Goal: Task Accomplishment & Management: Manage account settings

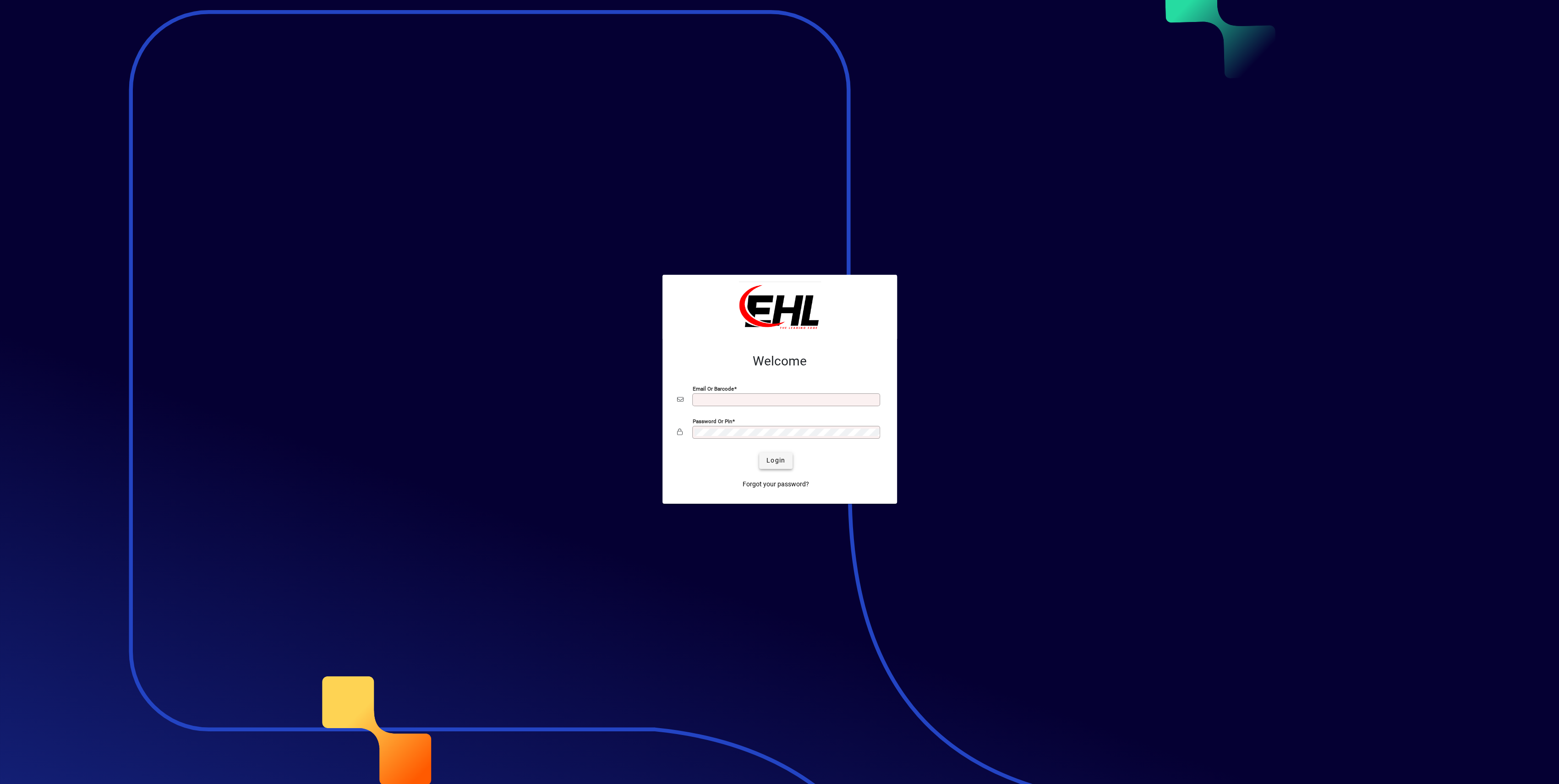
type input "**********"
click at [770, 458] on span "Login" at bounding box center [776, 460] width 19 height 10
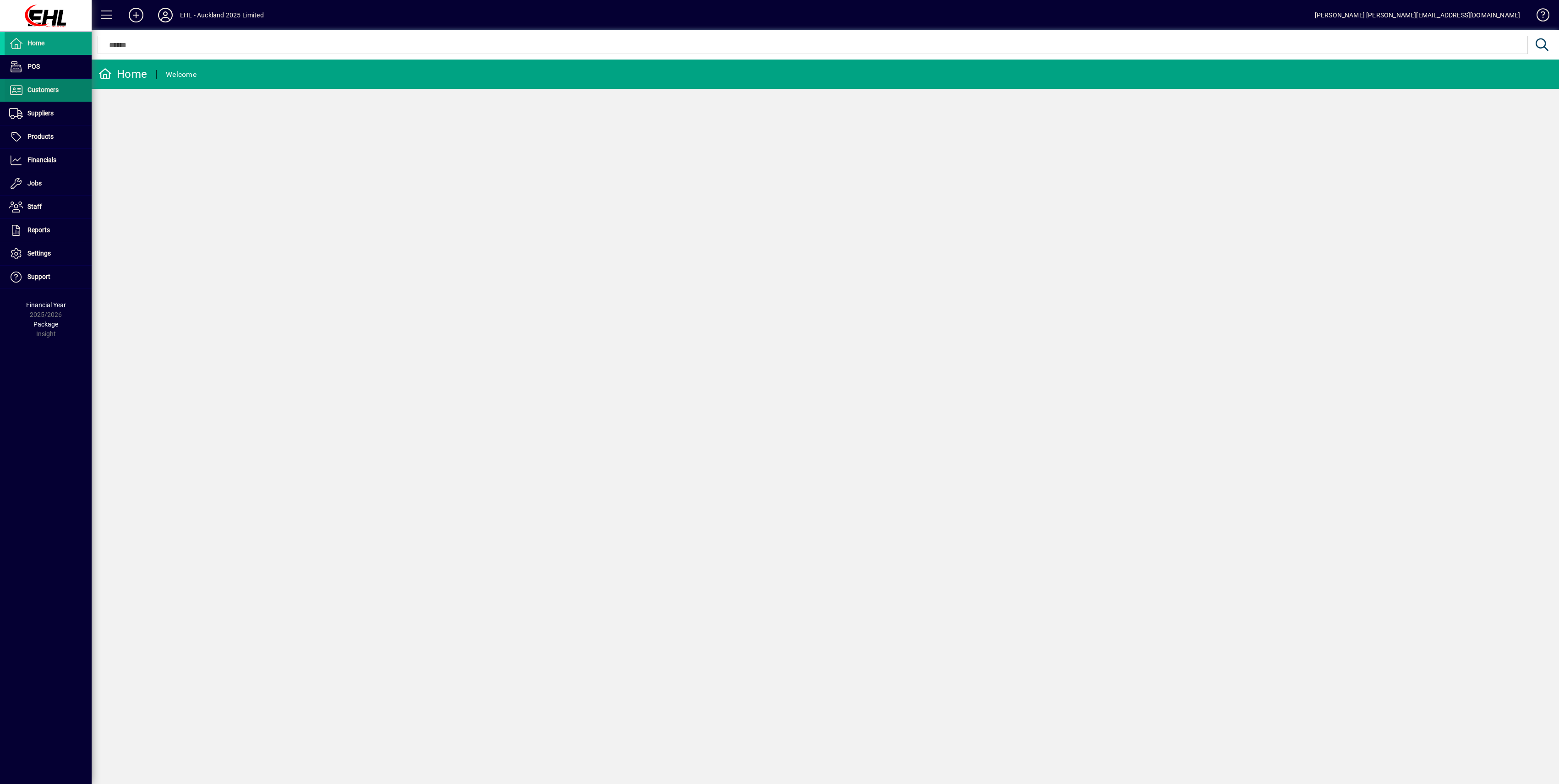
click at [45, 92] on span "Customers" at bounding box center [43, 90] width 31 height 7
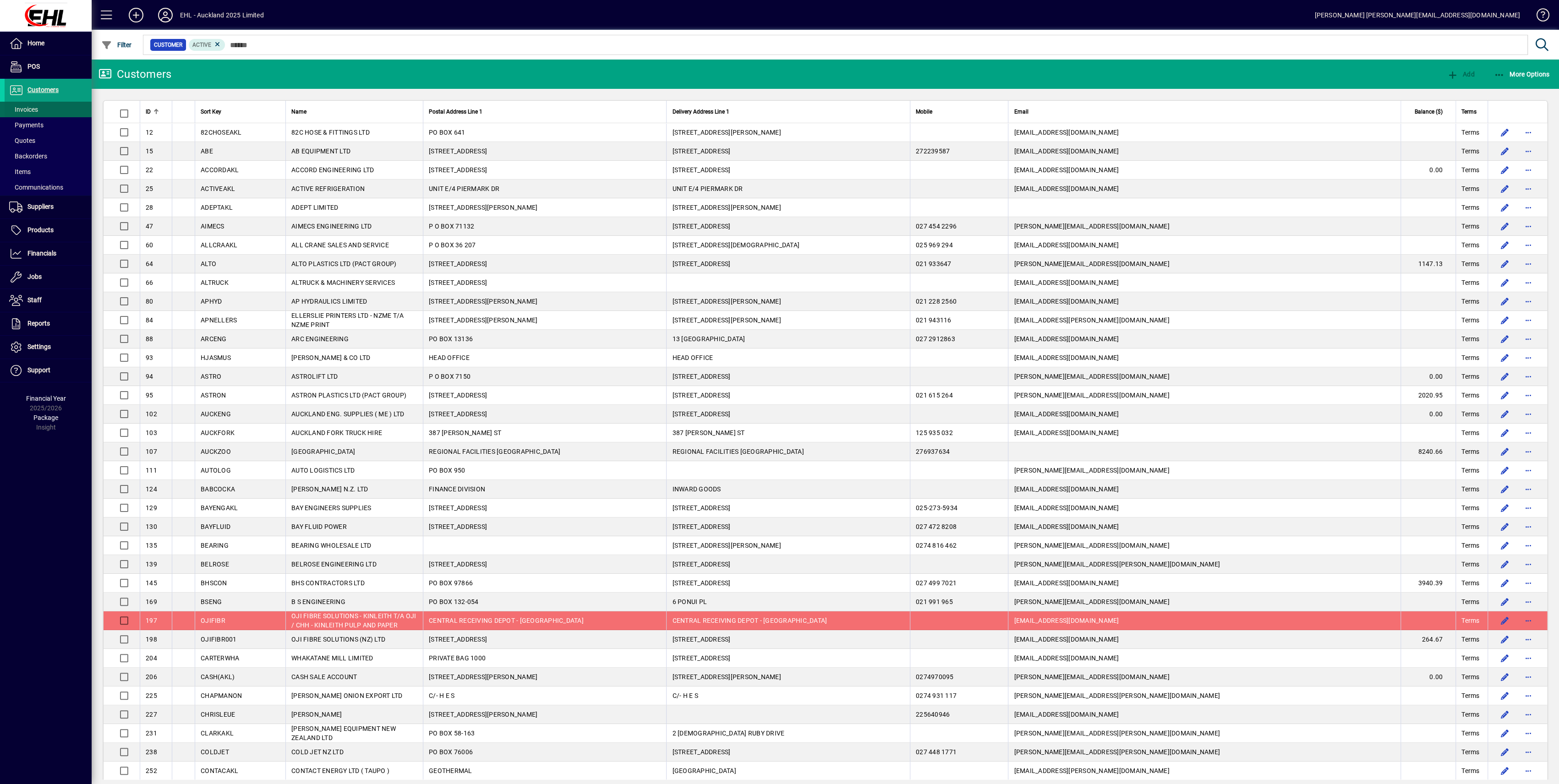
click at [13, 102] on span at bounding box center [48, 109] width 87 height 22
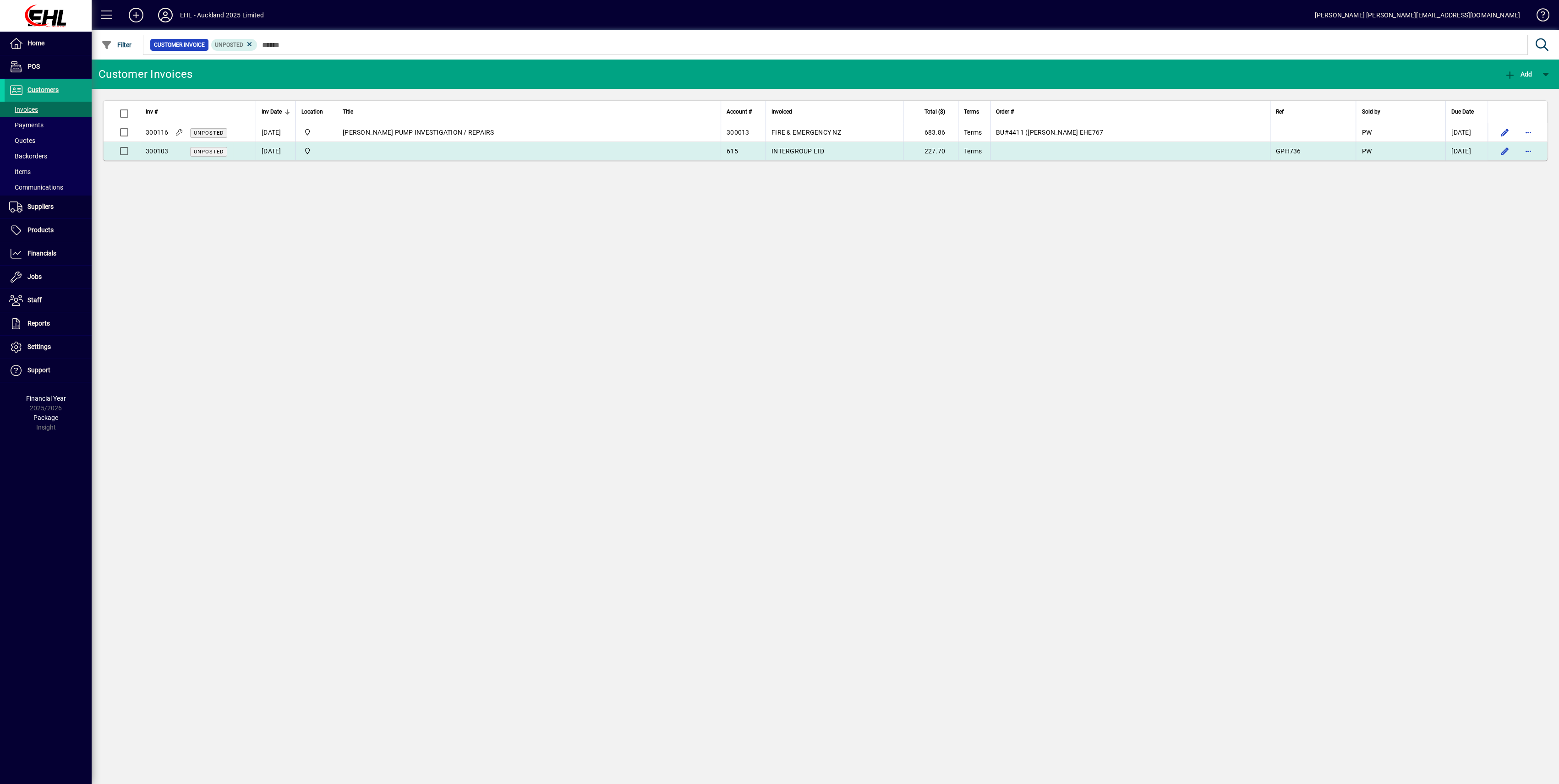
click at [271, 148] on td "[DATE]" at bounding box center [275, 151] width 40 height 19
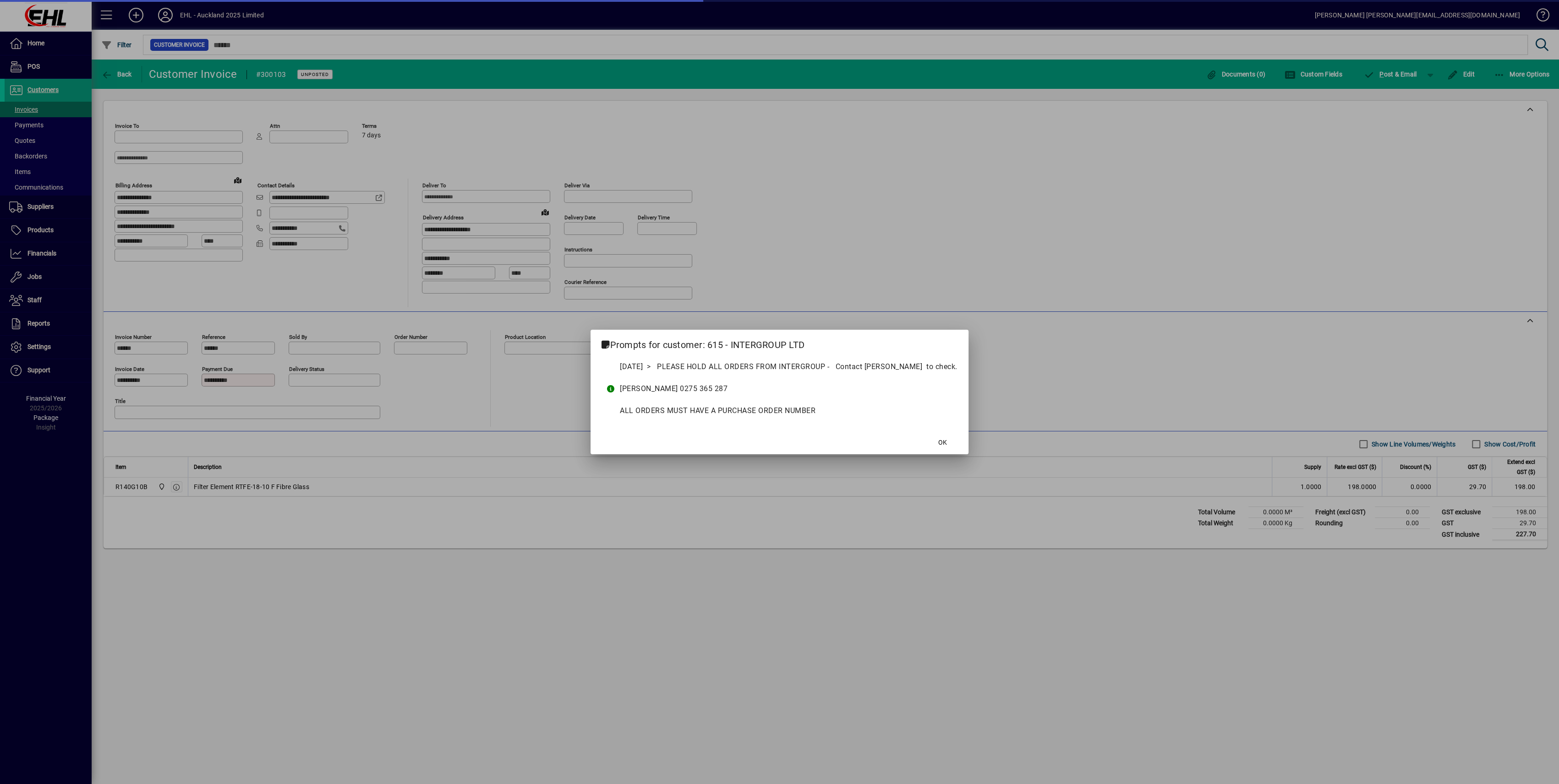
type input "**********"
type input "*******"
type input "**********"
click at [951, 447] on span at bounding box center [943, 442] width 29 height 22
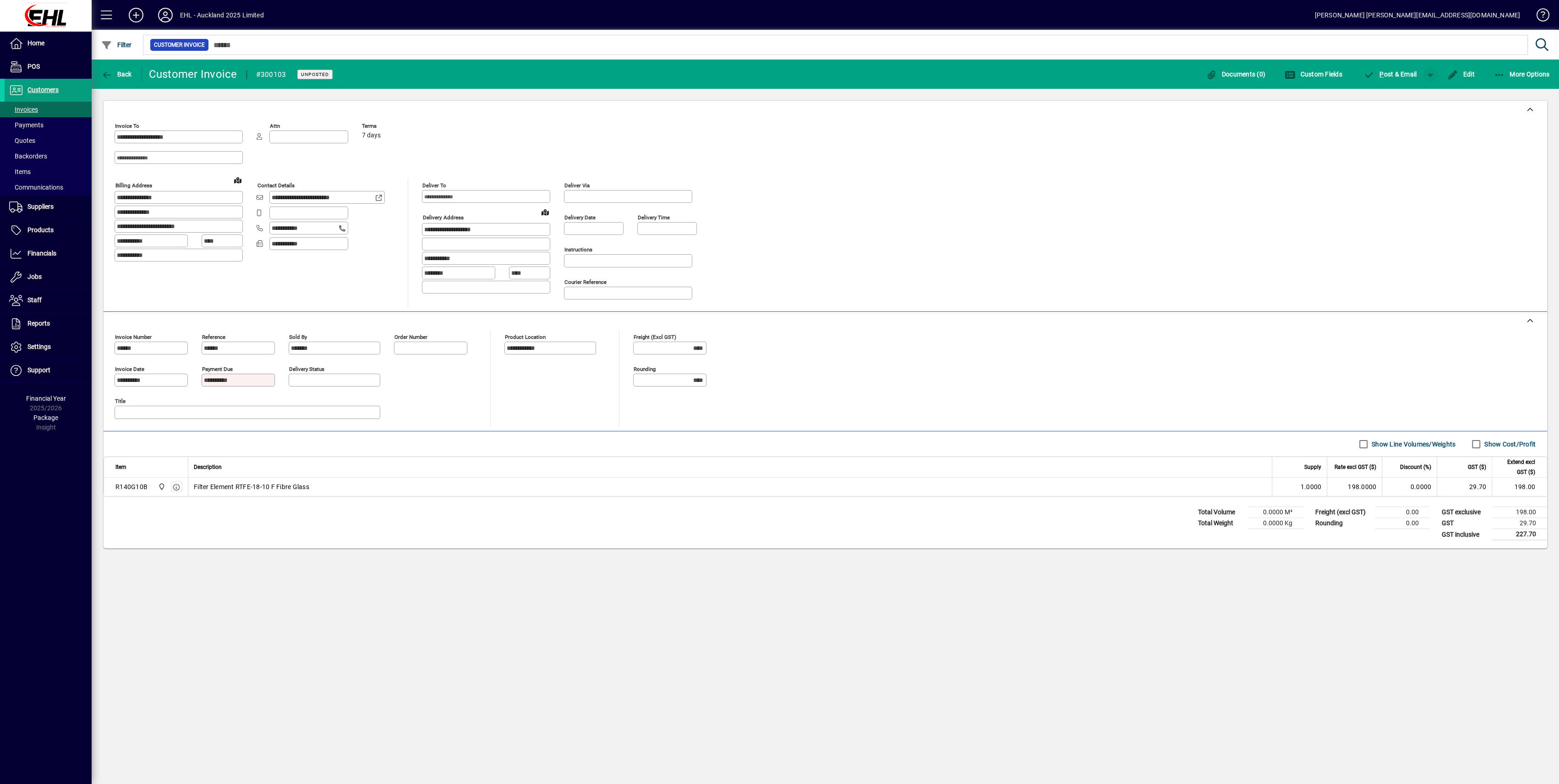
click at [1425, 73] on span "button" at bounding box center [1430, 74] width 22 height 22
click at [1404, 97] on span "button" at bounding box center [1406, 93] width 47 height 22
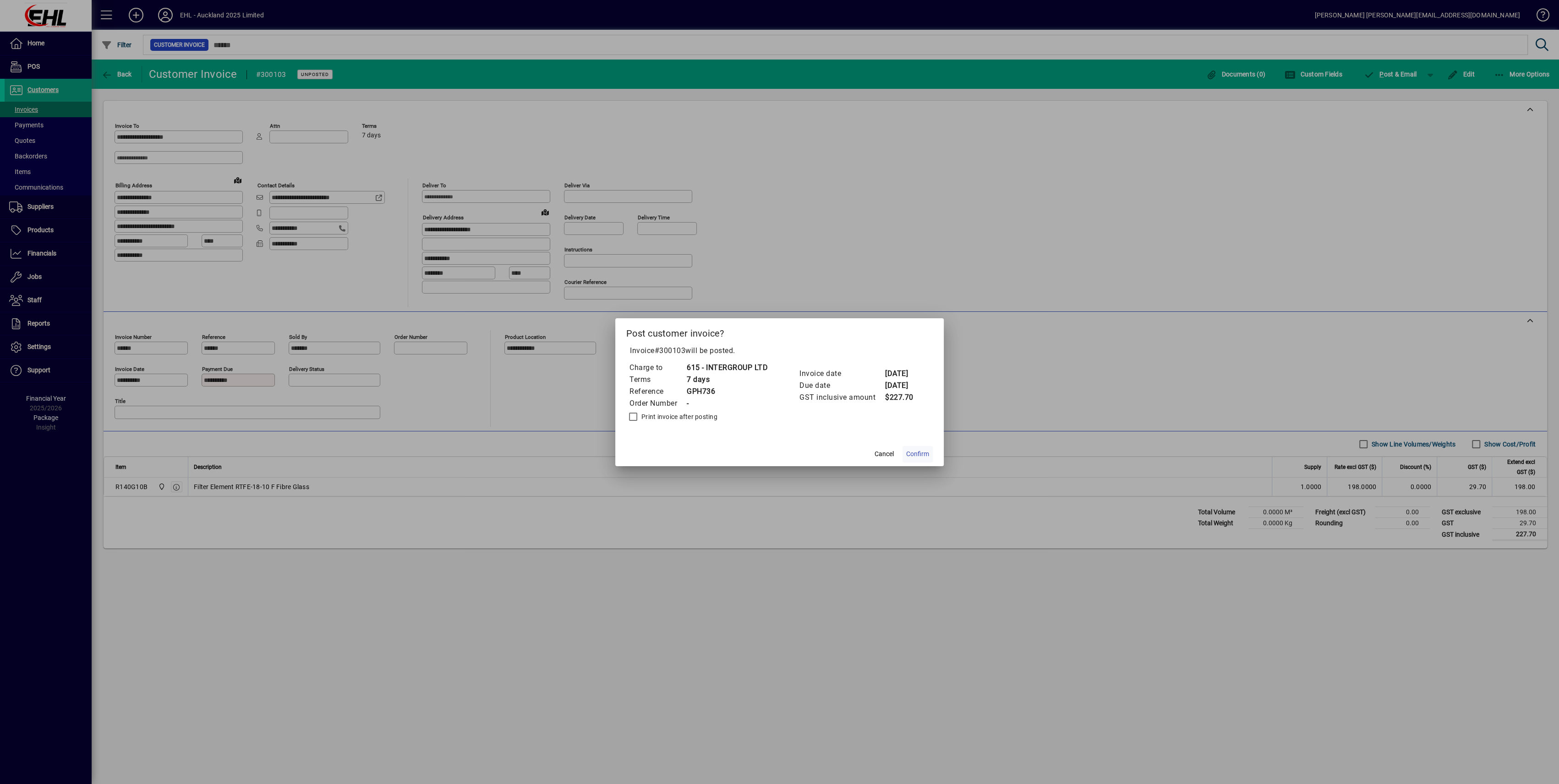
click at [921, 454] on span "Confirm" at bounding box center [917, 454] width 23 height 10
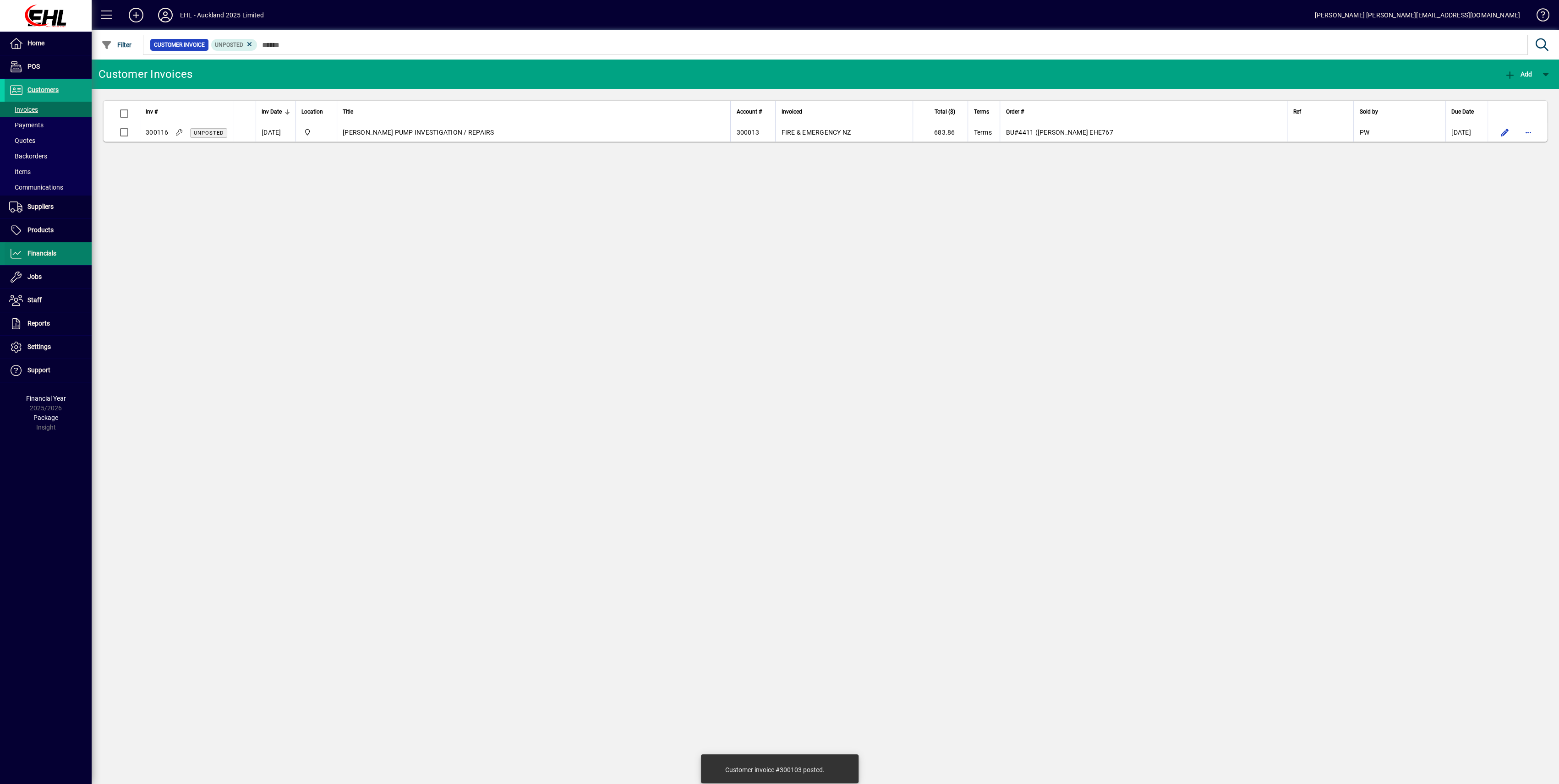
click at [34, 253] on span "Financials" at bounding box center [42, 253] width 29 height 7
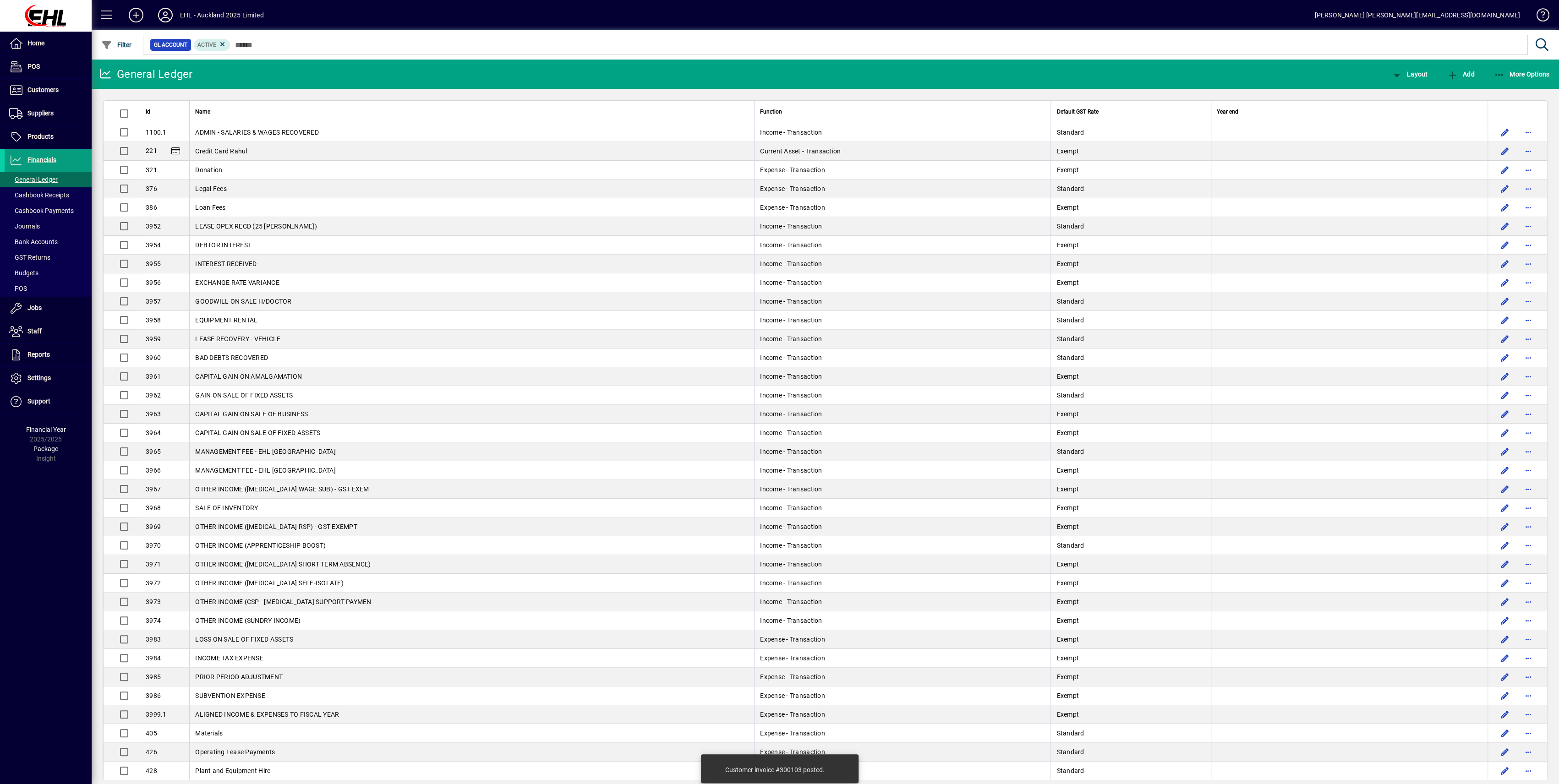
drag, startPoint x: 30, startPoint y: 236, endPoint x: 148, endPoint y: 271, distance: 123.1
click at [30, 236] on link "Bank Accounts" at bounding box center [48, 242] width 87 height 15
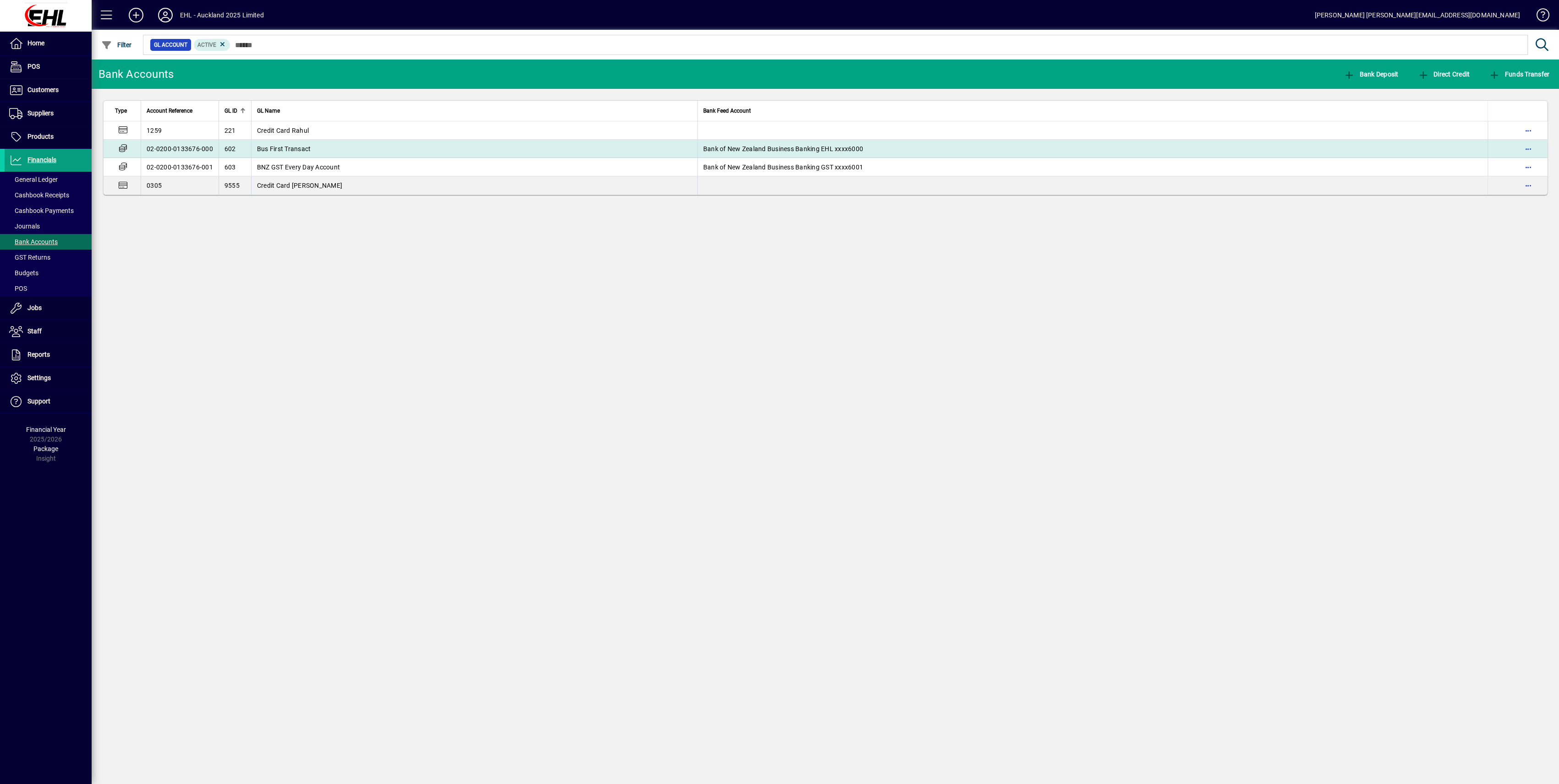
click at [262, 148] on span "Bus First Transact" at bounding box center [283, 149] width 54 height 7
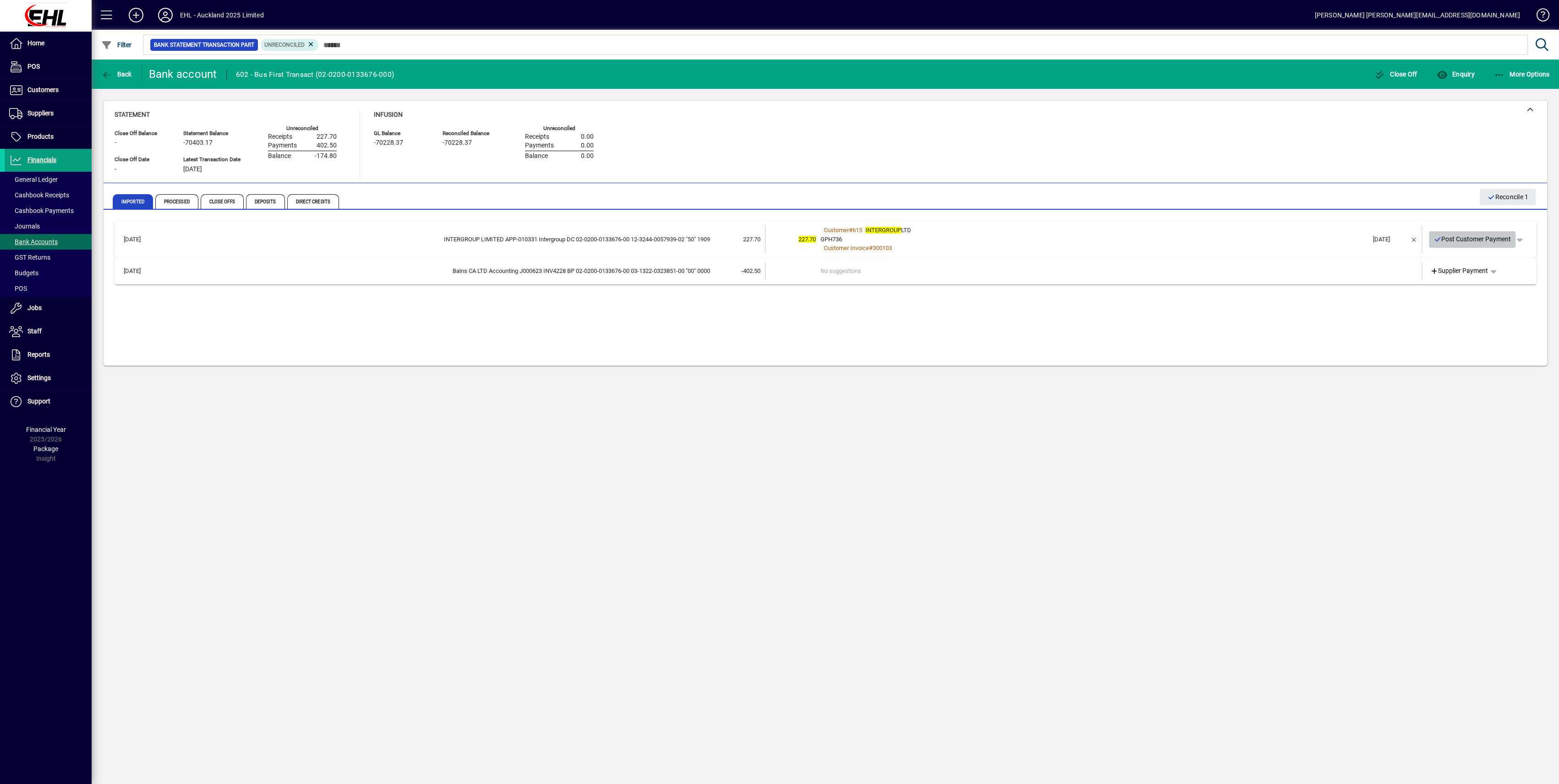
click at [1487, 241] on span "Post Customer Payment" at bounding box center [1473, 239] width 78 height 15
drag, startPoint x: 40, startPoint y: 110, endPoint x: 80, endPoint y: 117, distance: 40.6
click at [40, 110] on span "Suppliers" at bounding box center [40, 113] width 26 height 7
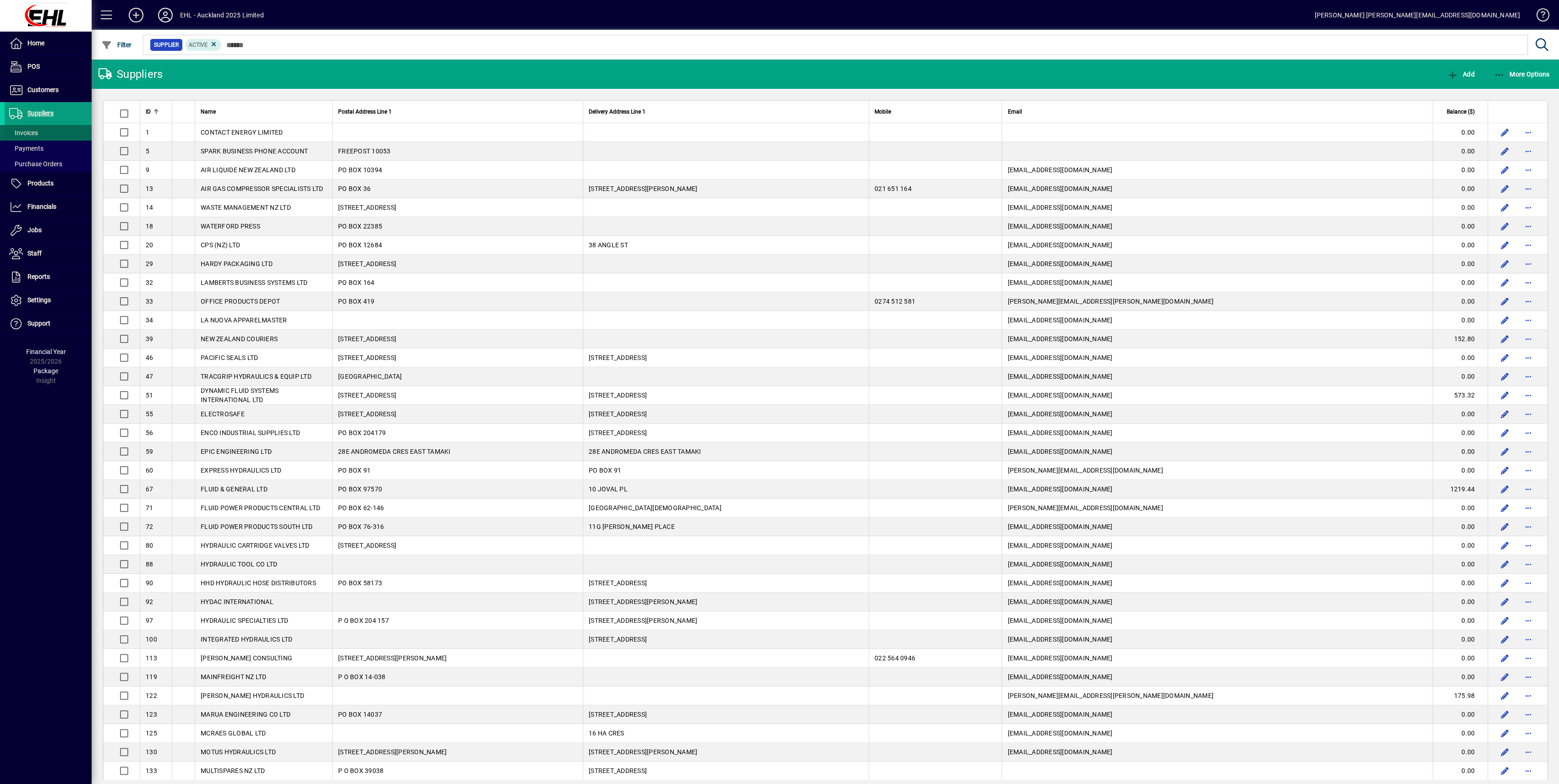
click at [24, 130] on span "Invoices" at bounding box center [24, 133] width 29 height 7
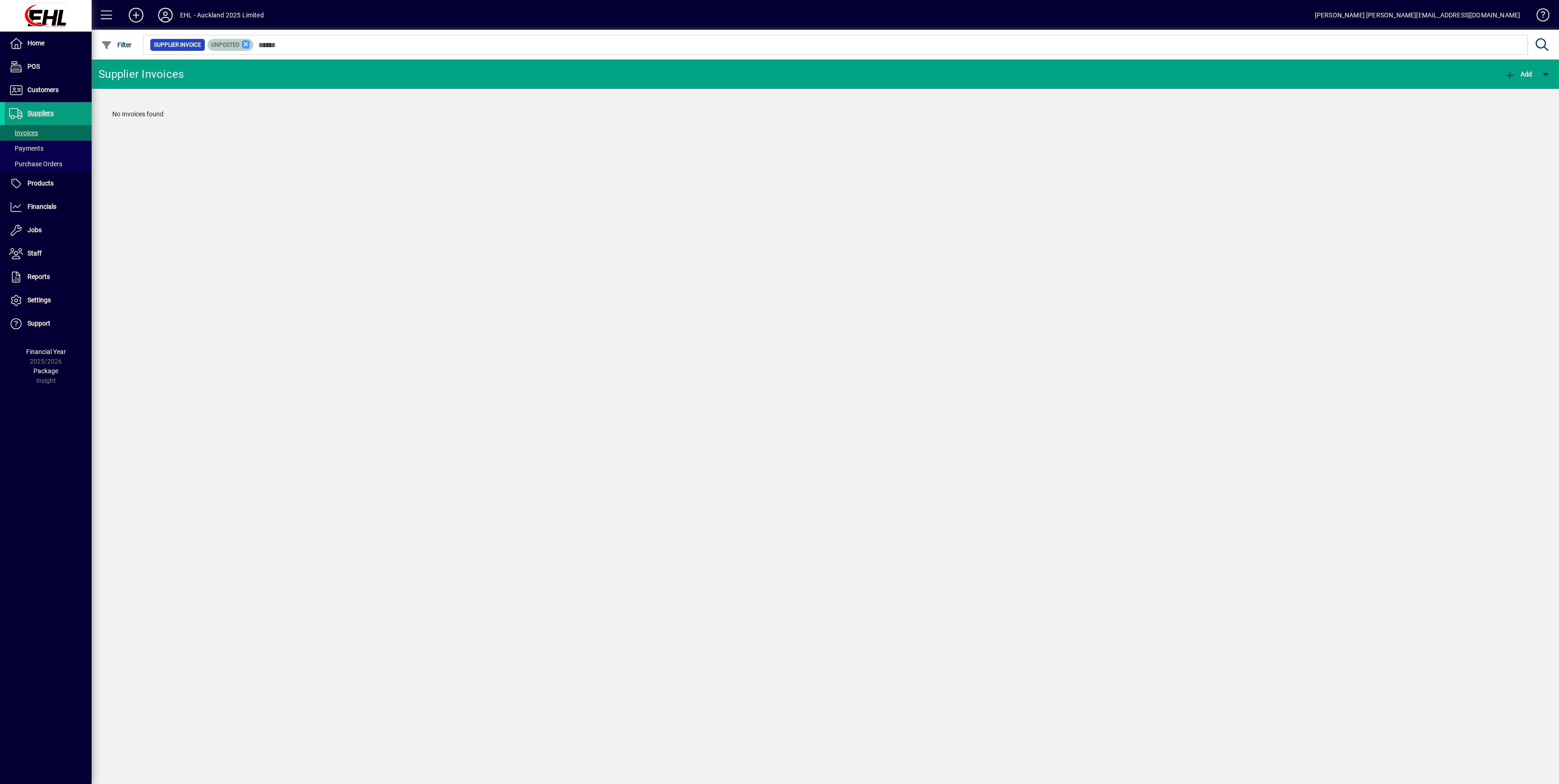
click at [245, 44] on icon at bounding box center [246, 44] width 8 height 8
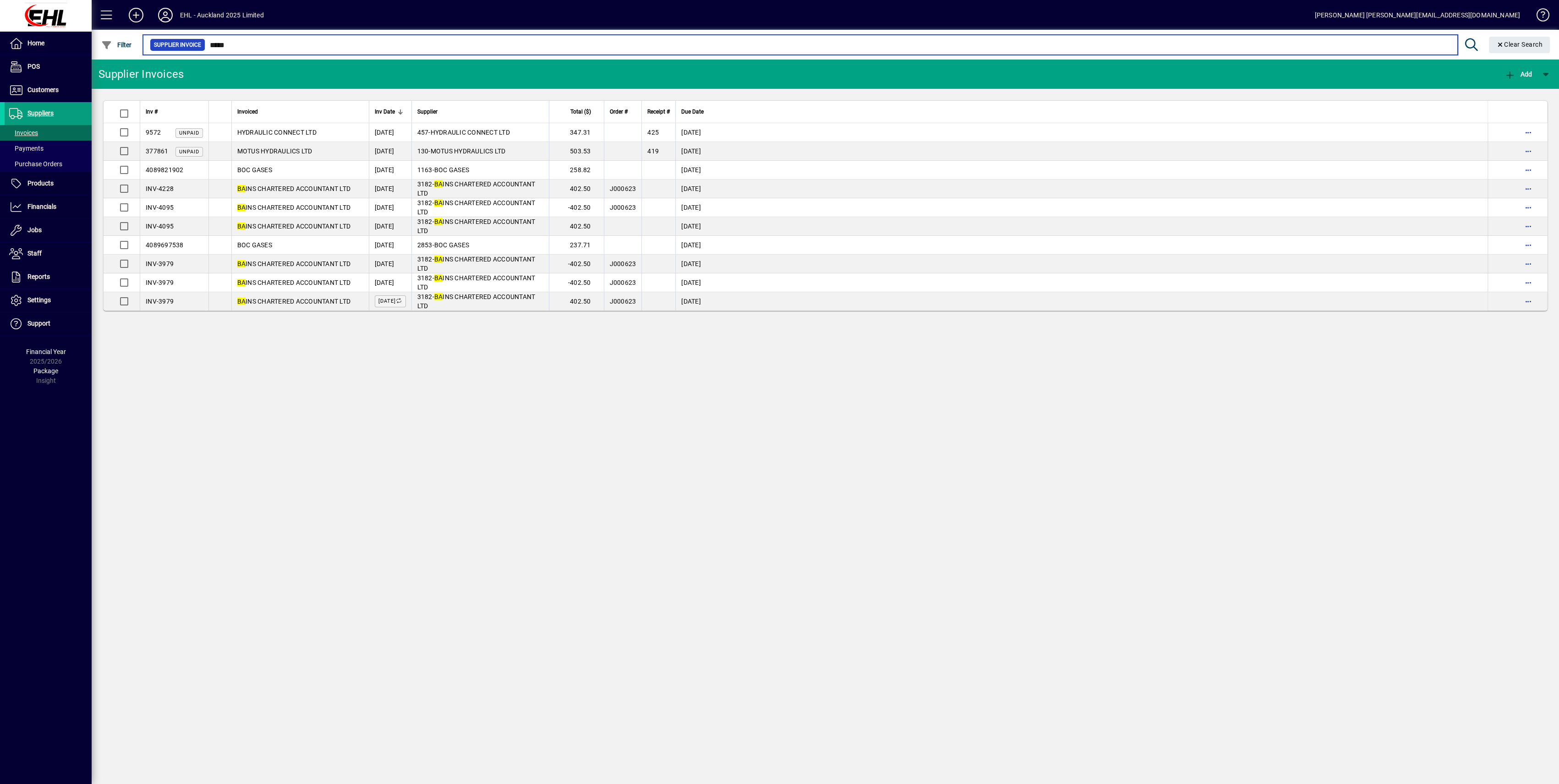
type input "*****"
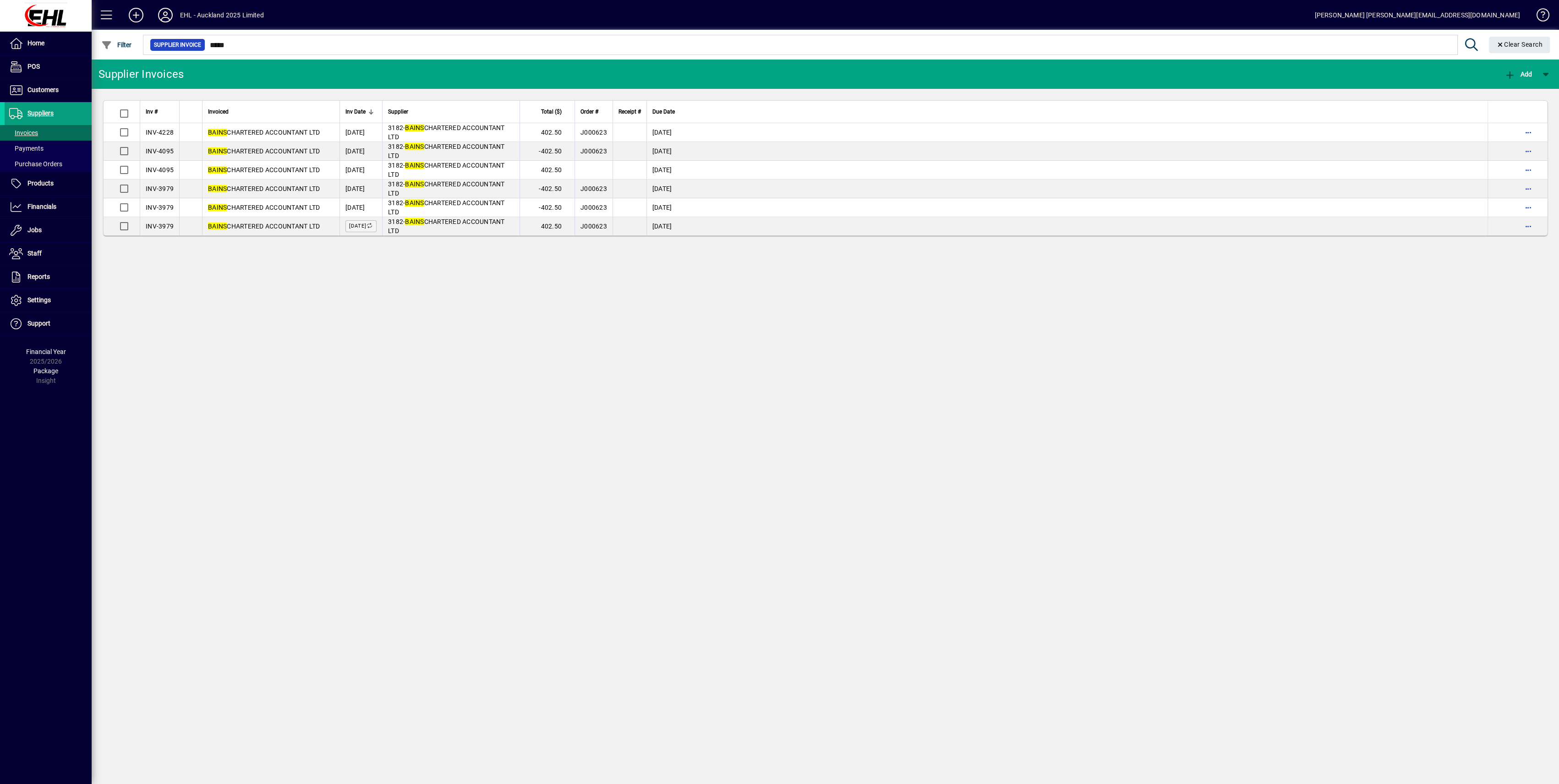
click at [234, 148] on span "BAINS CHARTERED ACCOUNTANT LTD" at bounding box center [264, 151] width 112 height 7
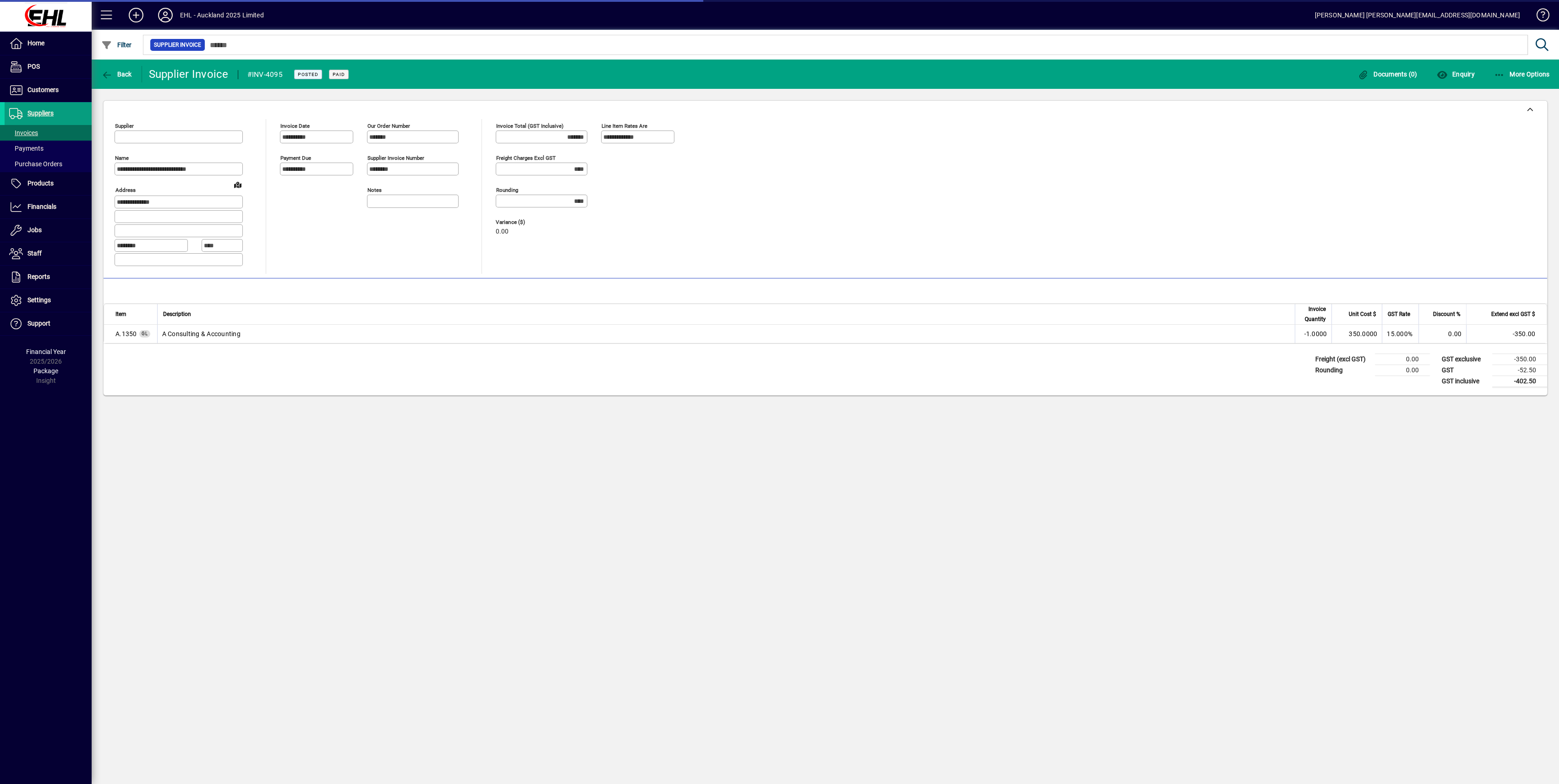
type input "**********"
click at [1516, 76] on span "More Options" at bounding box center [1522, 74] width 56 height 7
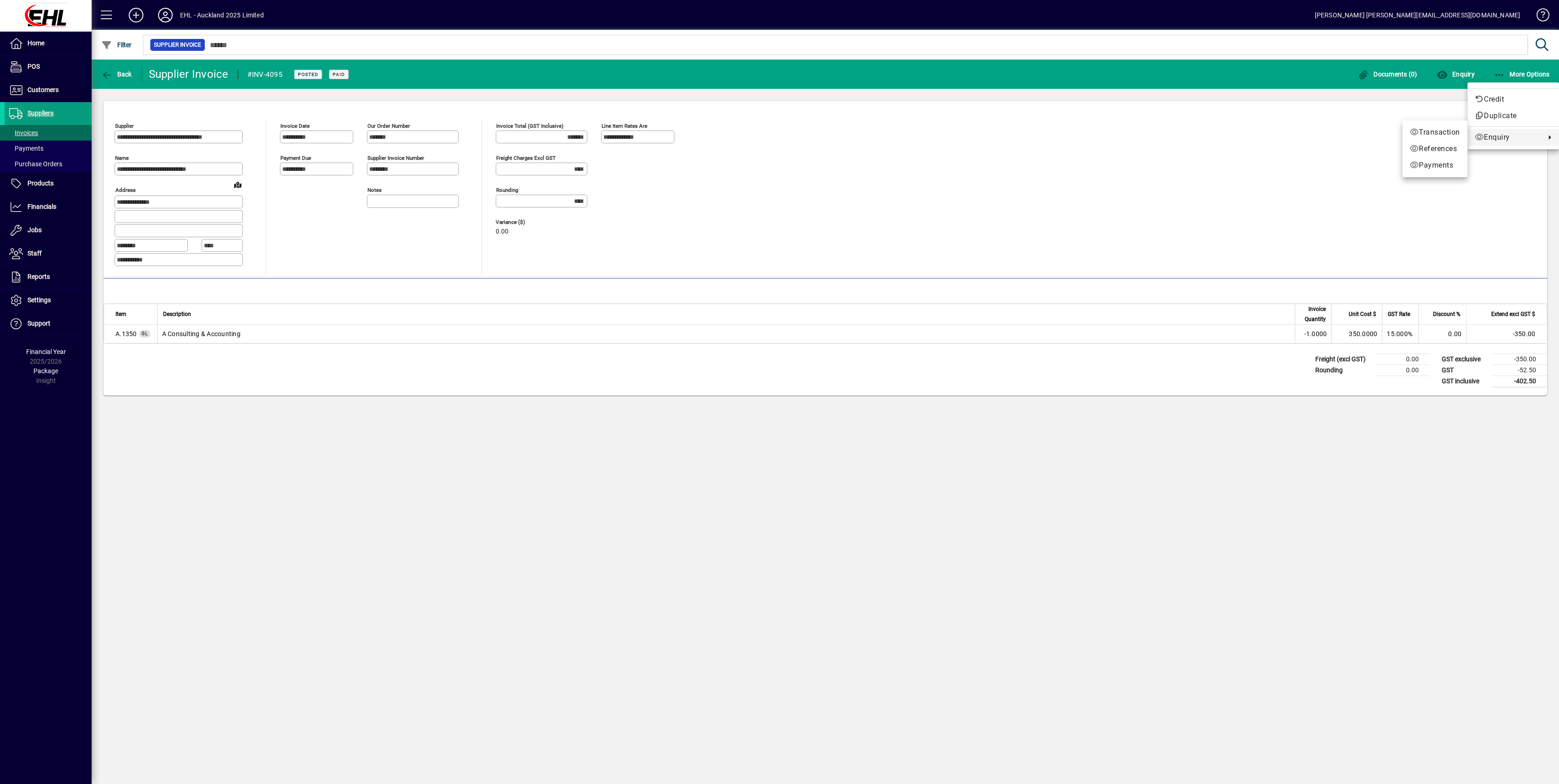
click at [1513, 133] on span "Enquiry" at bounding box center [1508, 138] width 66 height 11
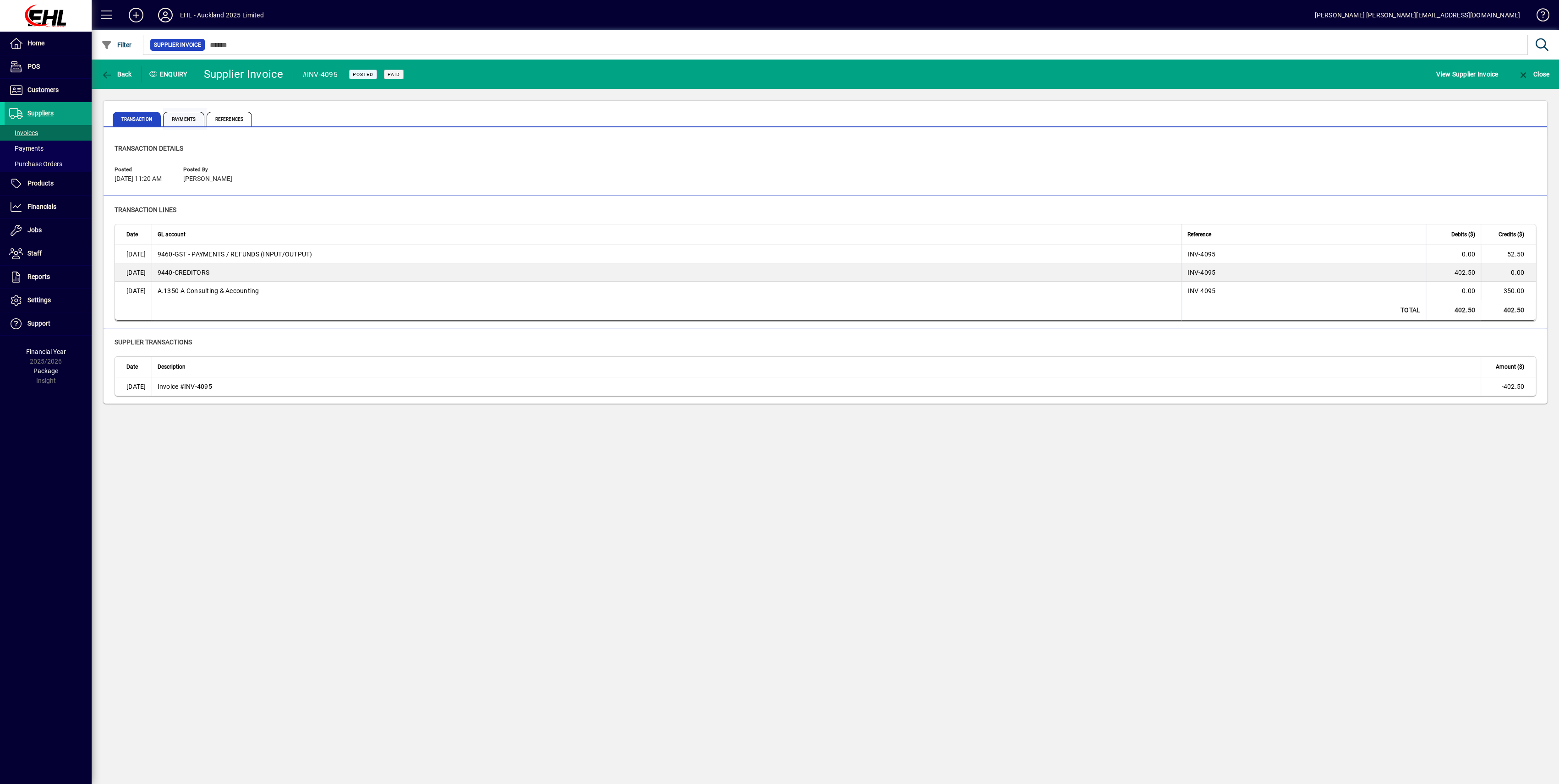
click at [179, 118] on span "Payments" at bounding box center [184, 119] width 41 height 15
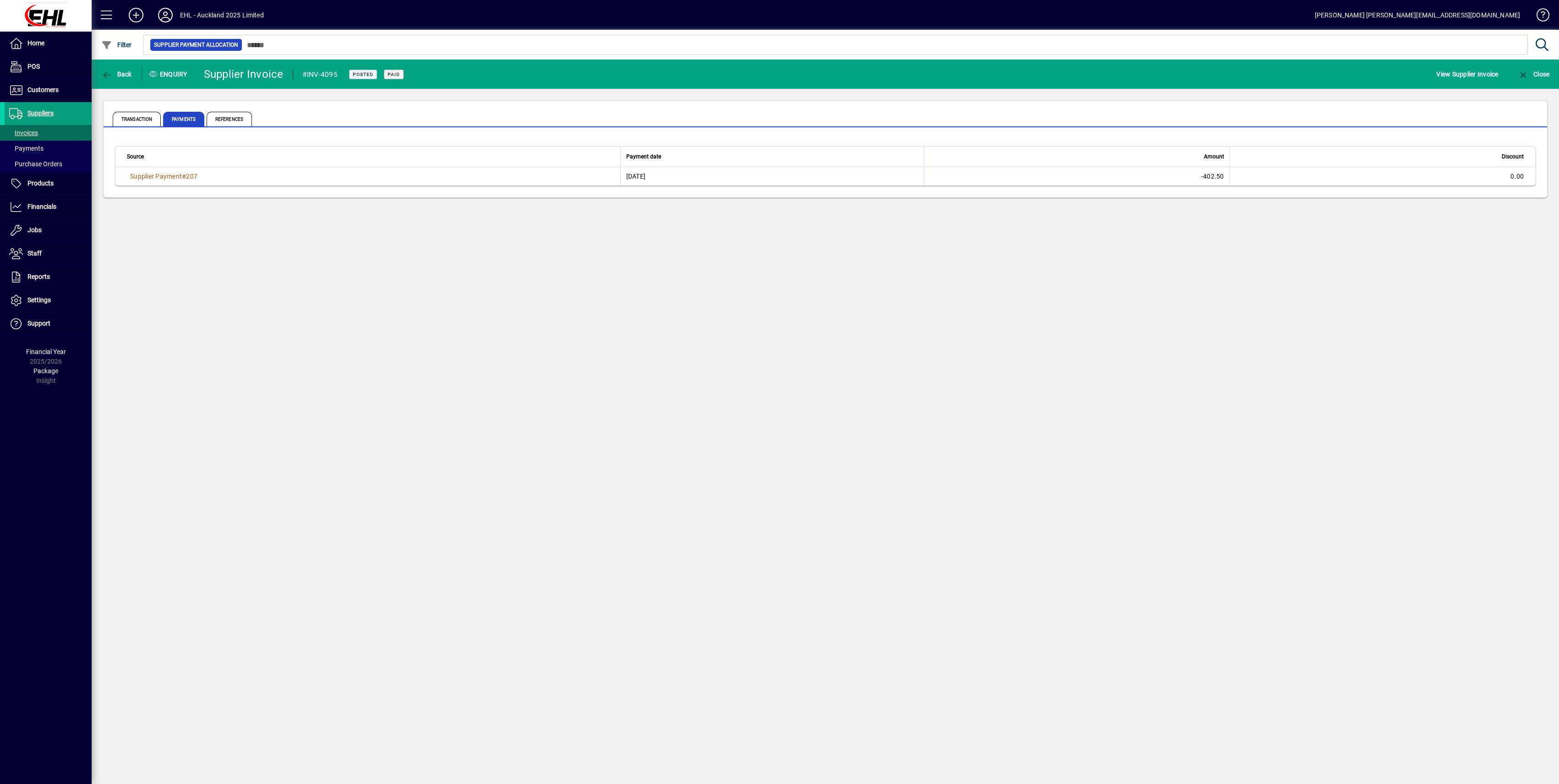
click at [175, 174] on span "Supplier Payment" at bounding box center [156, 177] width 51 height 7
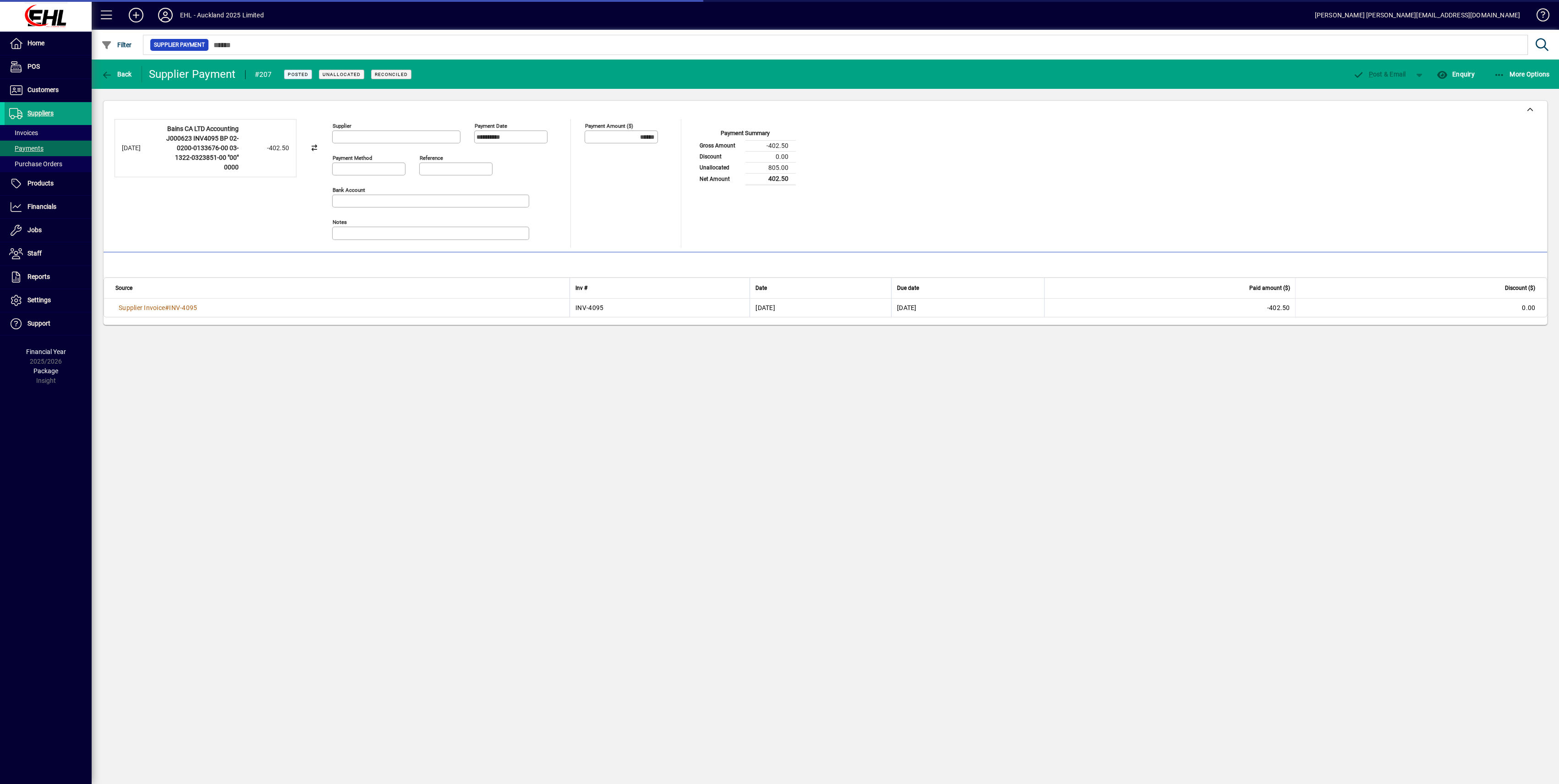
type input "**********"
click at [34, 146] on span "Payments" at bounding box center [26, 148] width 34 height 7
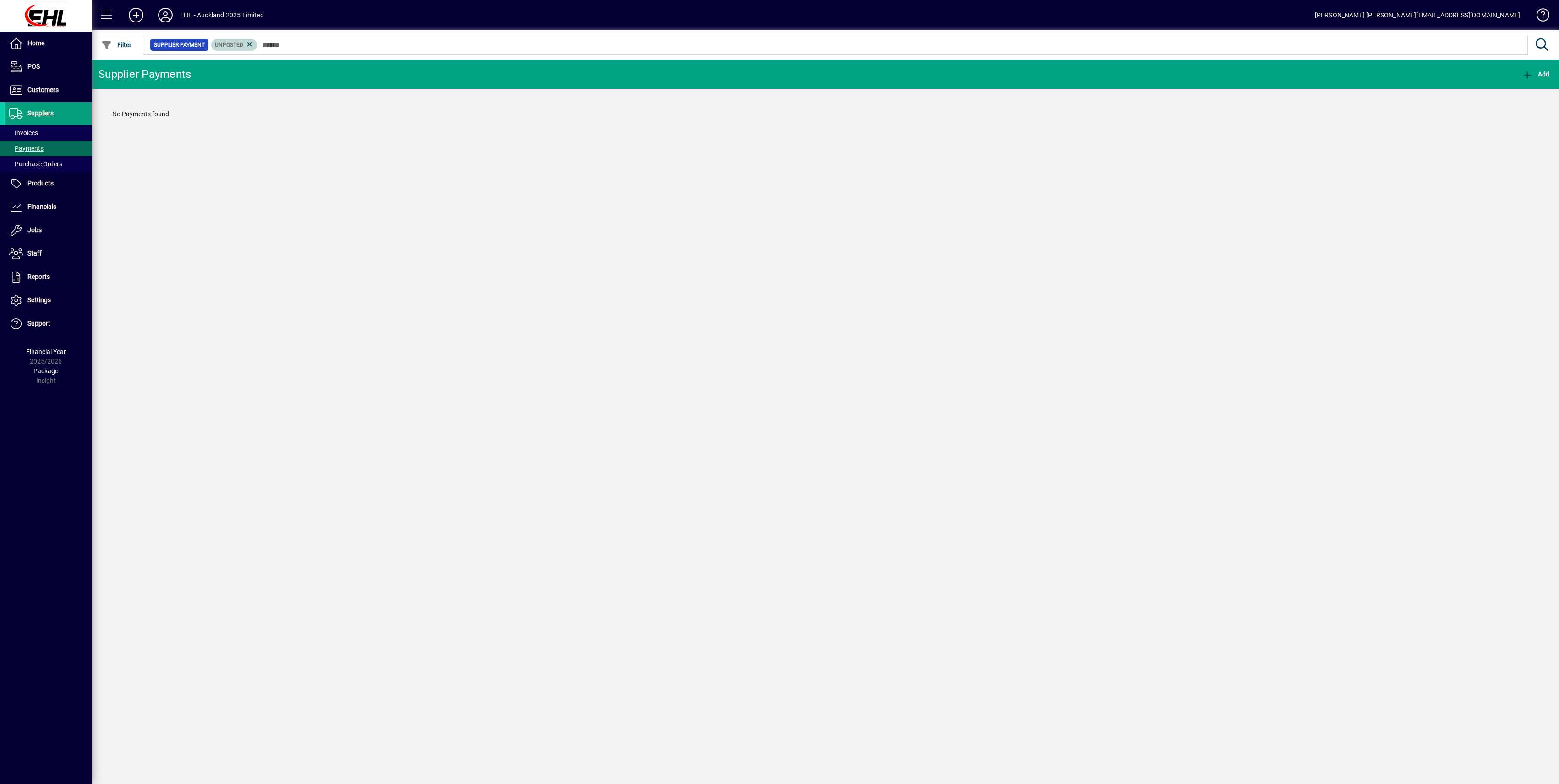
drag, startPoint x: 250, startPoint y: 40, endPoint x: 257, endPoint y: 48, distance: 10.6
click at [250, 41] on icon at bounding box center [249, 44] width 8 height 8
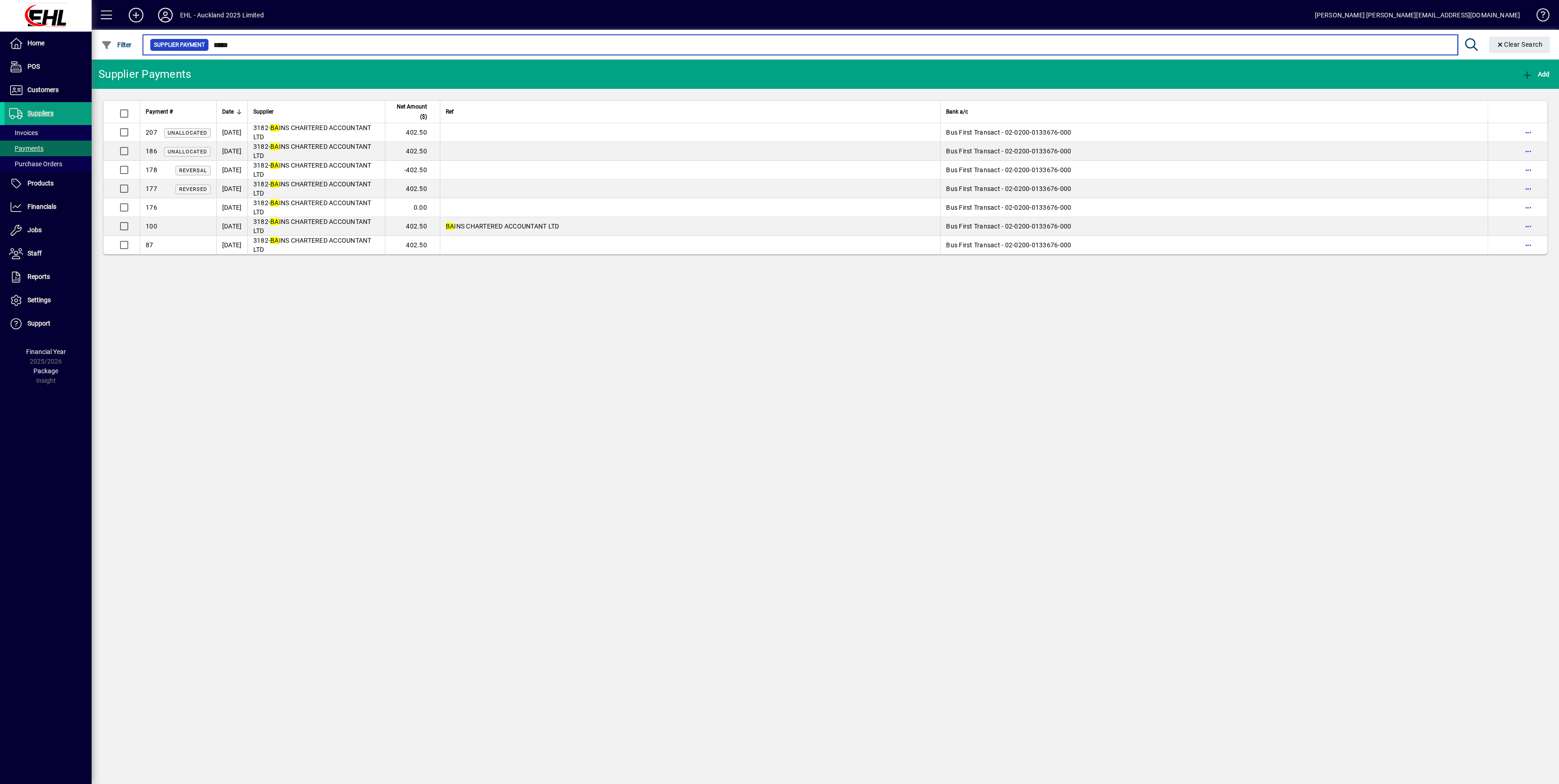
type input "*****"
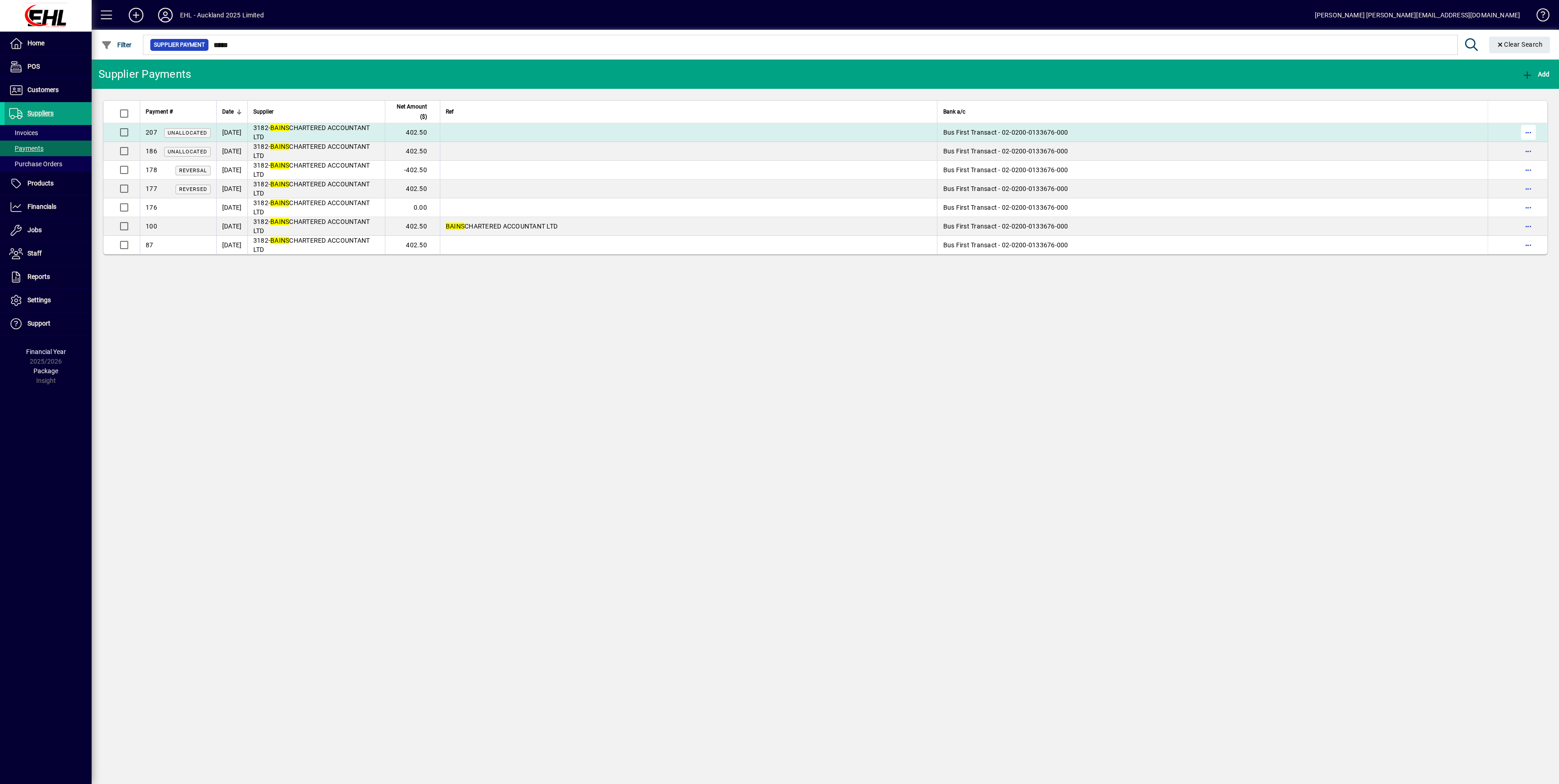
click at [1527, 131] on span "button" at bounding box center [1528, 132] width 22 height 22
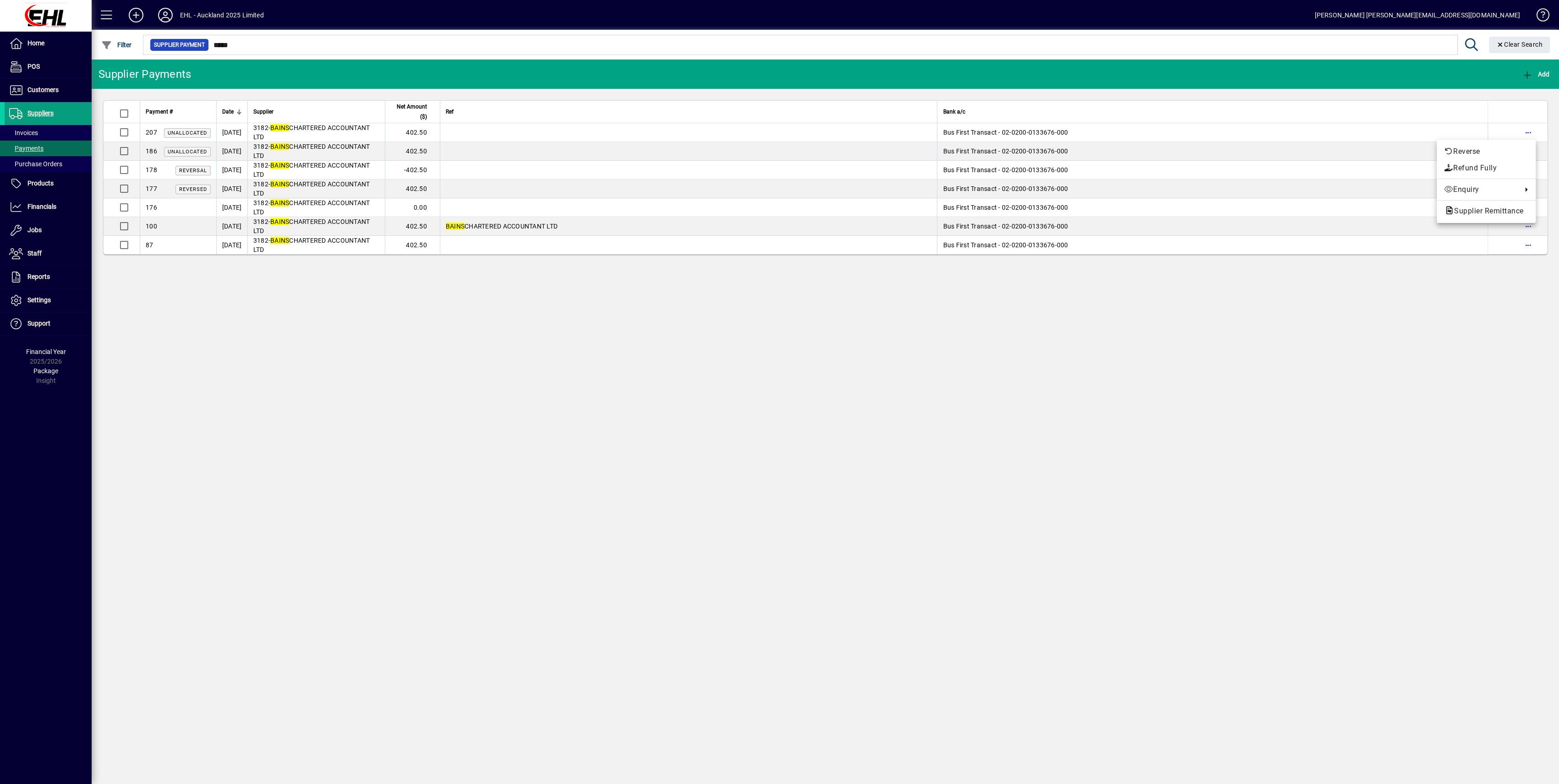
click at [1246, 344] on div at bounding box center [780, 392] width 1559 height 784
click at [197, 151] on span "Unallocated" at bounding box center [187, 152] width 40 height 6
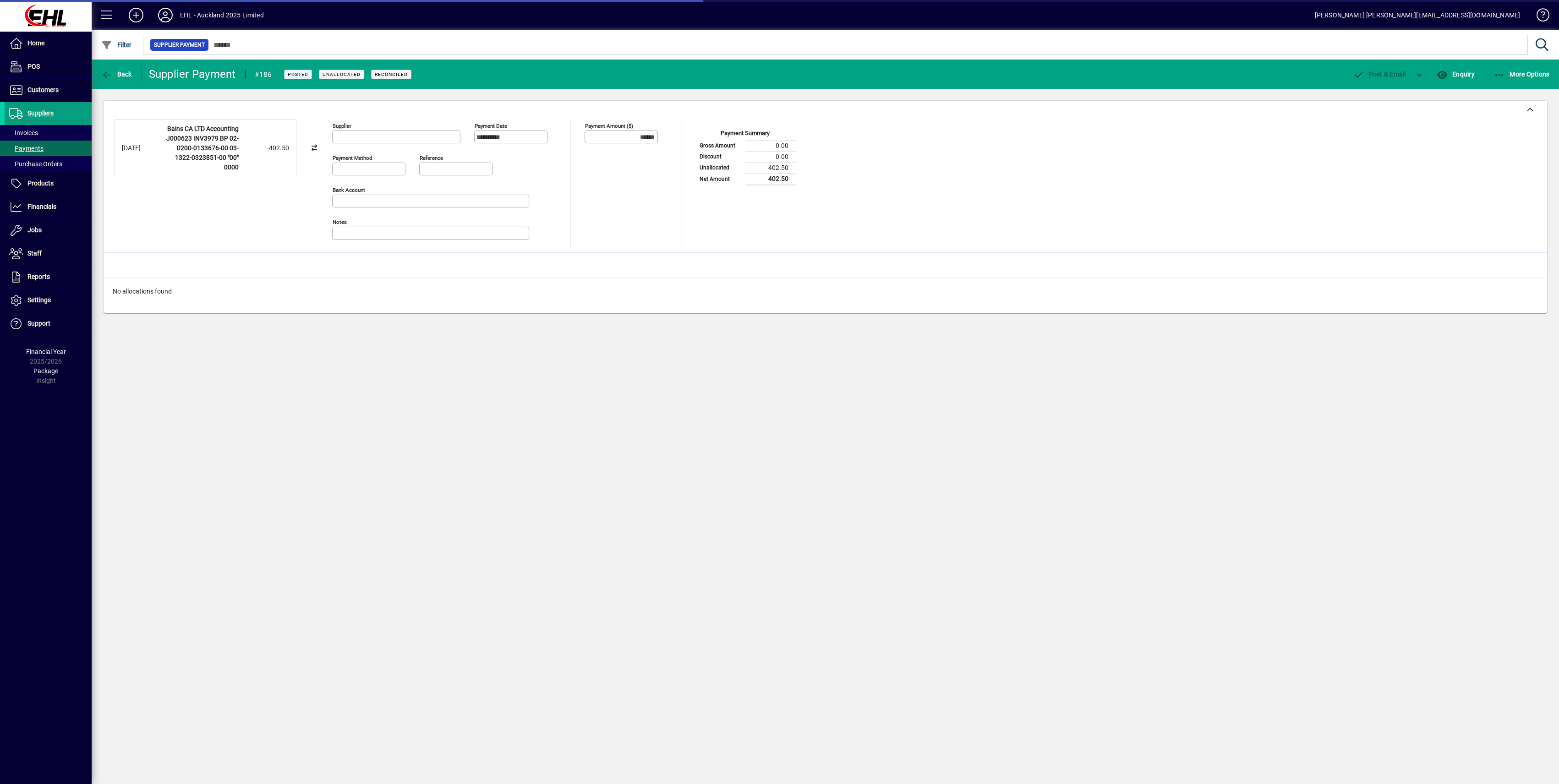
type input "**********"
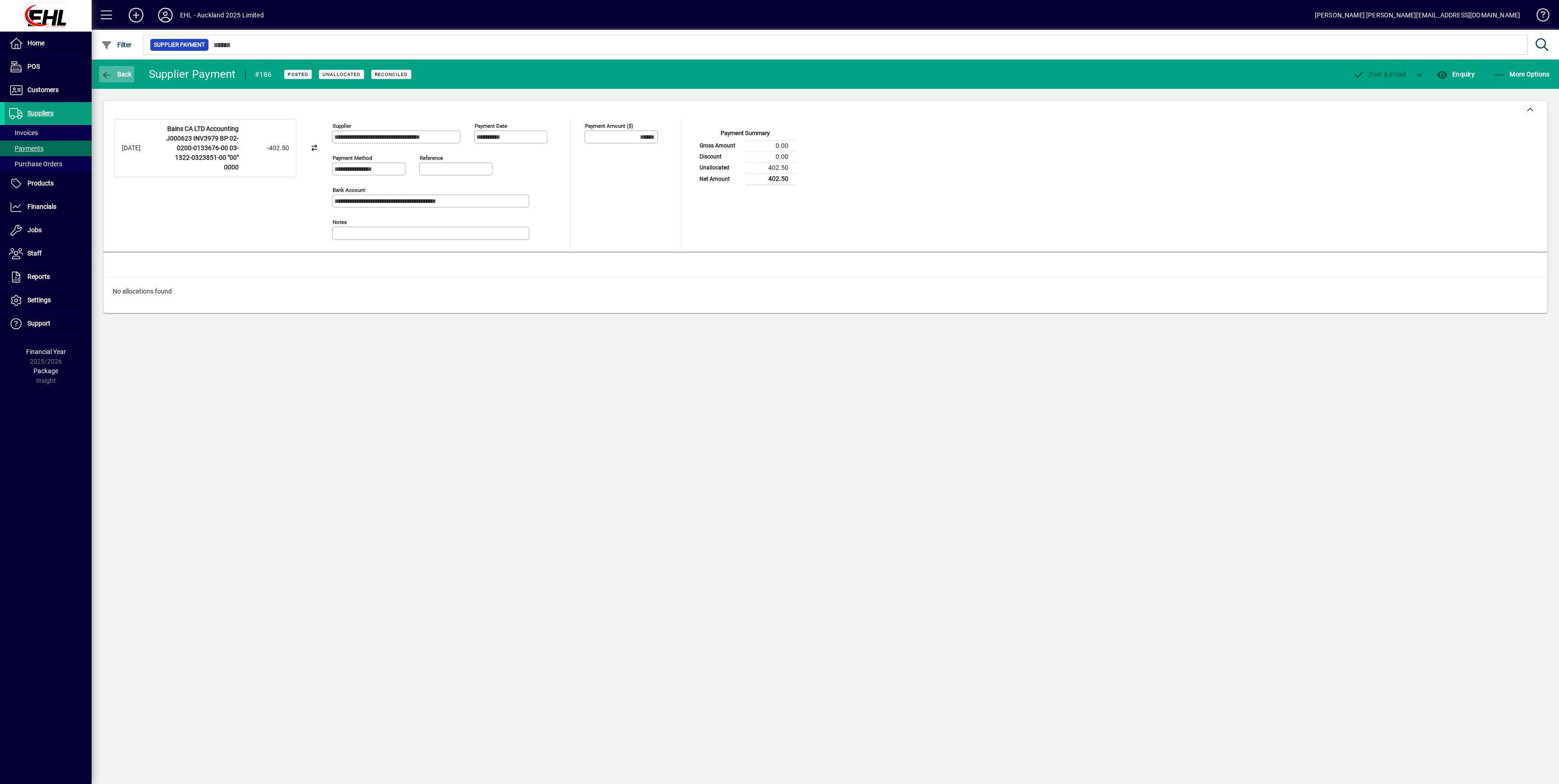
click at [122, 83] on span "button" at bounding box center [117, 74] width 35 height 22
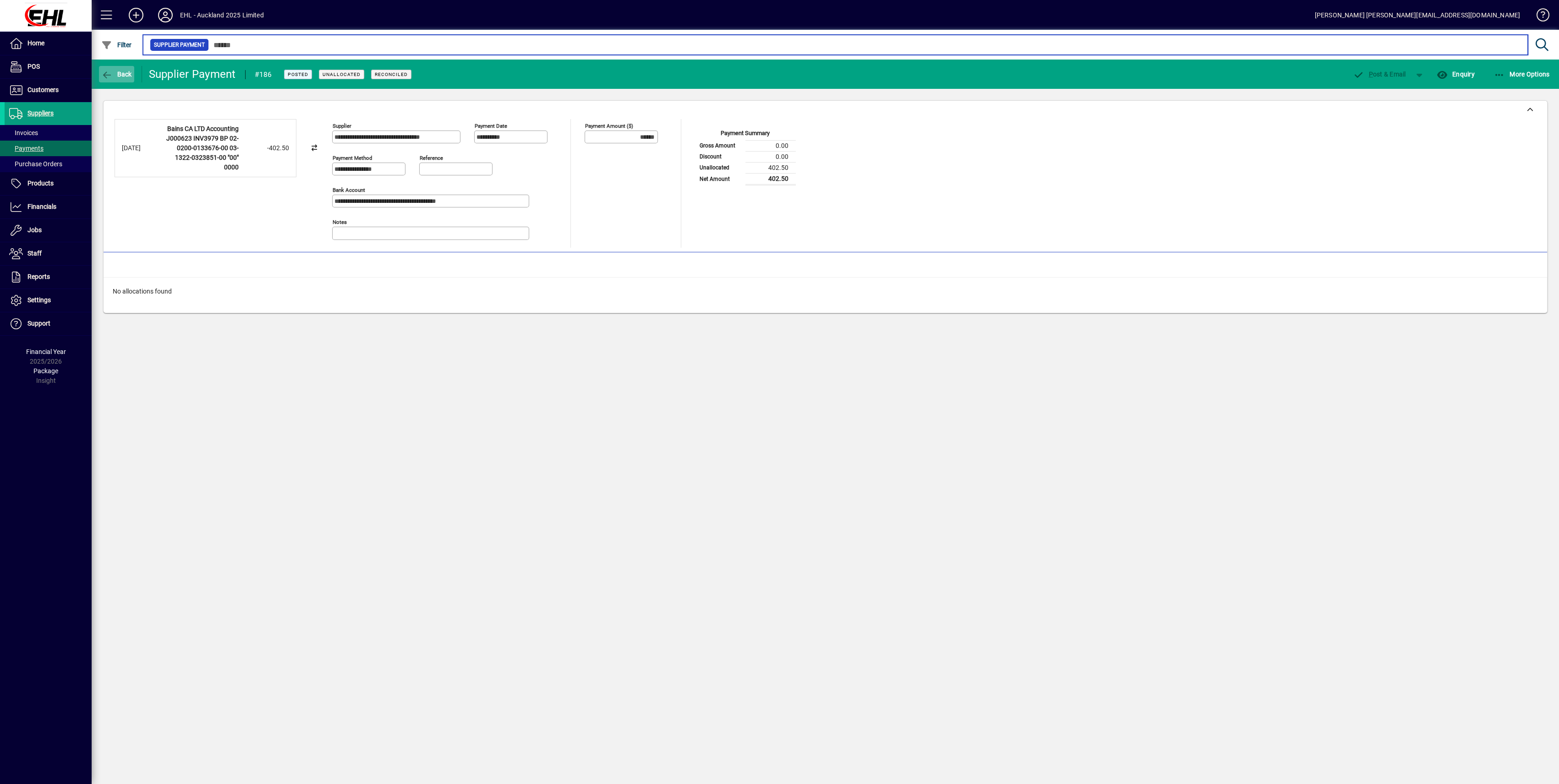
type input "*****"
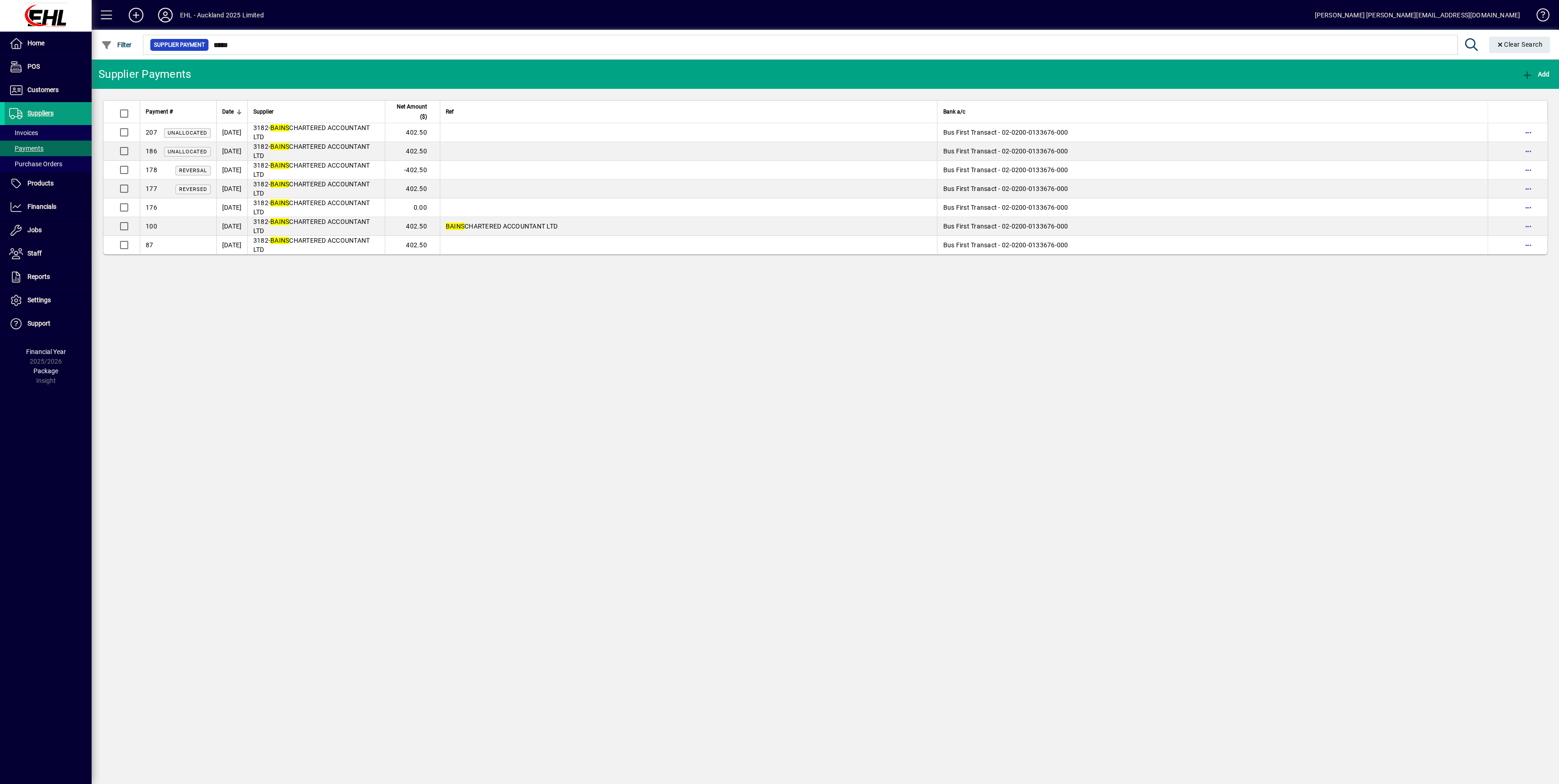
drag, startPoint x: 491, startPoint y: 435, endPoint x: 434, endPoint y: 366, distance: 89.5
click at [492, 435] on div "Supplier Payments Add Payment # Date Supplier Net Amount ($) Ref Bank a/c 207 U…" at bounding box center [825, 421] width 1467 height 725
drag, startPoint x: 23, startPoint y: 231, endPoint x: 29, endPoint y: 231, distance: 6.0
click at [24, 230] on span "Jobs" at bounding box center [23, 231] width 37 height 11
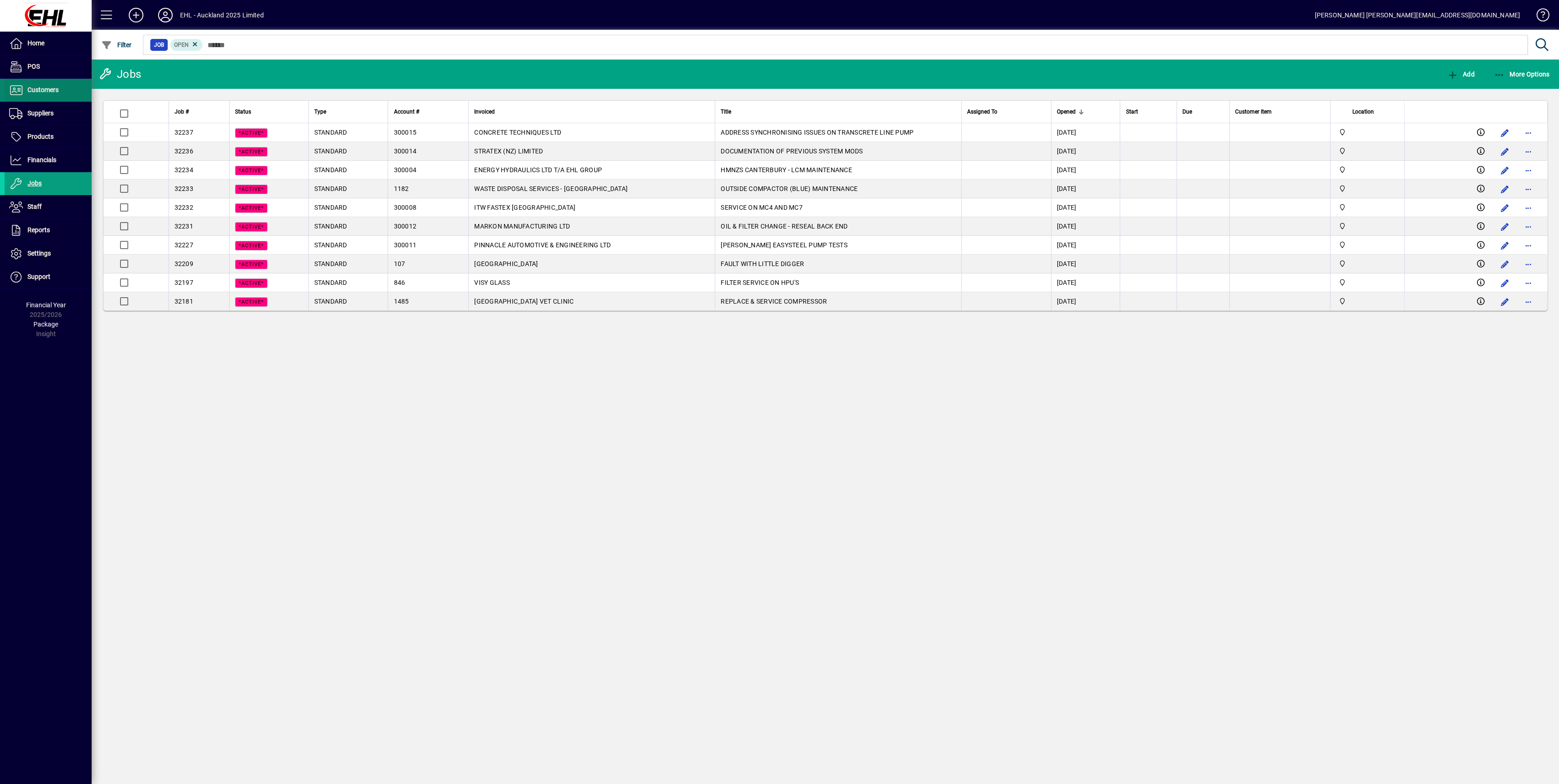
click at [36, 92] on span "Customers" at bounding box center [43, 90] width 31 height 7
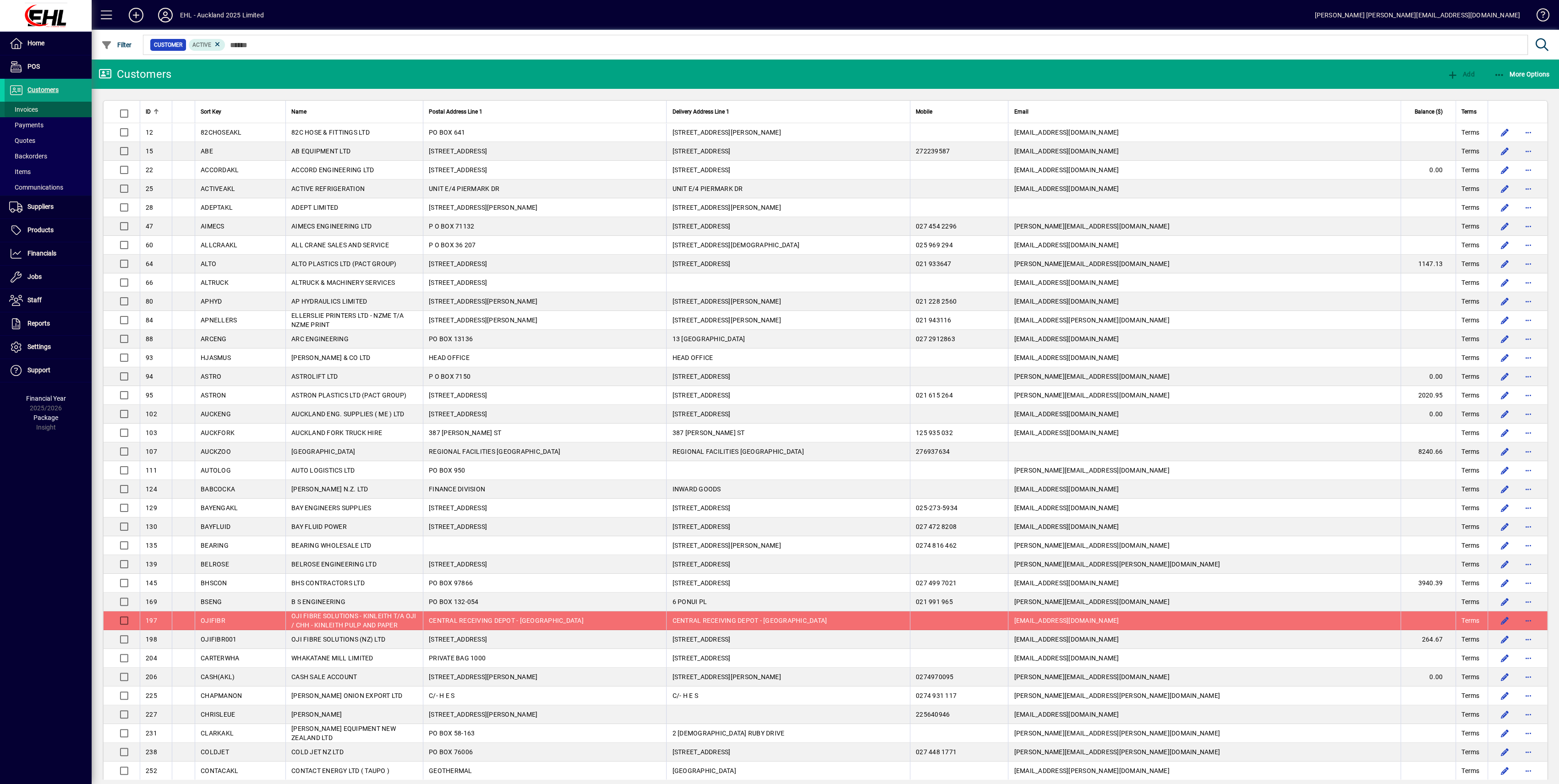
click at [32, 107] on span "Invoices" at bounding box center [24, 110] width 29 height 7
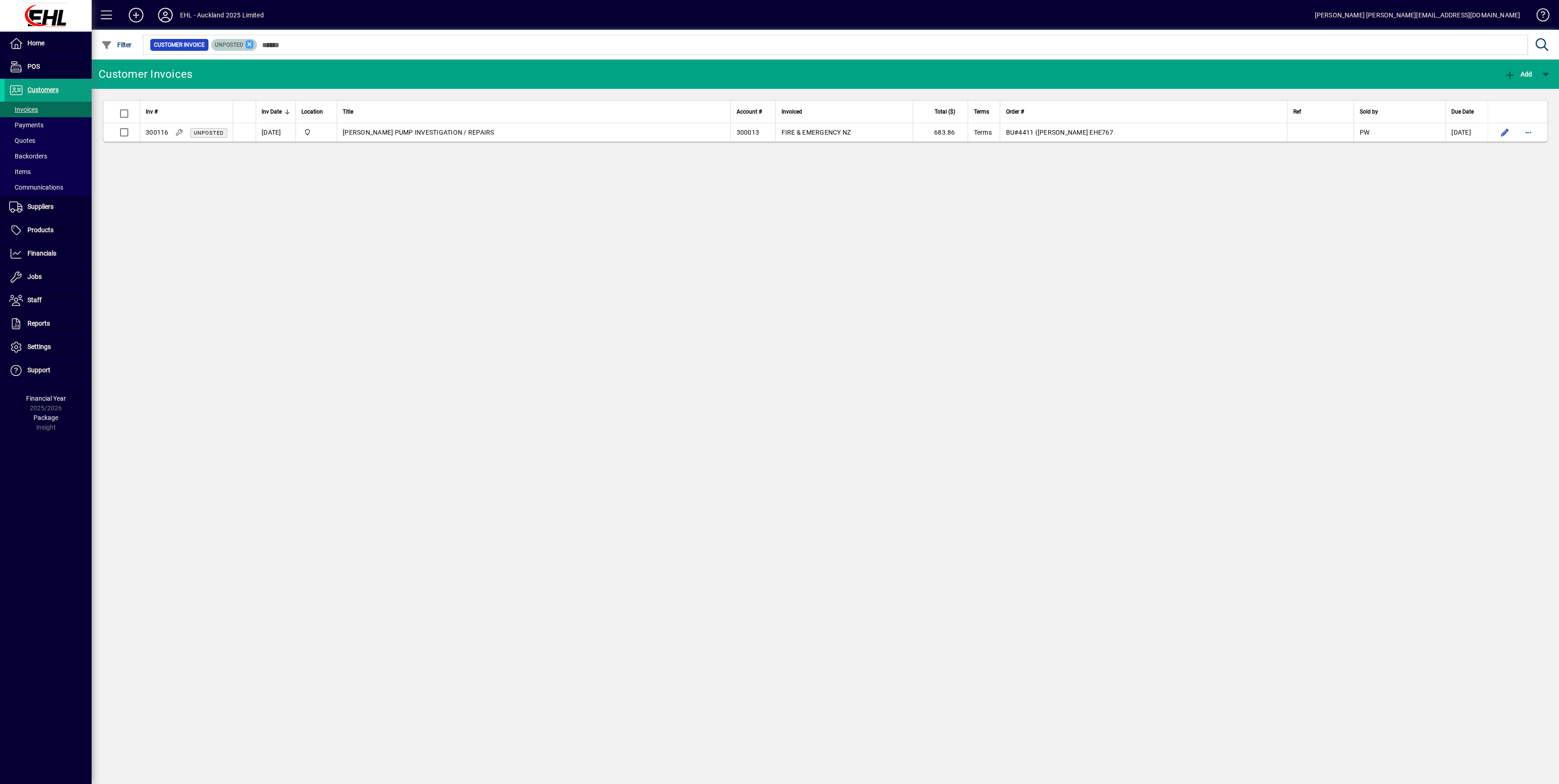
click at [248, 47] on icon at bounding box center [249, 44] width 8 height 8
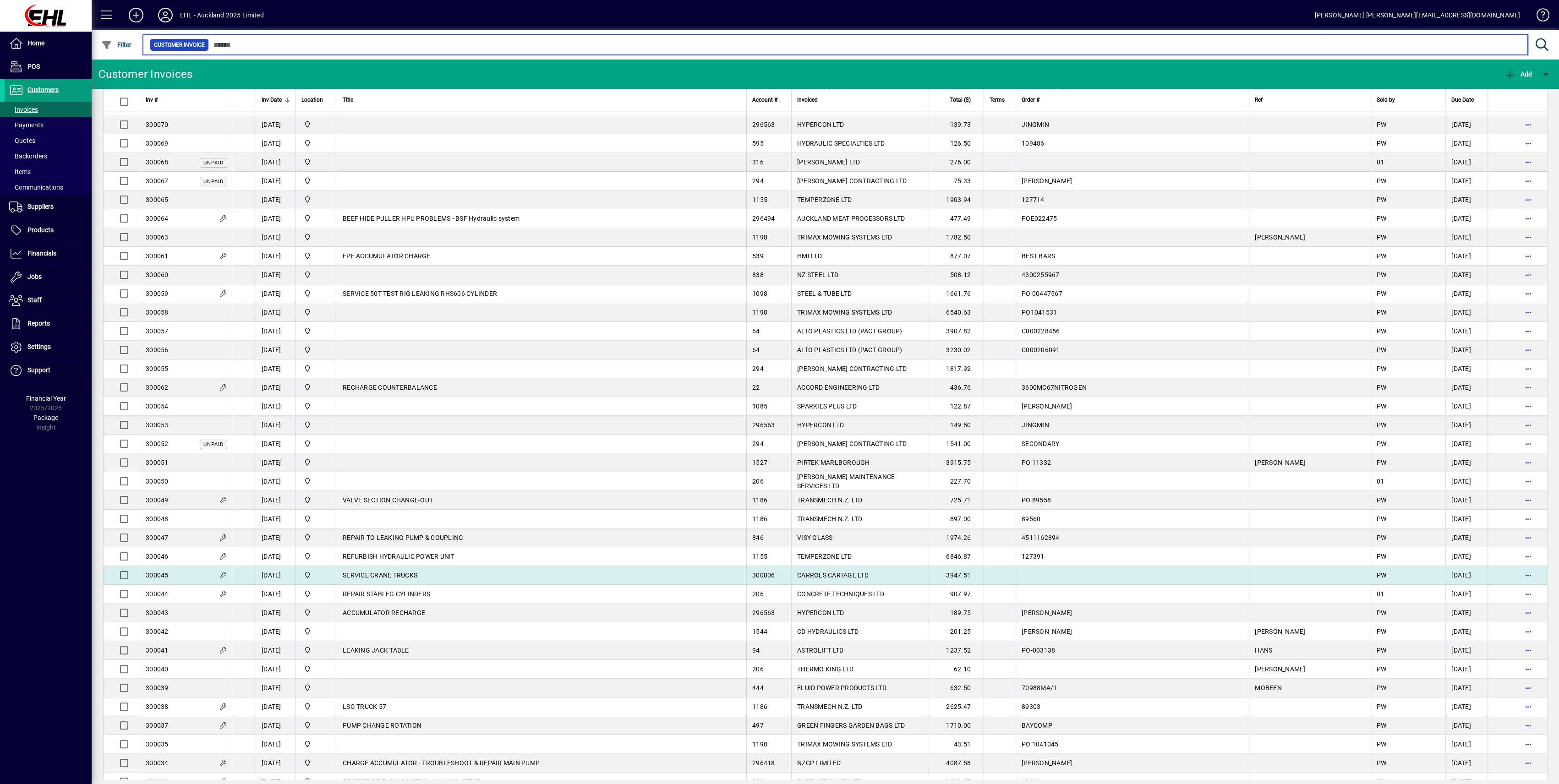
scroll to position [886, 0]
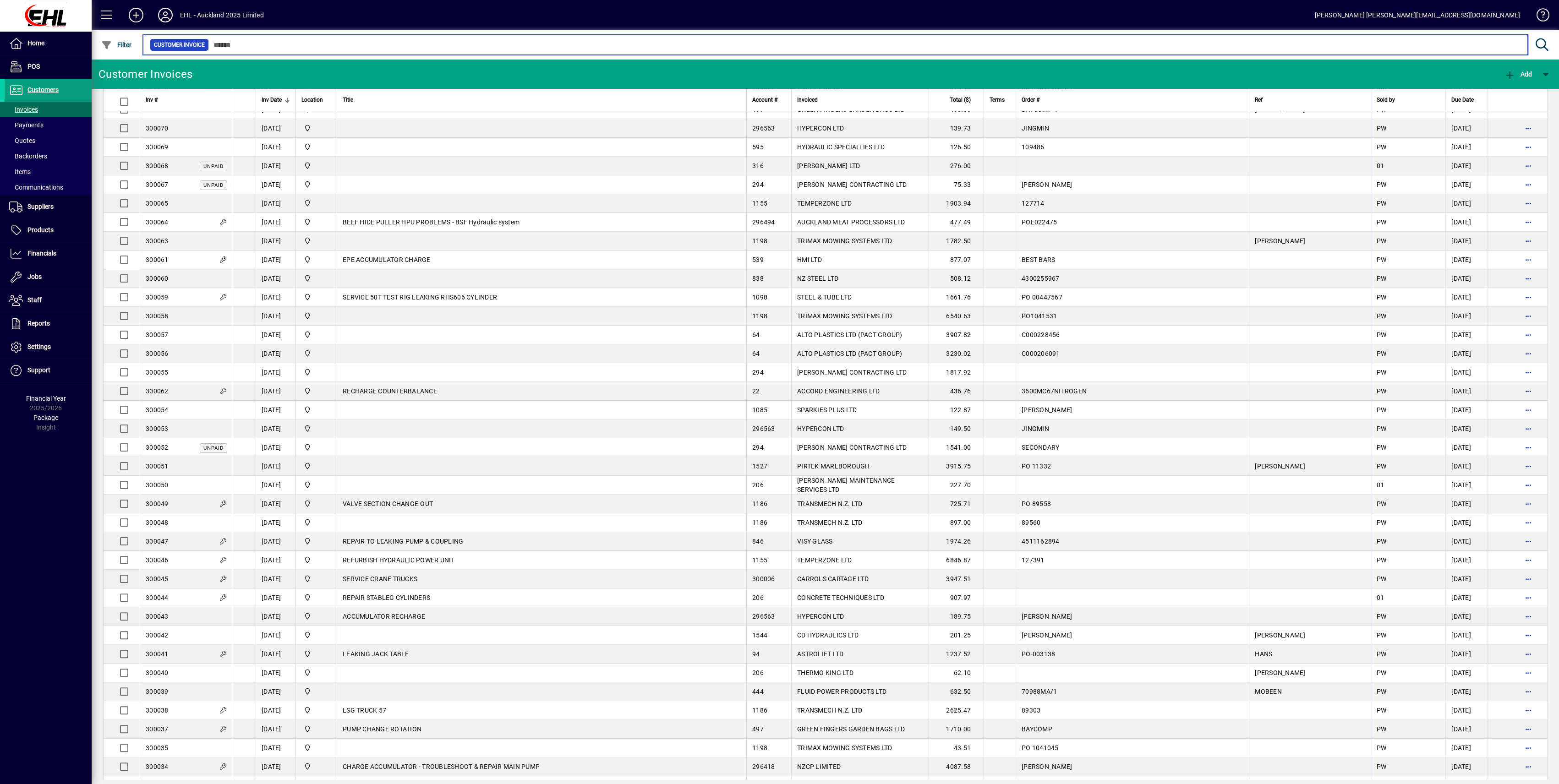
click at [239, 46] on input "text" at bounding box center [864, 45] width 1312 height 13
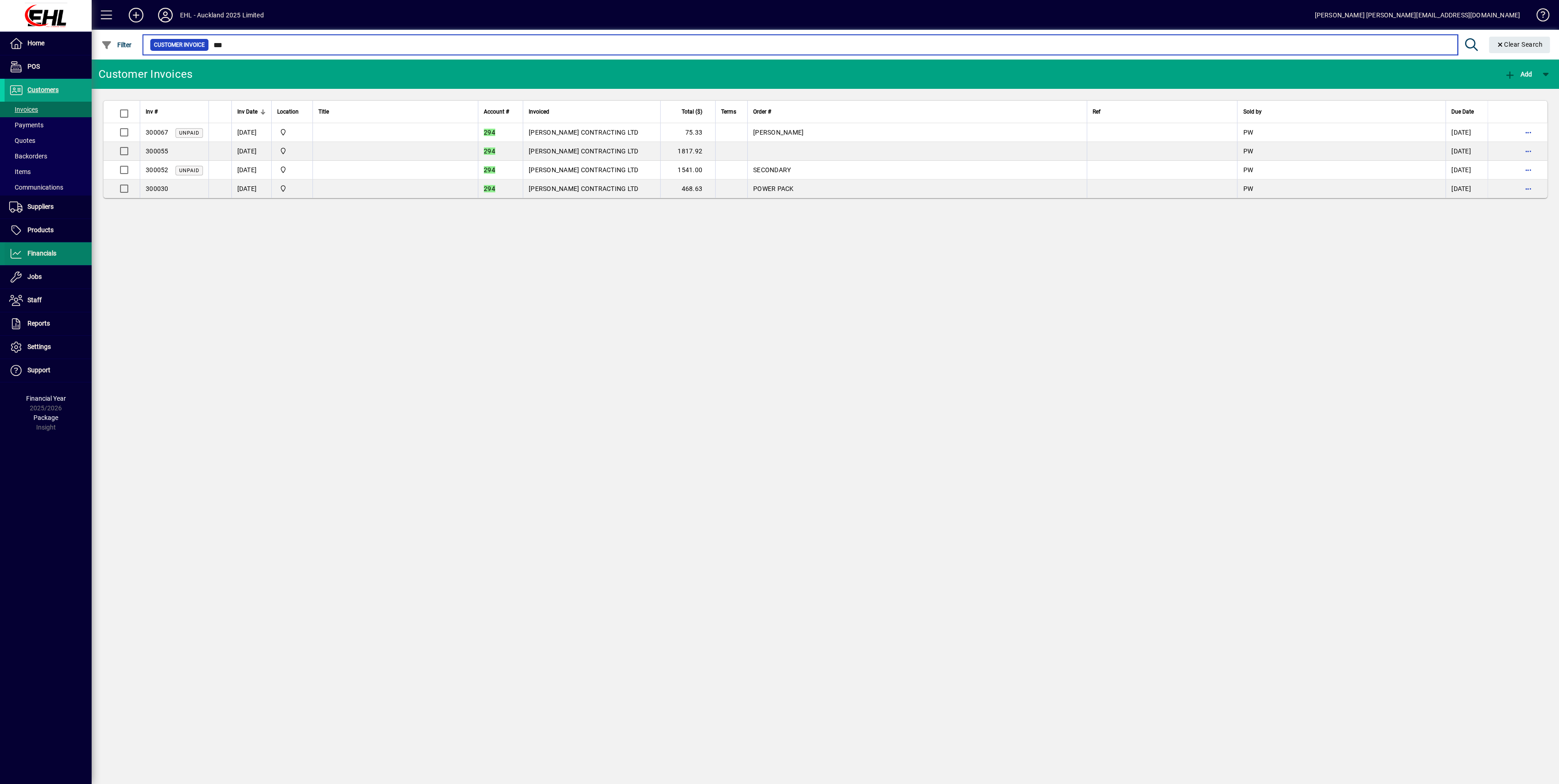
type input "***"
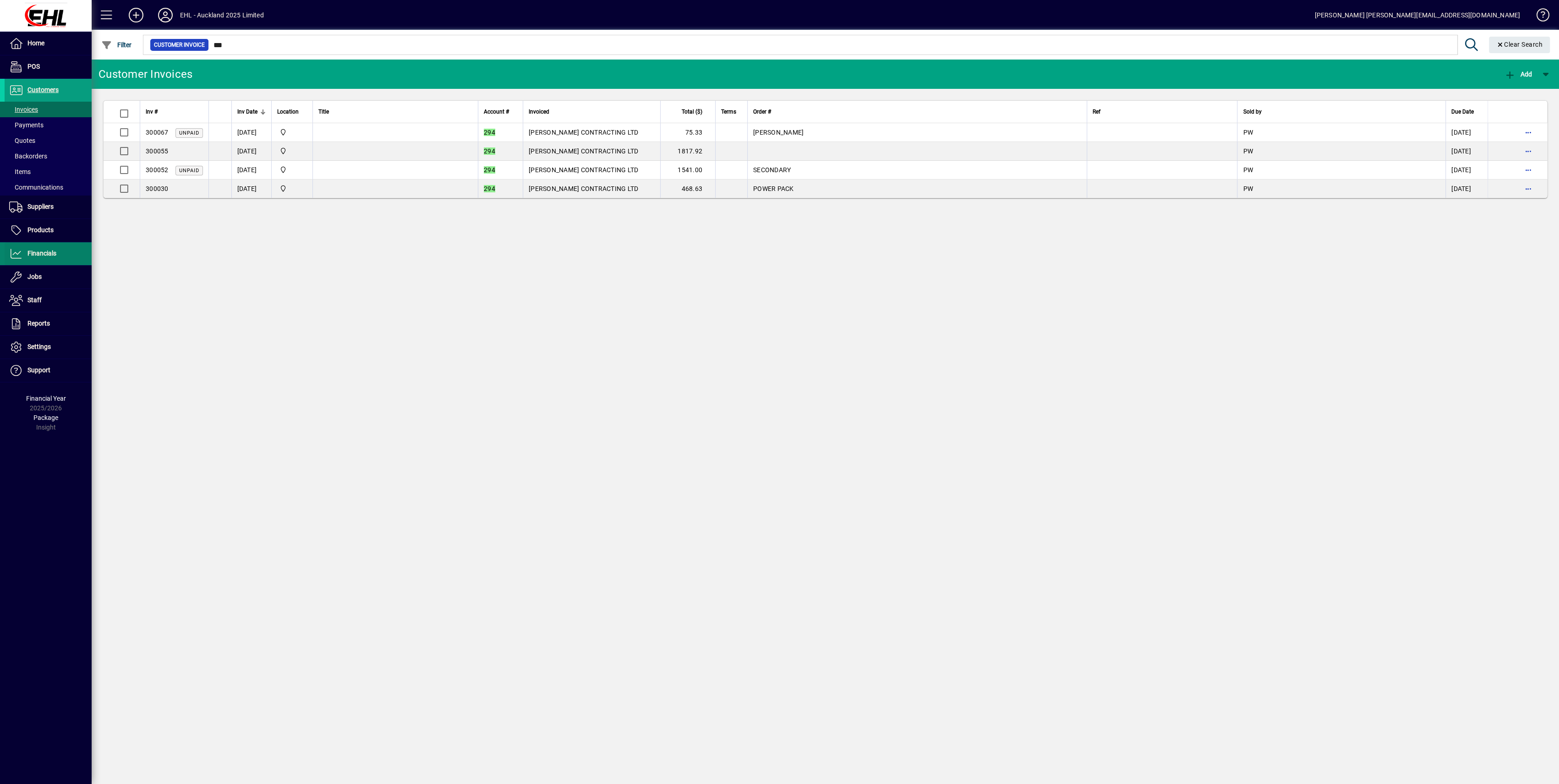
click at [34, 252] on span "Financials" at bounding box center [42, 253] width 29 height 7
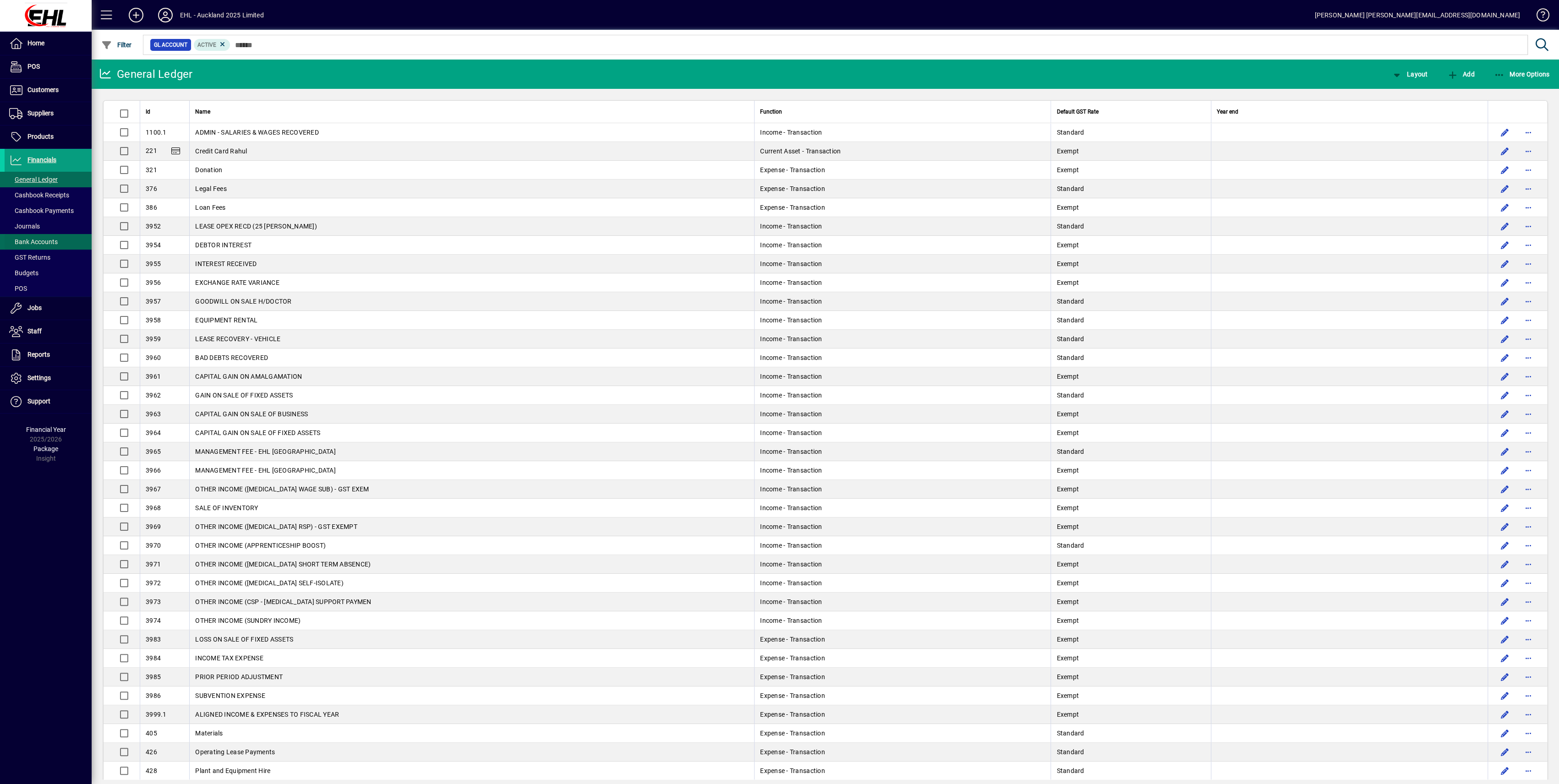
click at [30, 242] on span "Bank Accounts" at bounding box center [33, 242] width 48 height 7
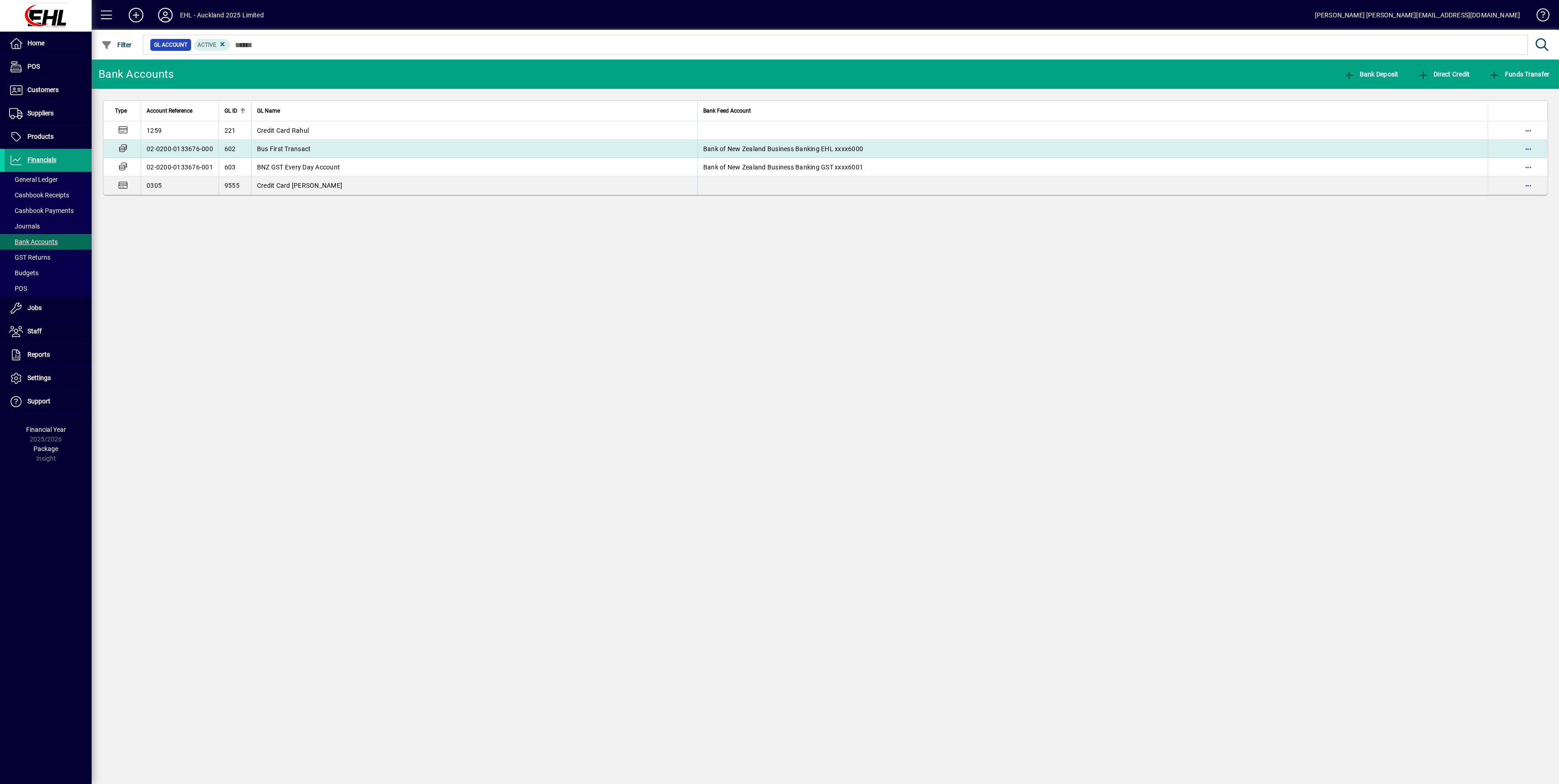
click at [304, 148] on span "Bus First Transact" at bounding box center [283, 149] width 54 height 7
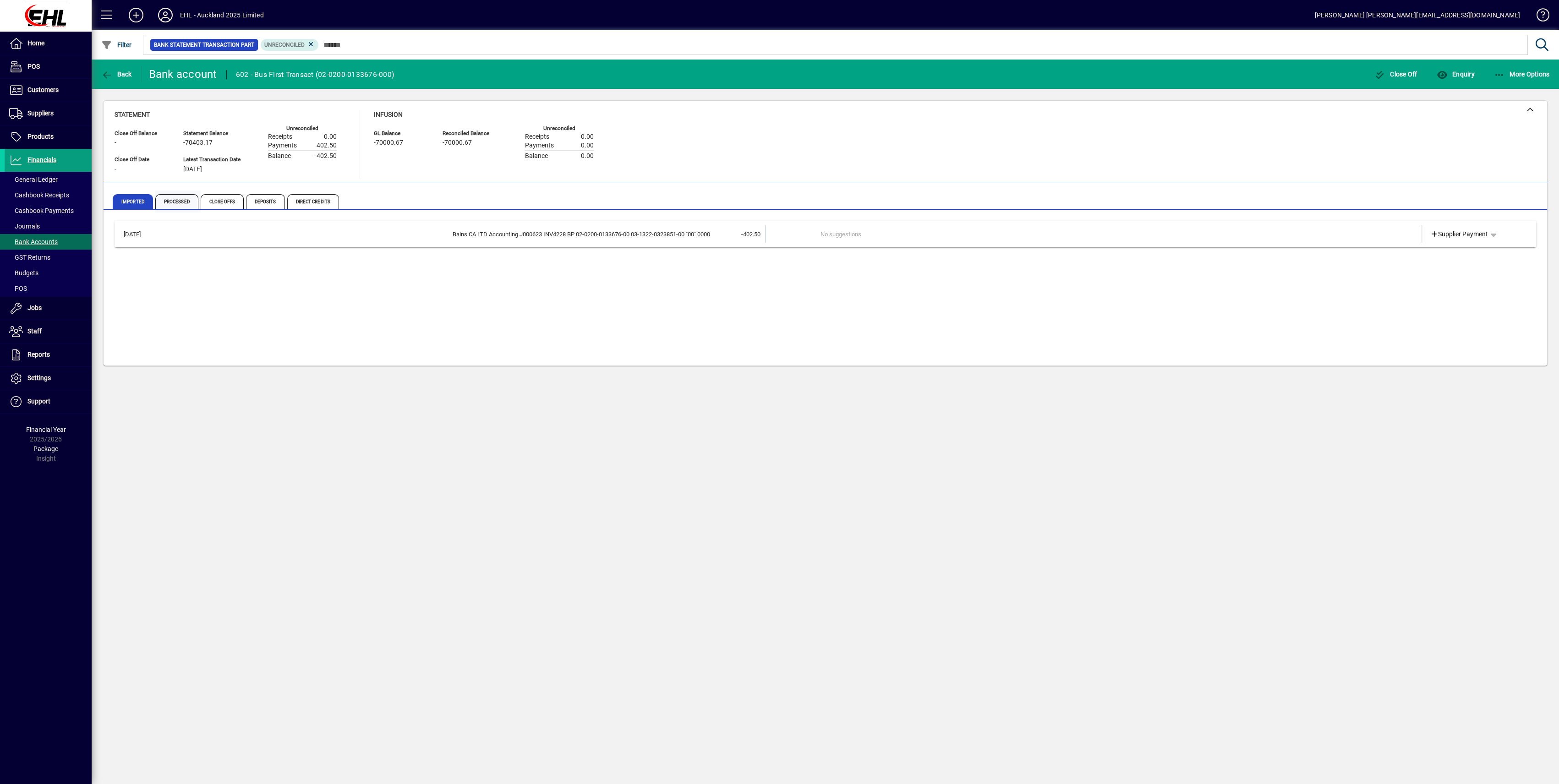
click at [187, 200] on span "Processed" at bounding box center [176, 201] width 43 height 15
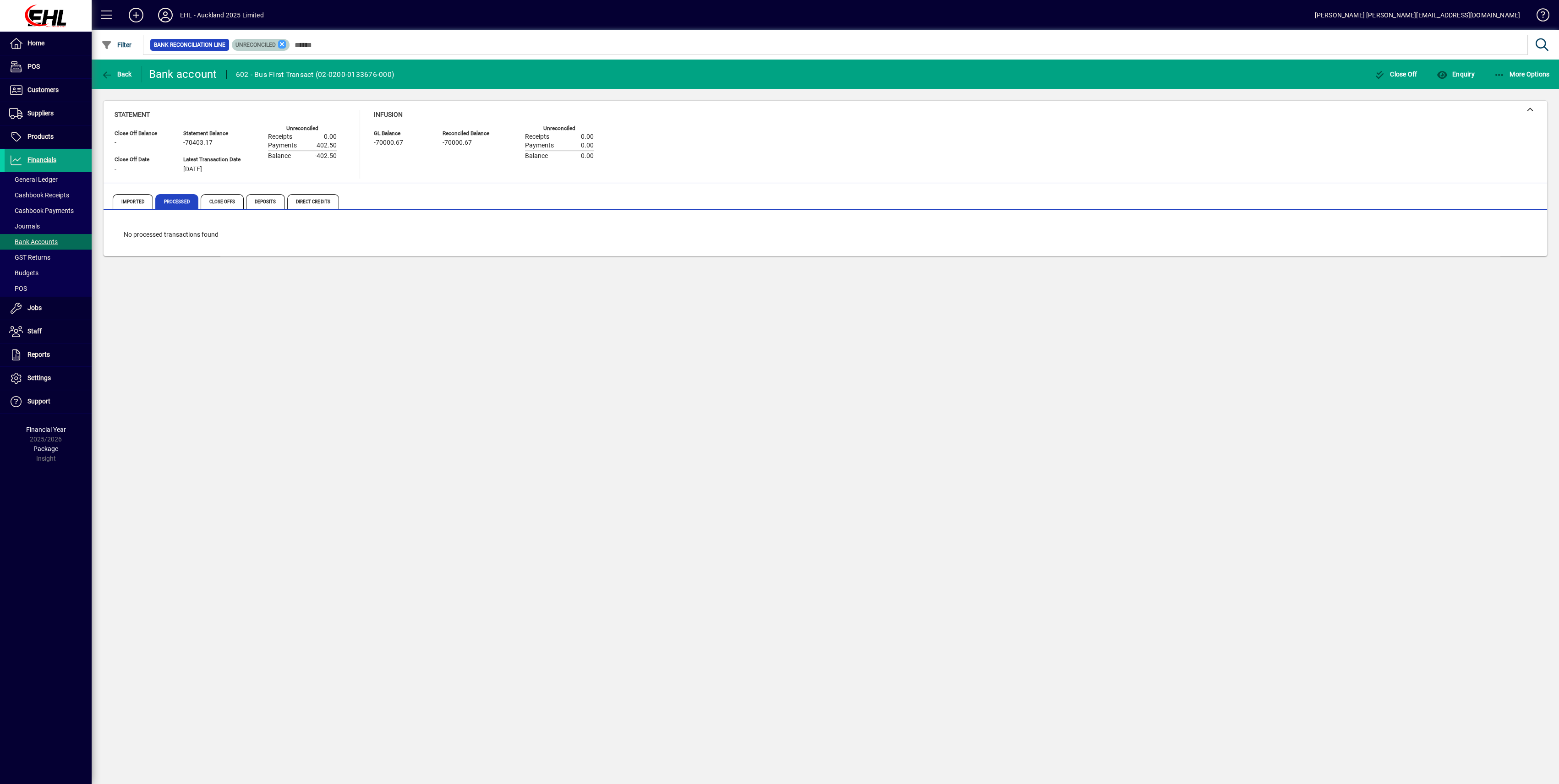
click at [283, 41] on icon at bounding box center [282, 44] width 8 height 8
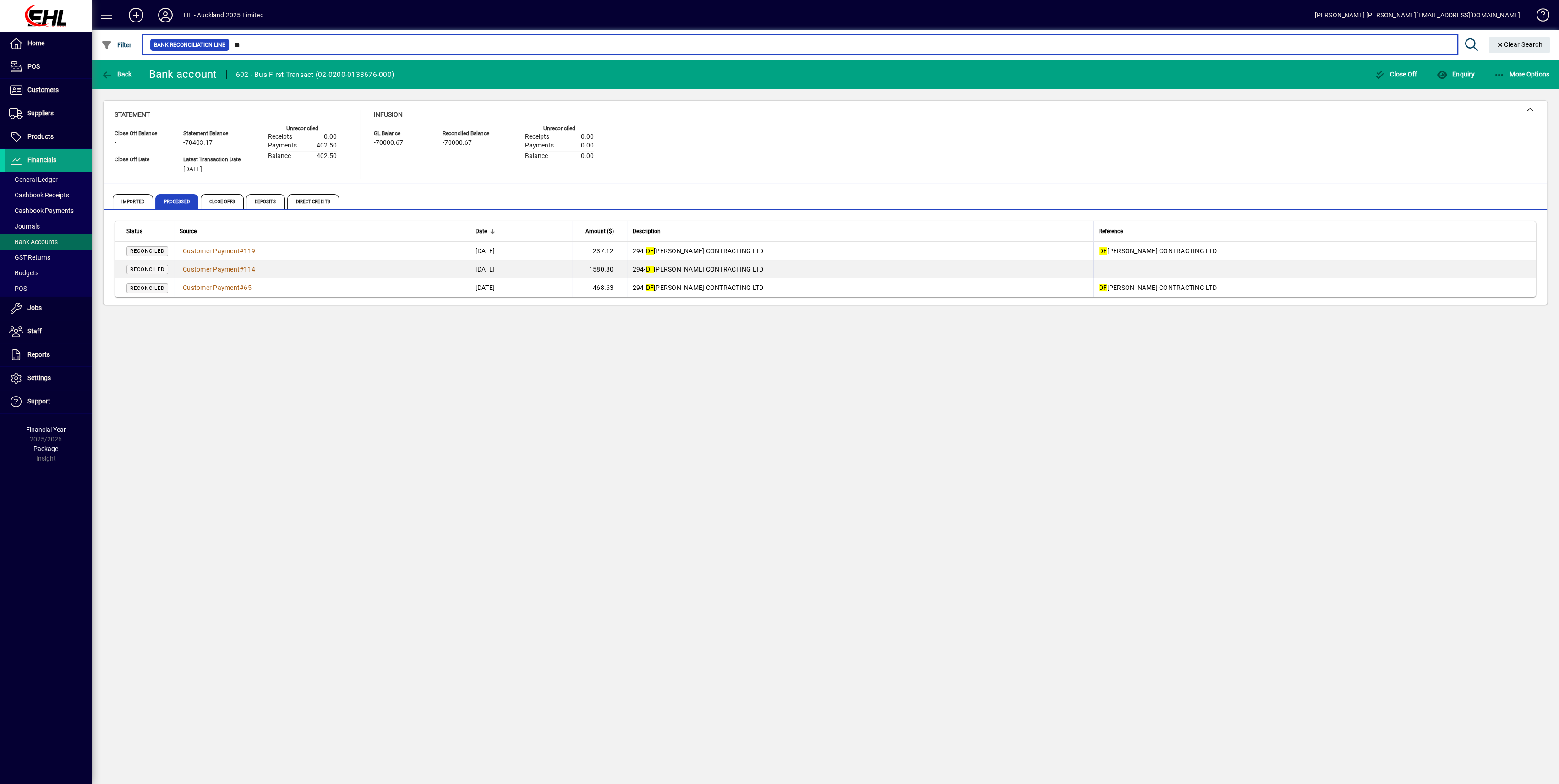
type input "**"
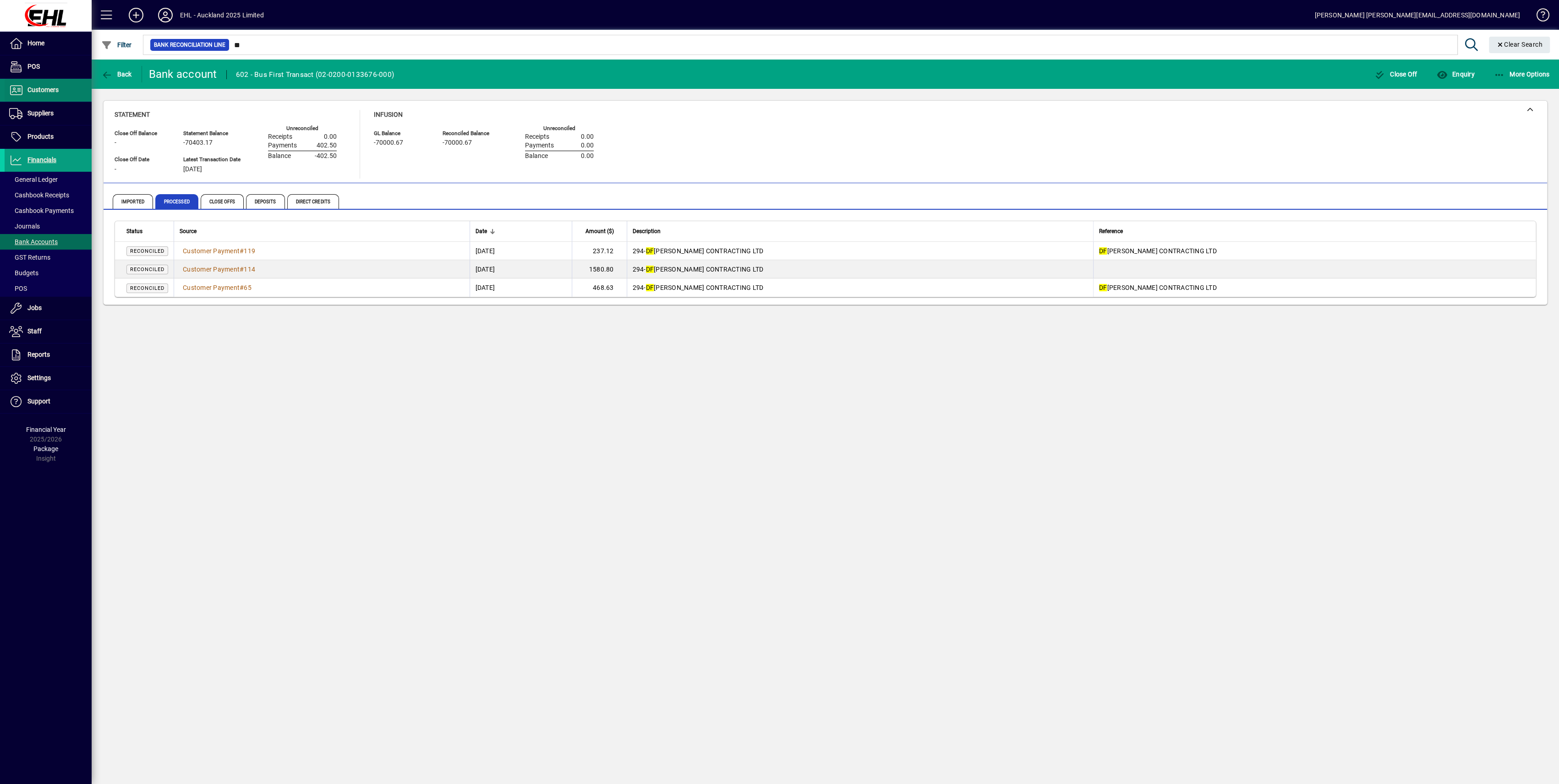
drag, startPoint x: 55, startPoint y: 89, endPoint x: 59, endPoint y: 95, distance: 7.2
click at [55, 89] on span "Customers" at bounding box center [43, 90] width 31 height 7
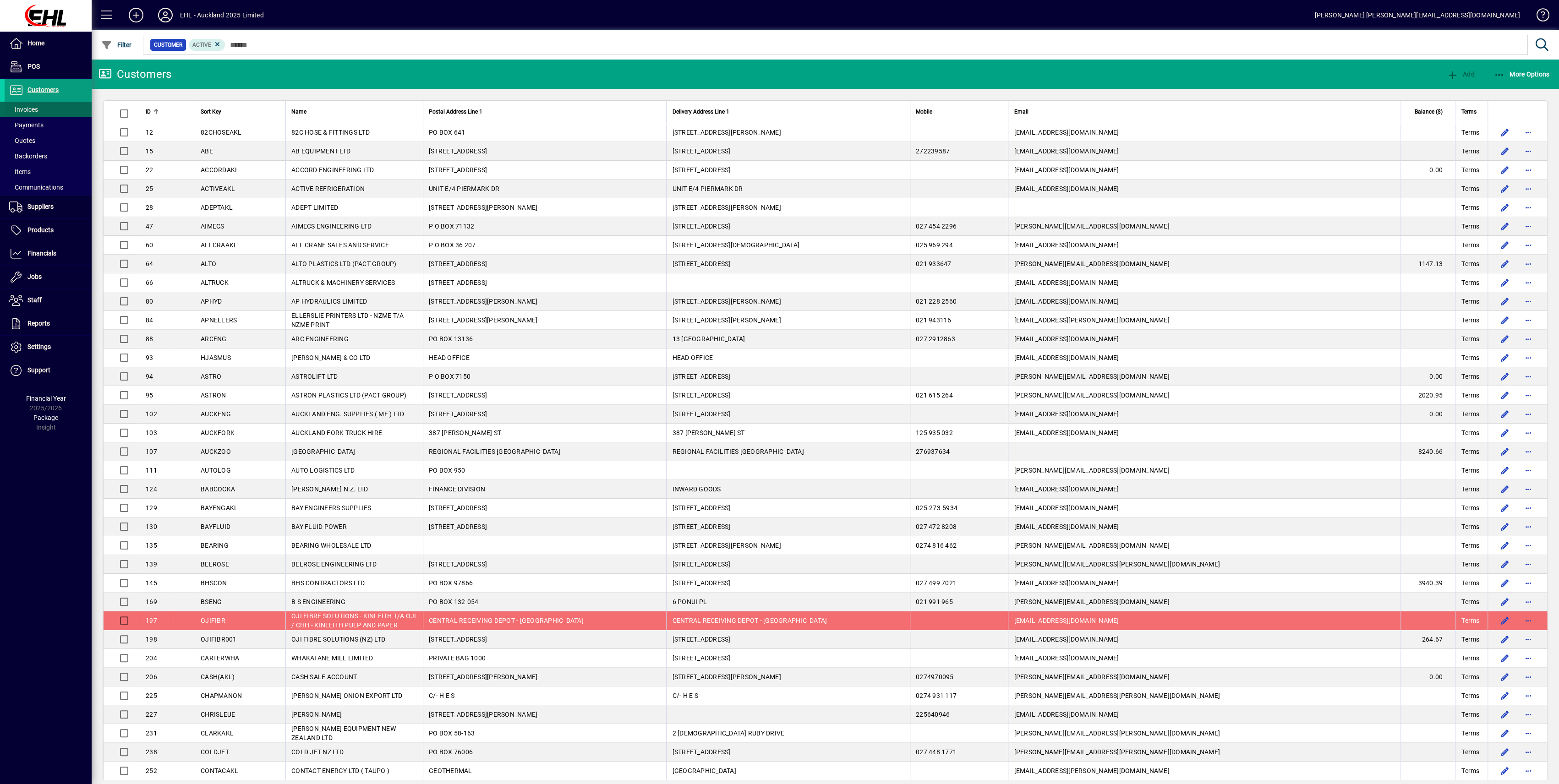
click at [36, 108] on span "Invoices" at bounding box center [24, 110] width 29 height 7
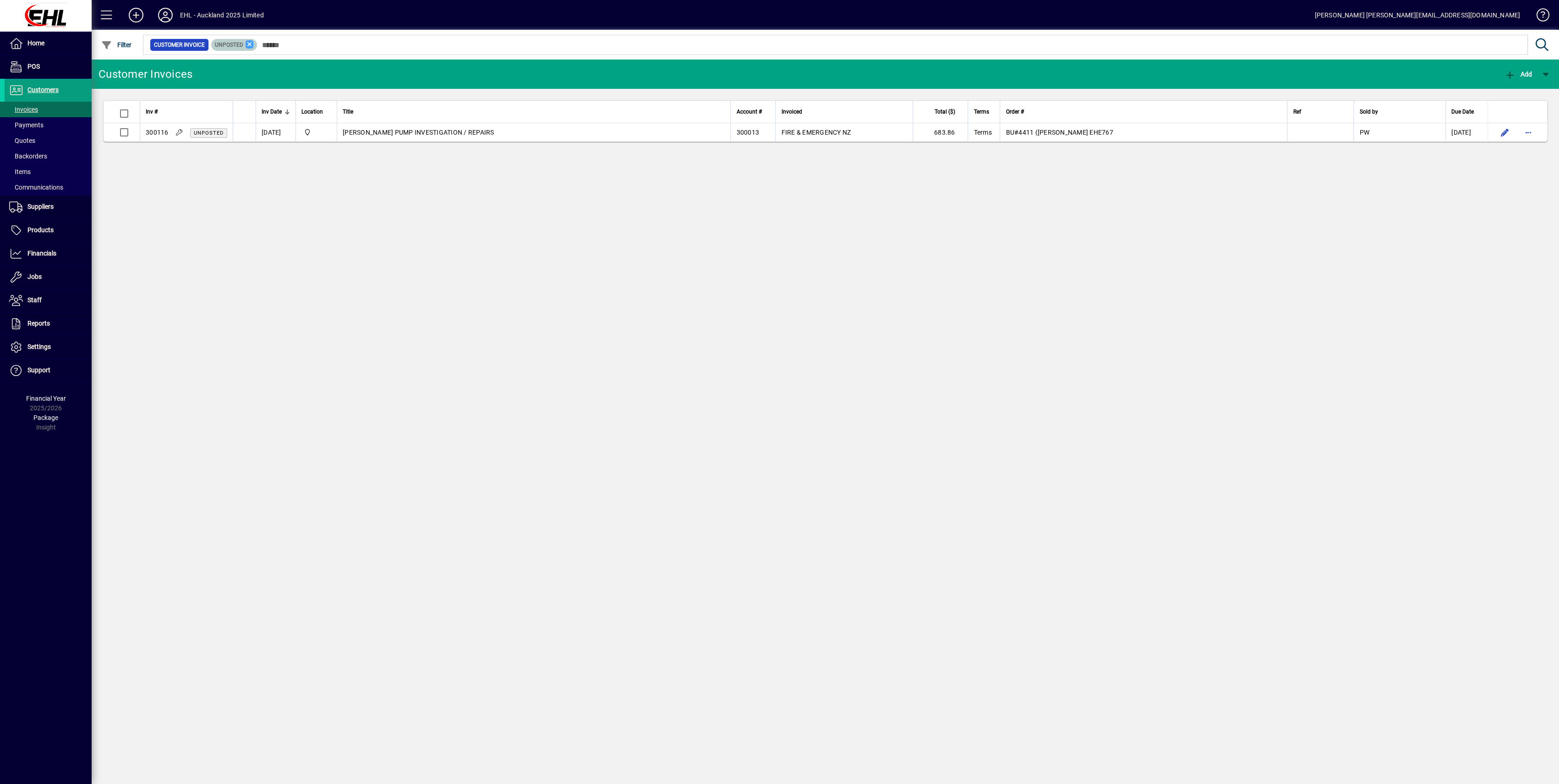
click at [248, 41] on icon at bounding box center [249, 44] width 8 height 8
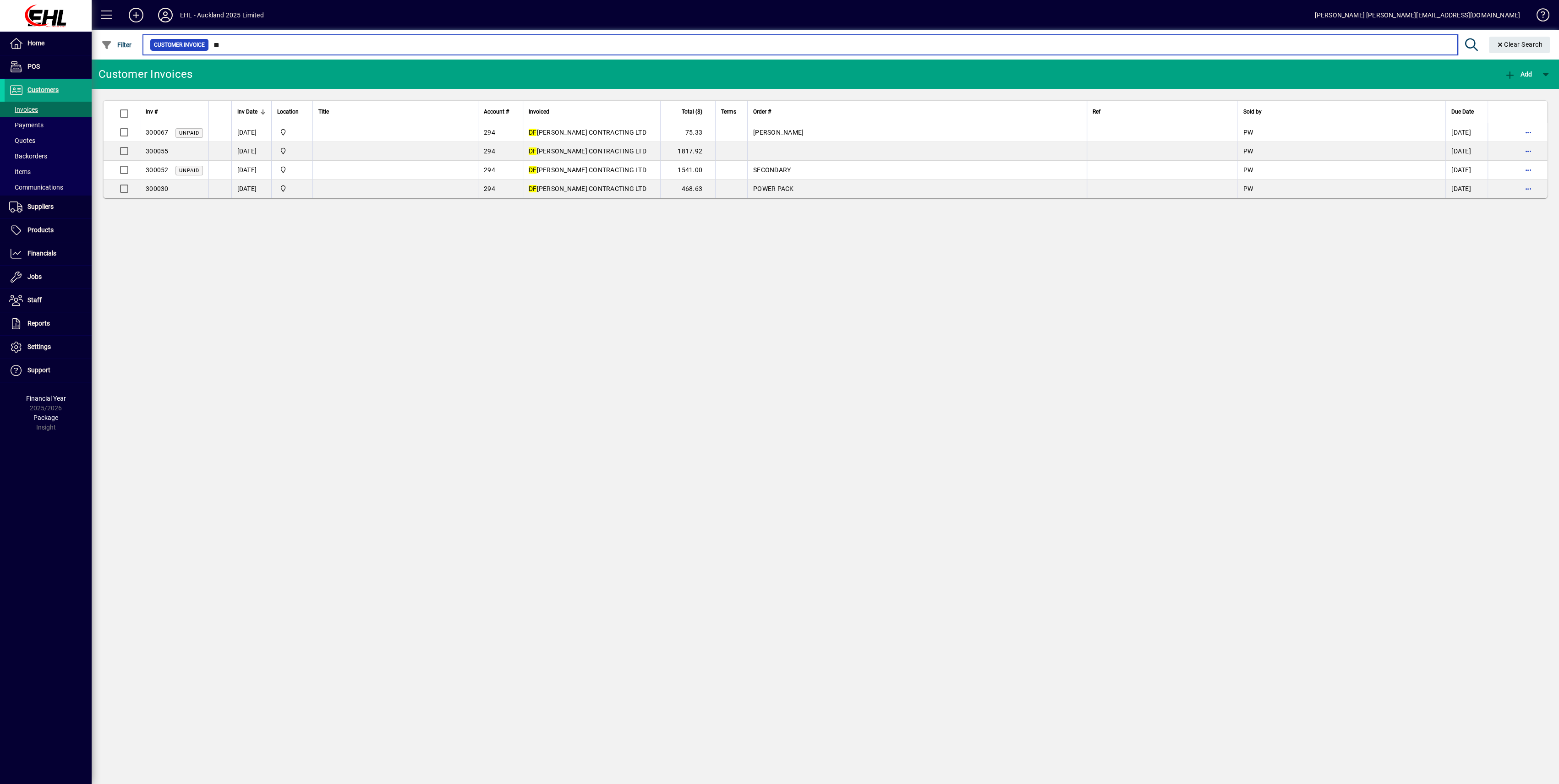
type input "**"
click at [231, 42] on input "**" at bounding box center [830, 45] width 1241 height 13
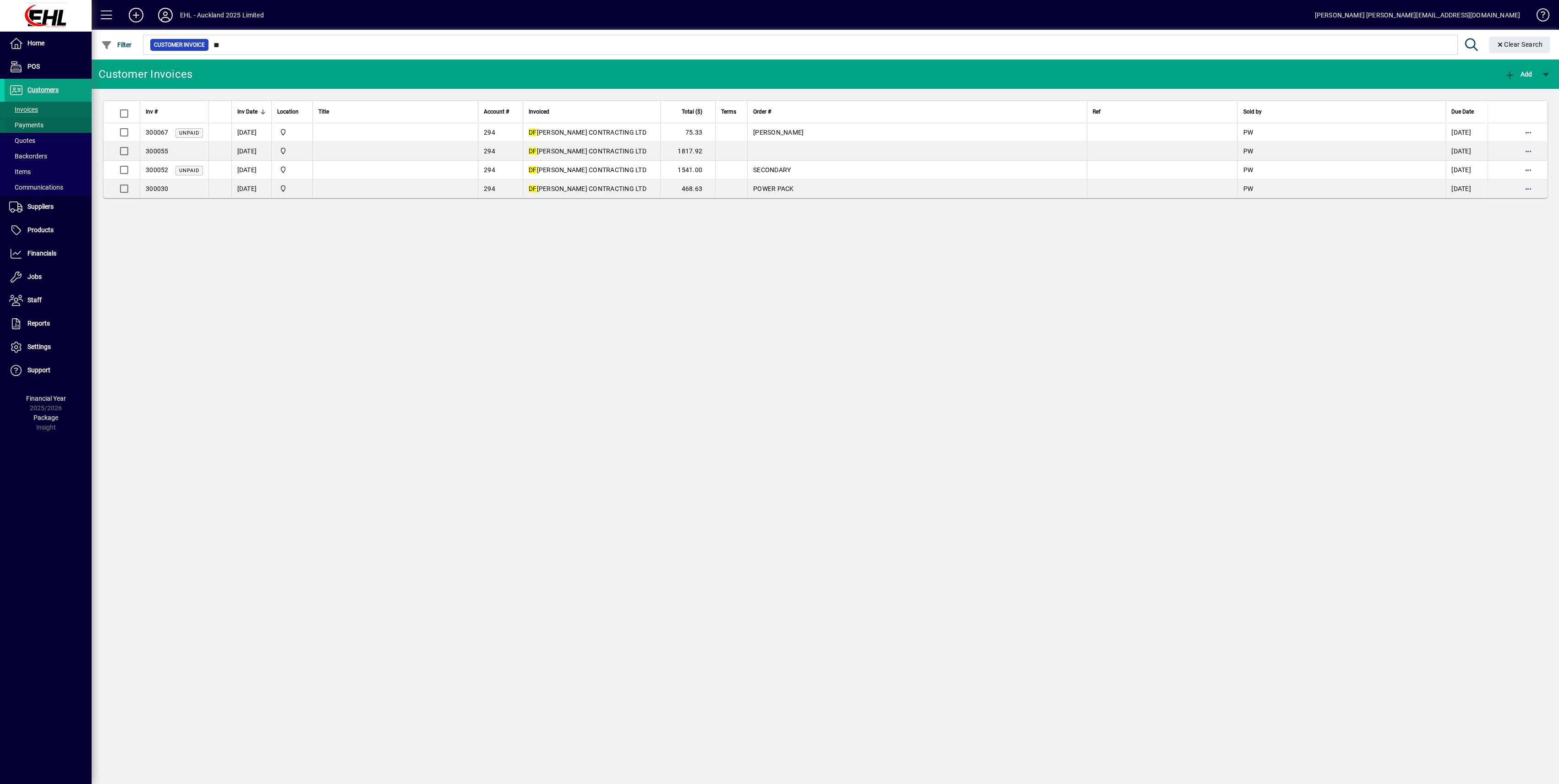
drag, startPoint x: 20, startPoint y: 110, endPoint x: 44, endPoint y: 126, distance: 28.8
click at [20, 110] on span "Invoices" at bounding box center [24, 110] width 29 height 7
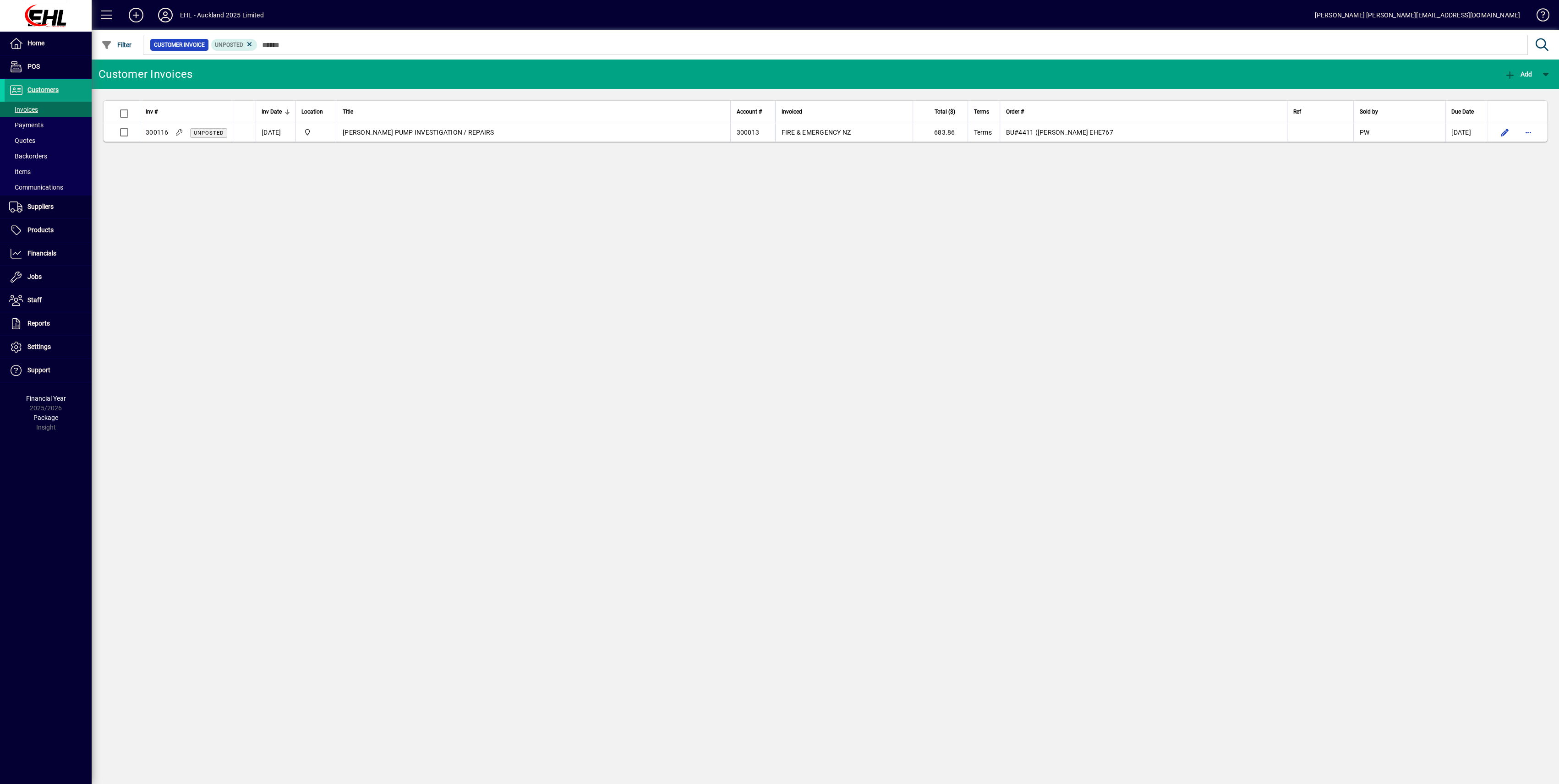
click at [249, 48] on icon at bounding box center [249, 44] width 8 height 8
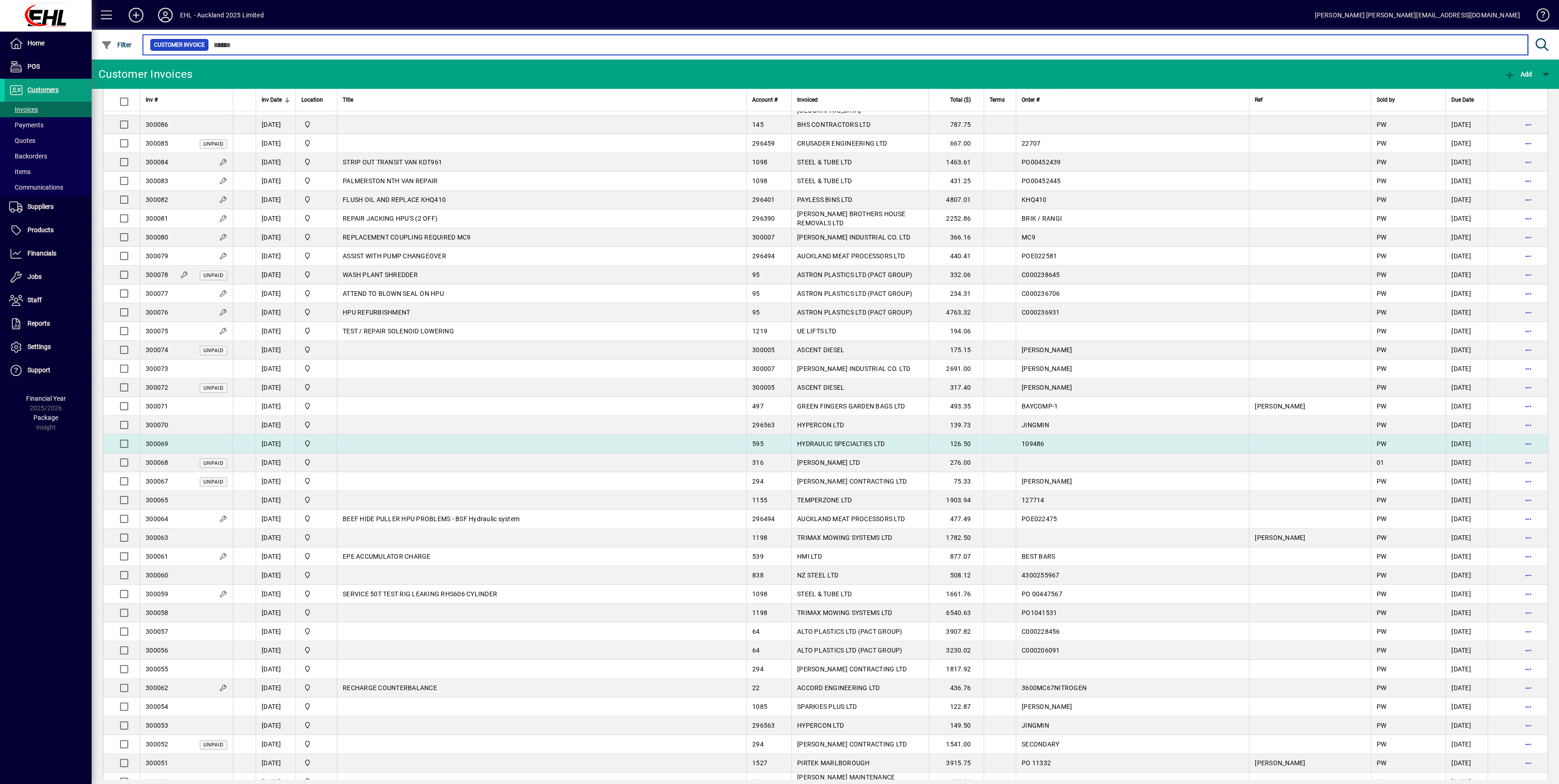
scroll to position [550, 0]
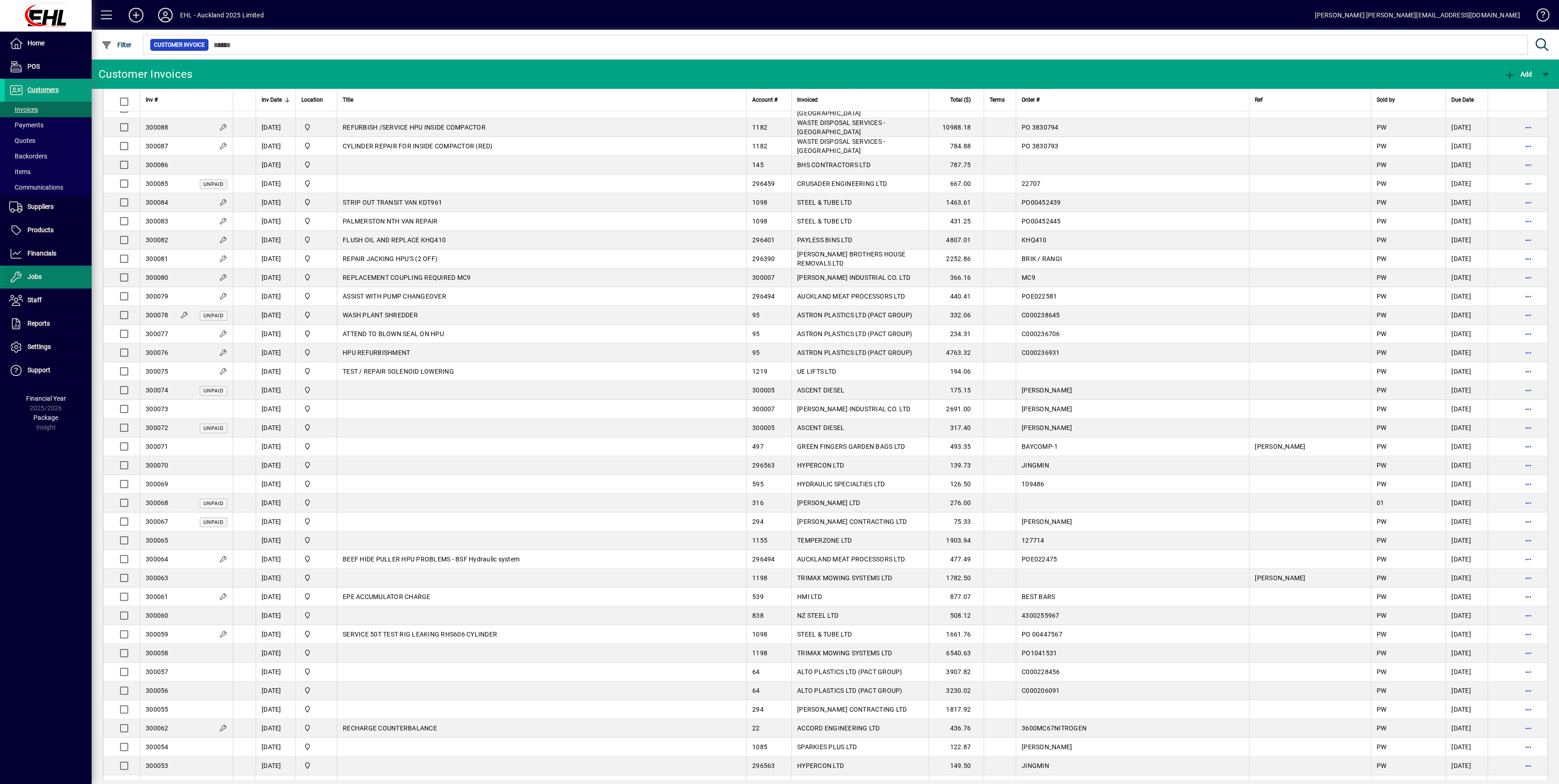
drag, startPoint x: 45, startPoint y: 250, endPoint x: 59, endPoint y: 265, distance: 20.5
click at [45, 250] on span "Financials" at bounding box center [42, 253] width 29 height 7
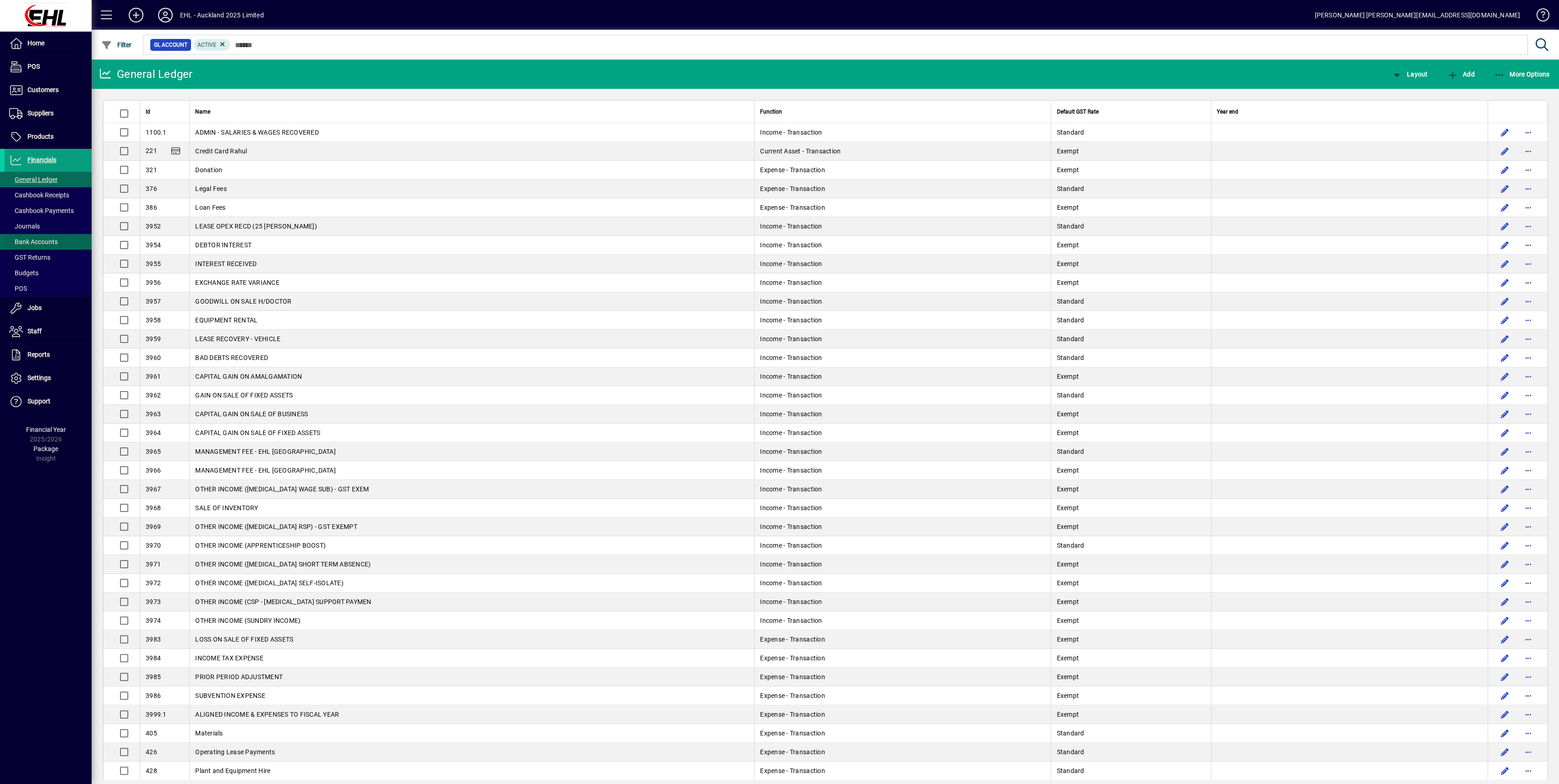
click at [47, 242] on span "Bank Accounts" at bounding box center [33, 242] width 48 height 7
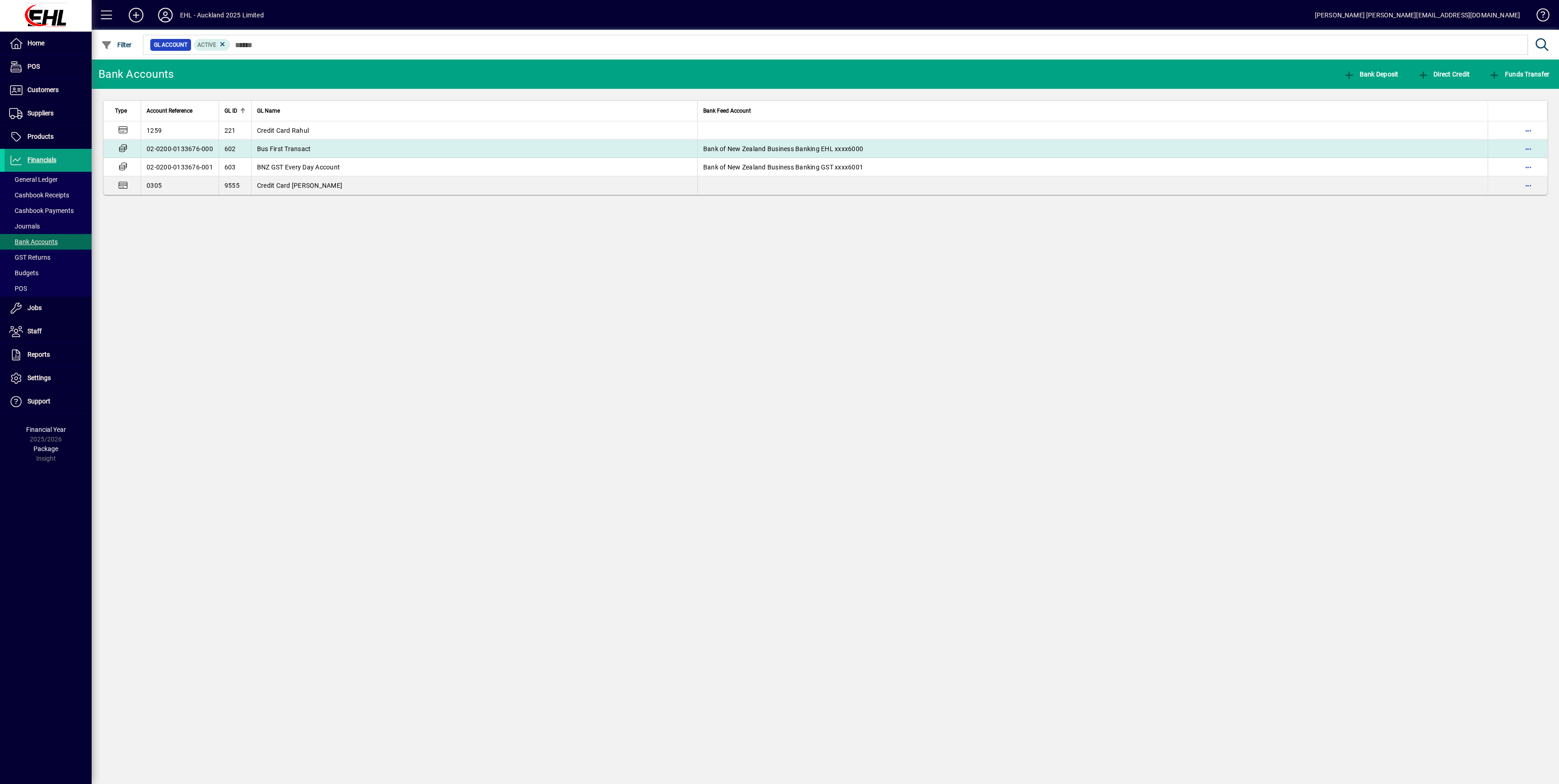
click at [308, 146] on span "Bus First Transact" at bounding box center [283, 149] width 54 height 7
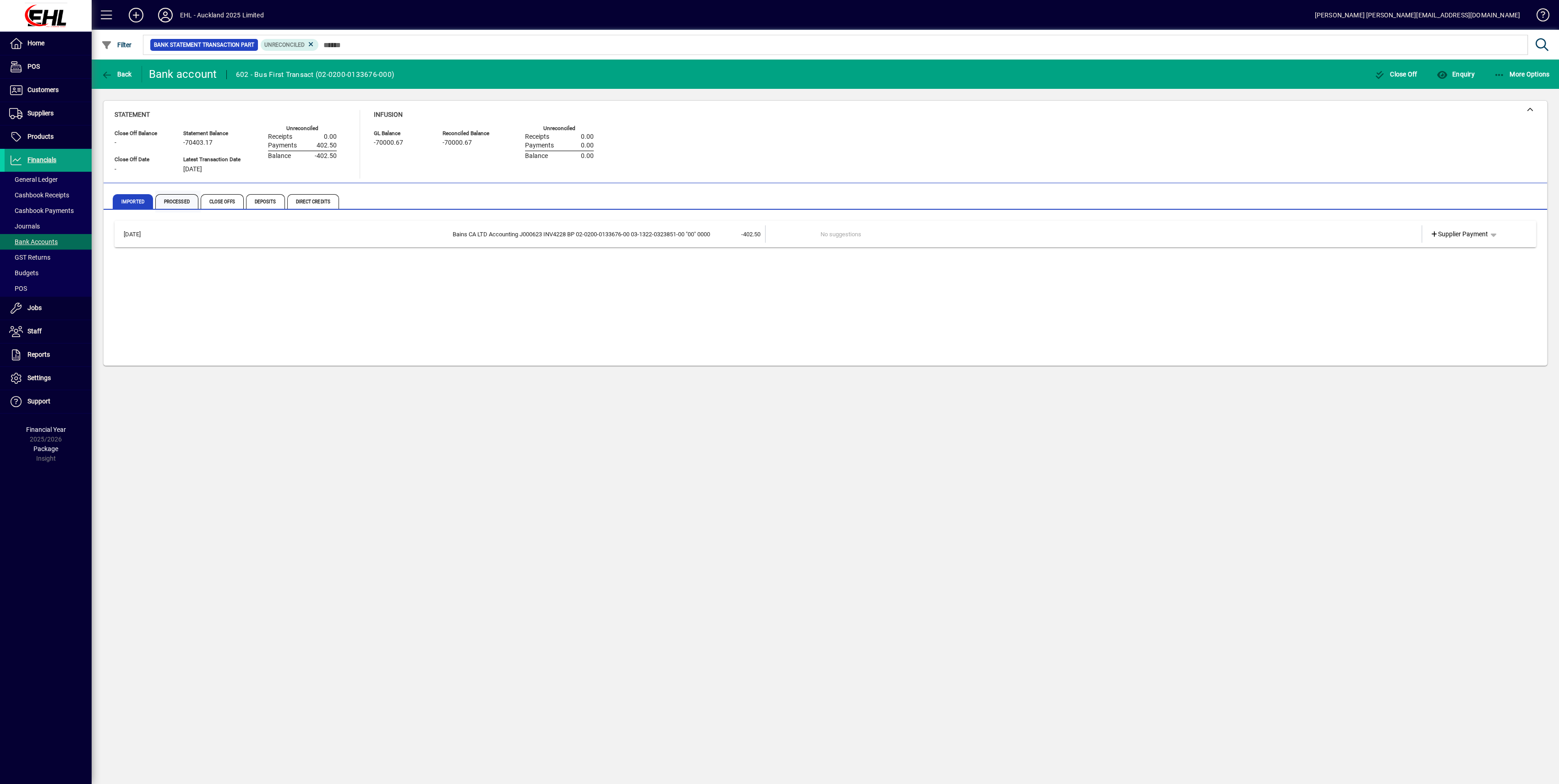
click at [174, 203] on span "Processed" at bounding box center [176, 201] width 43 height 15
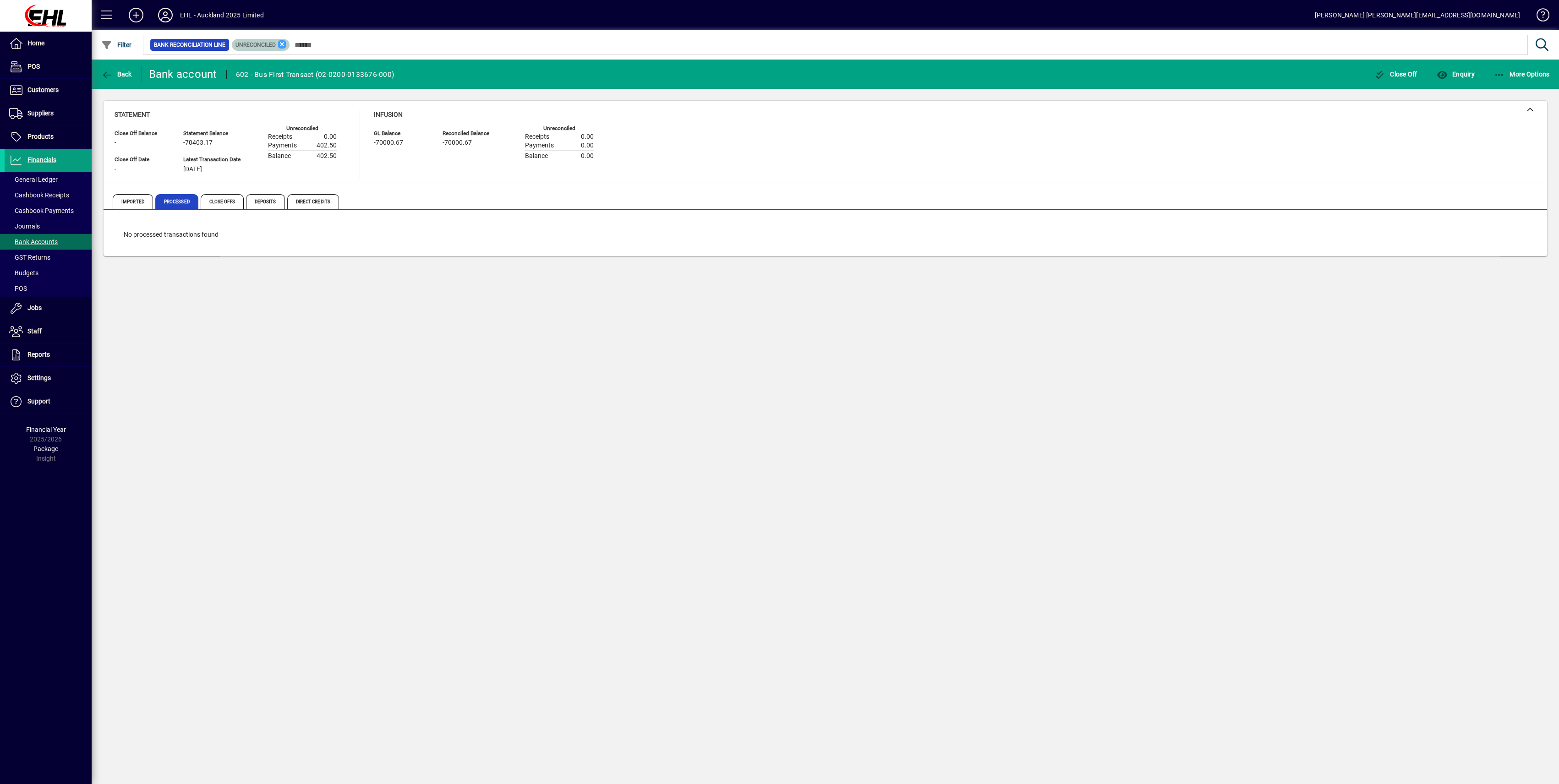
click at [280, 40] on icon at bounding box center [282, 44] width 8 height 8
drag, startPoint x: 174, startPoint y: 201, endPoint x: 198, endPoint y: 209, distance: 25.3
click at [174, 201] on span "Processed" at bounding box center [176, 201] width 43 height 15
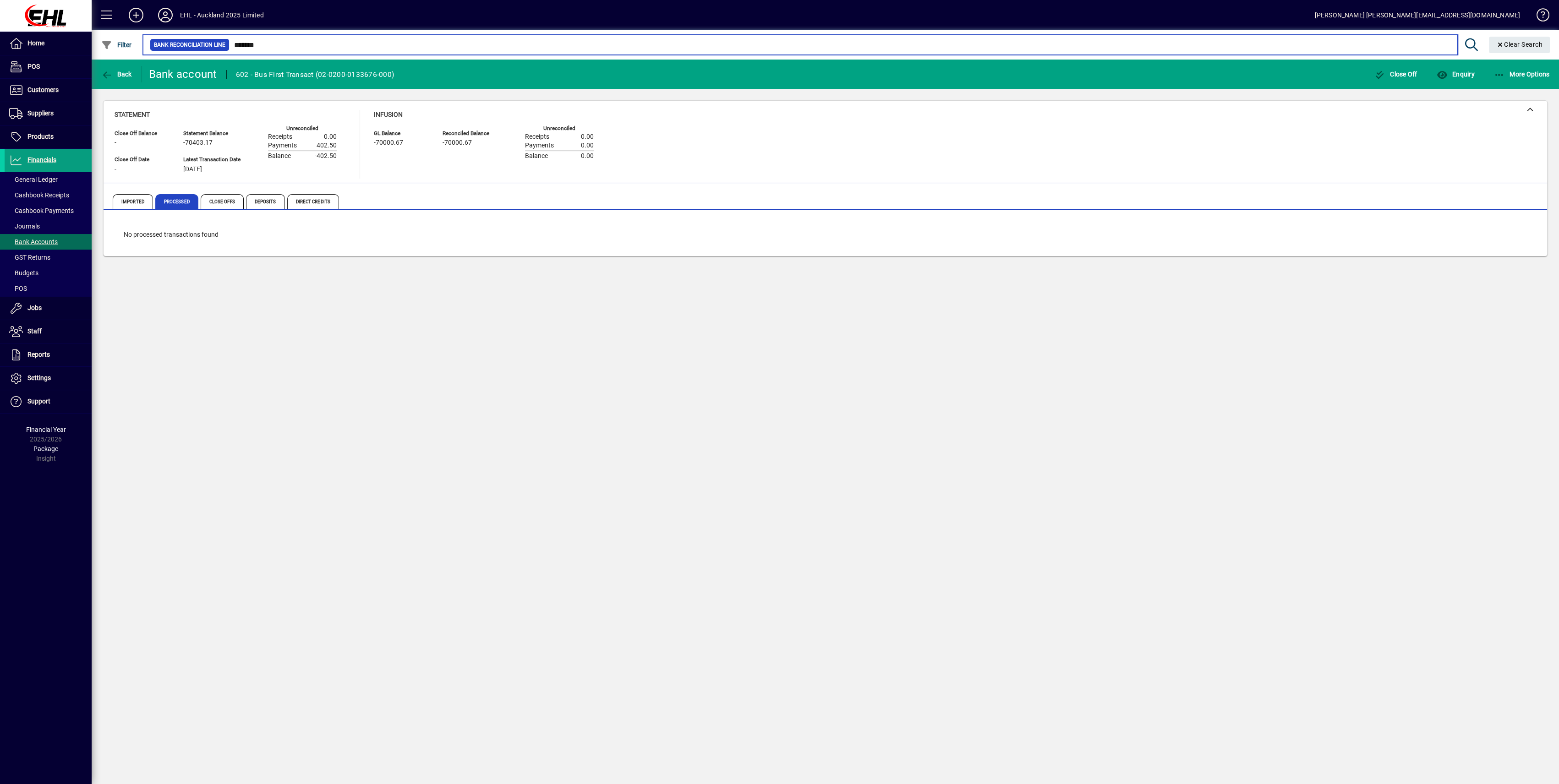
click at [273, 43] on input "*******" at bounding box center [840, 45] width 1221 height 13
type input "*"
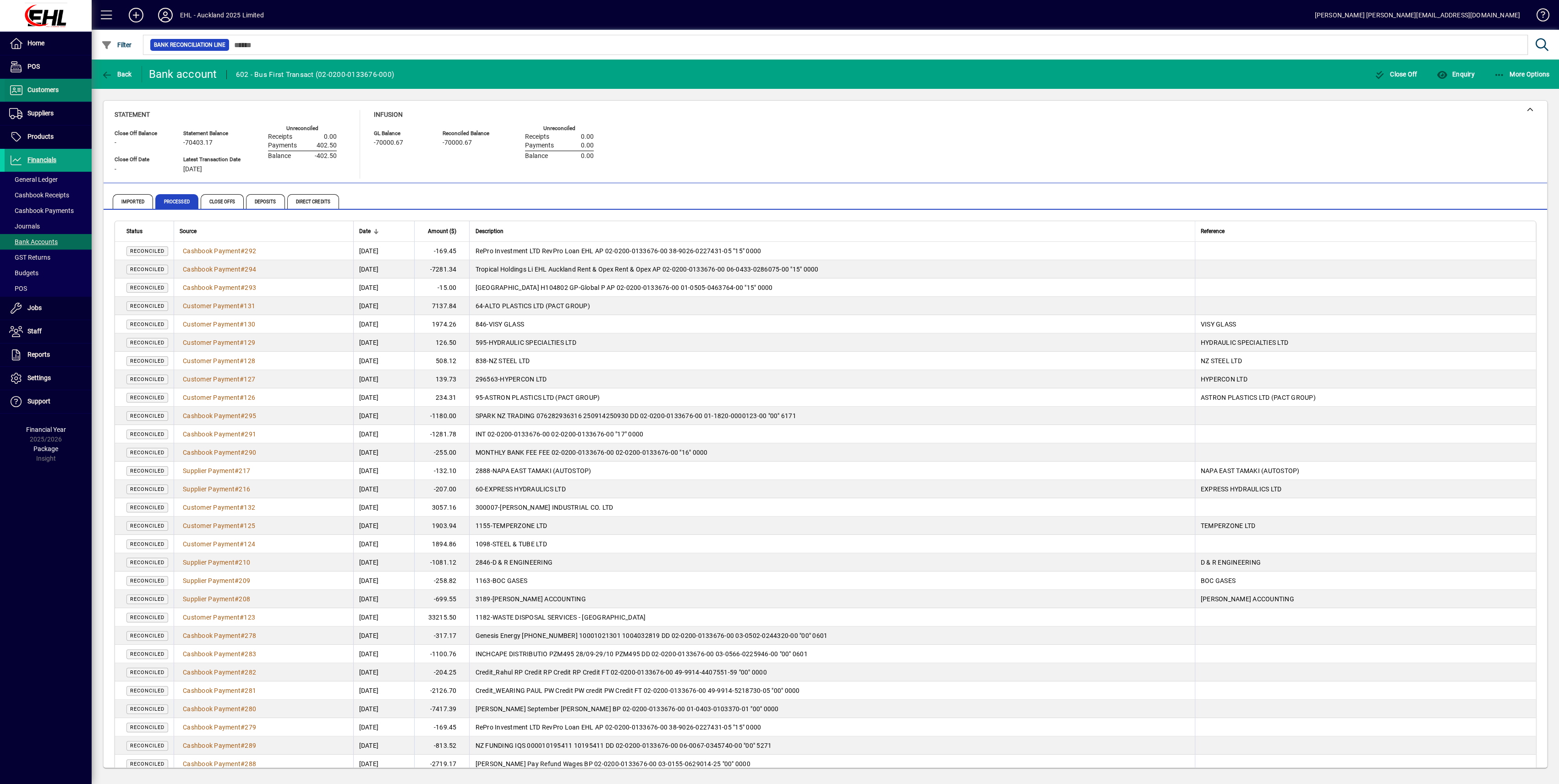
click at [47, 89] on span "Customers" at bounding box center [43, 90] width 31 height 7
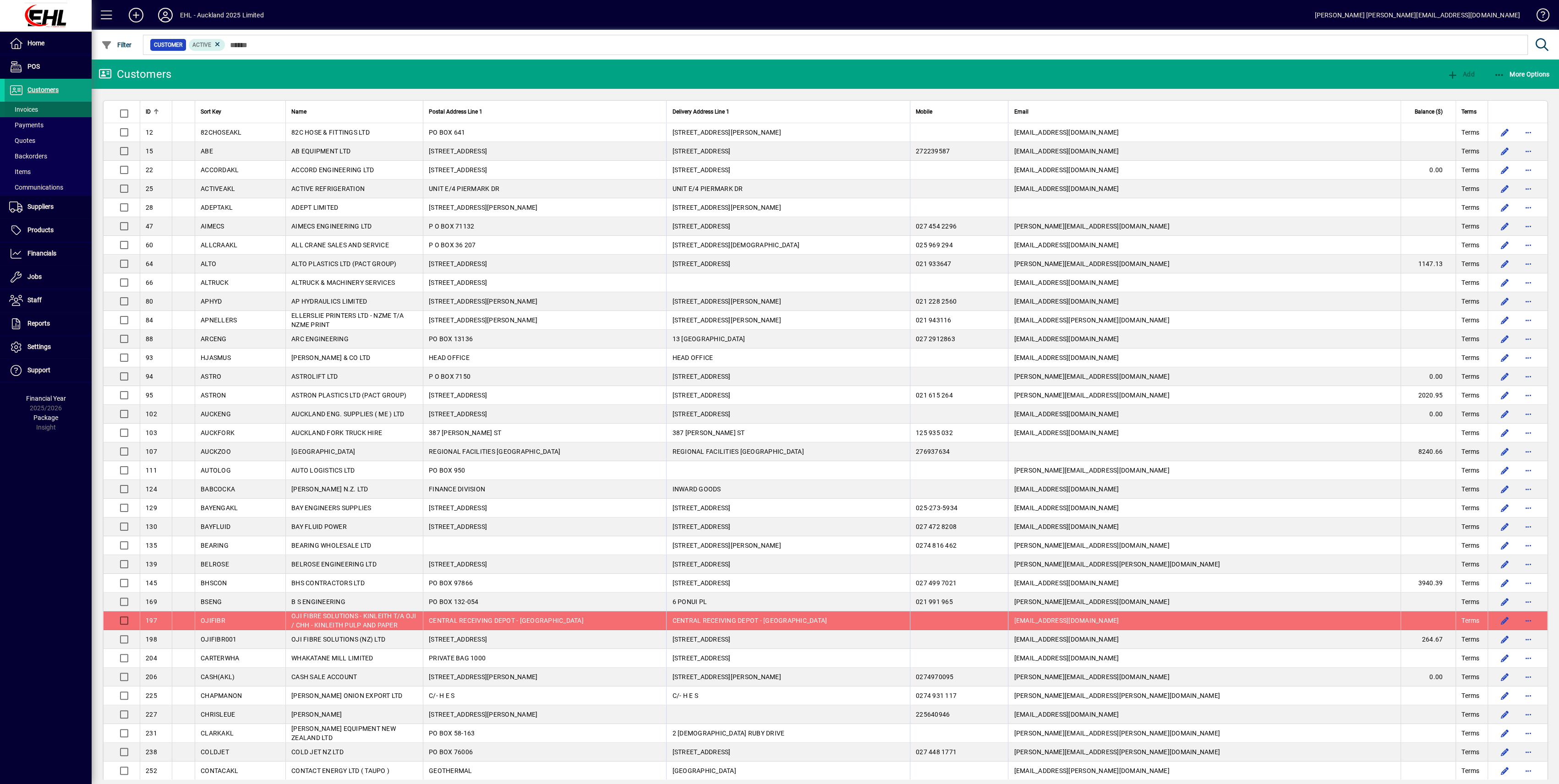
click at [30, 108] on span "Invoices" at bounding box center [24, 110] width 29 height 7
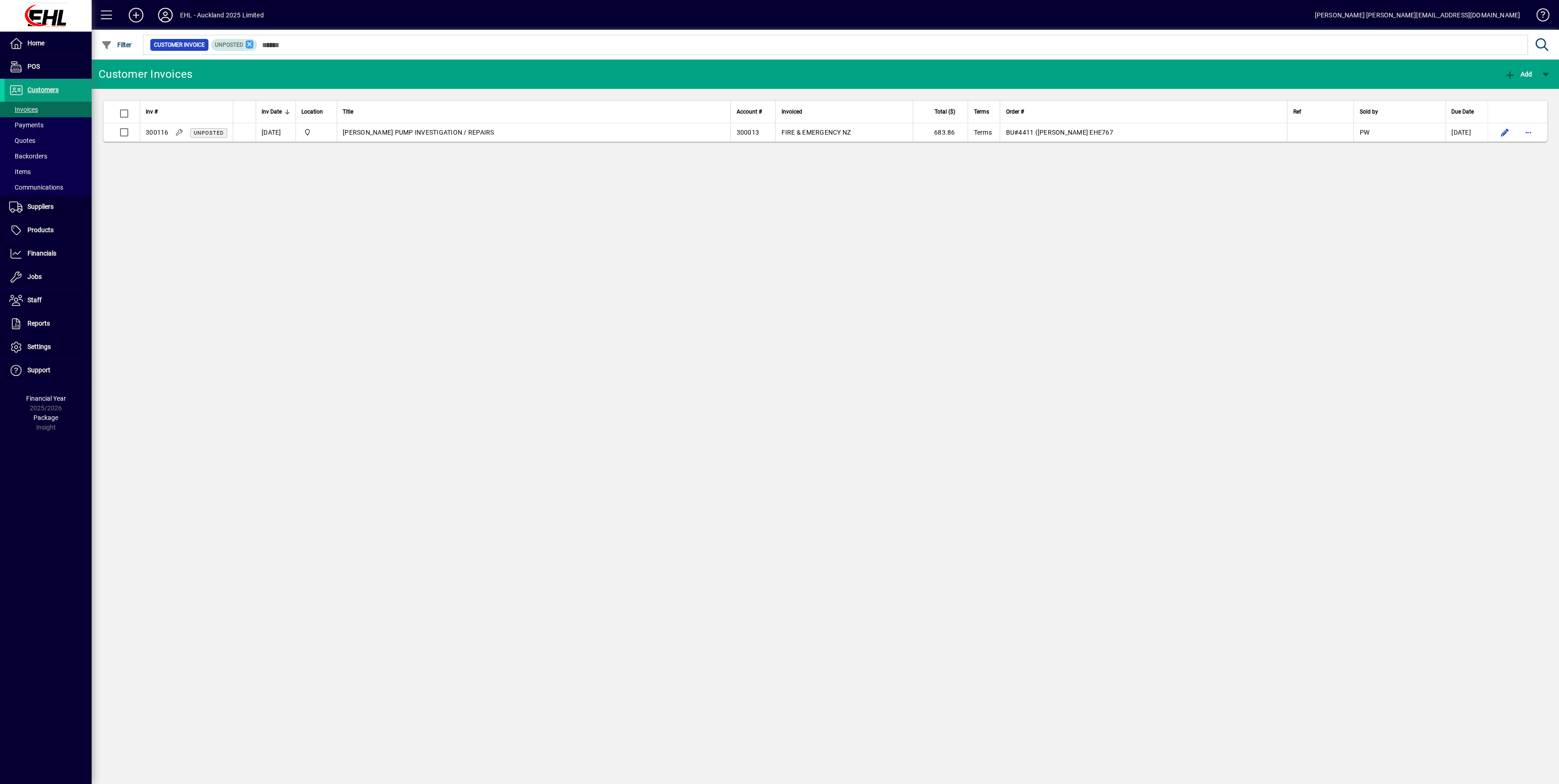
click at [250, 43] on icon at bounding box center [249, 44] width 8 height 8
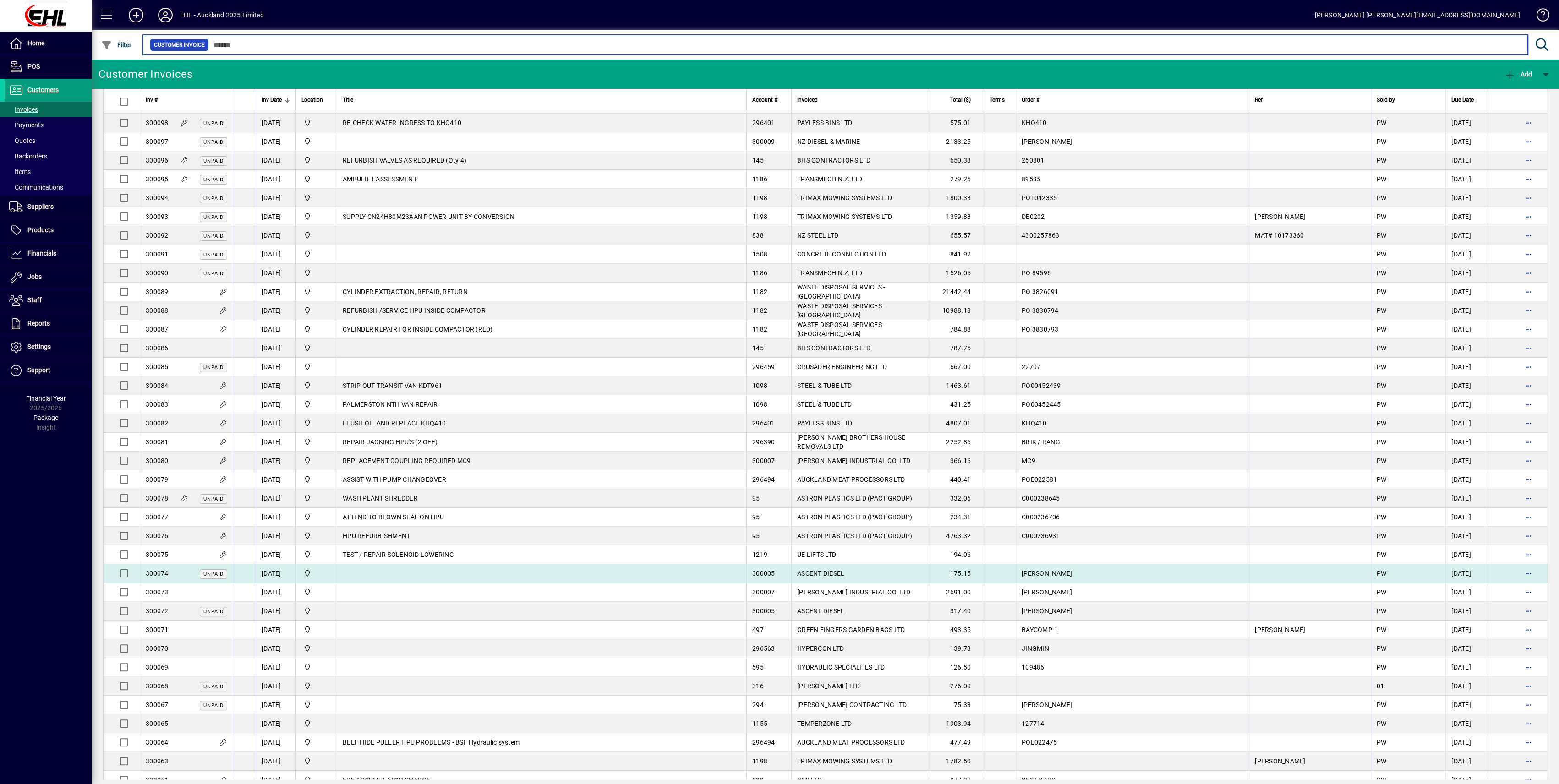
scroll to position [733, 0]
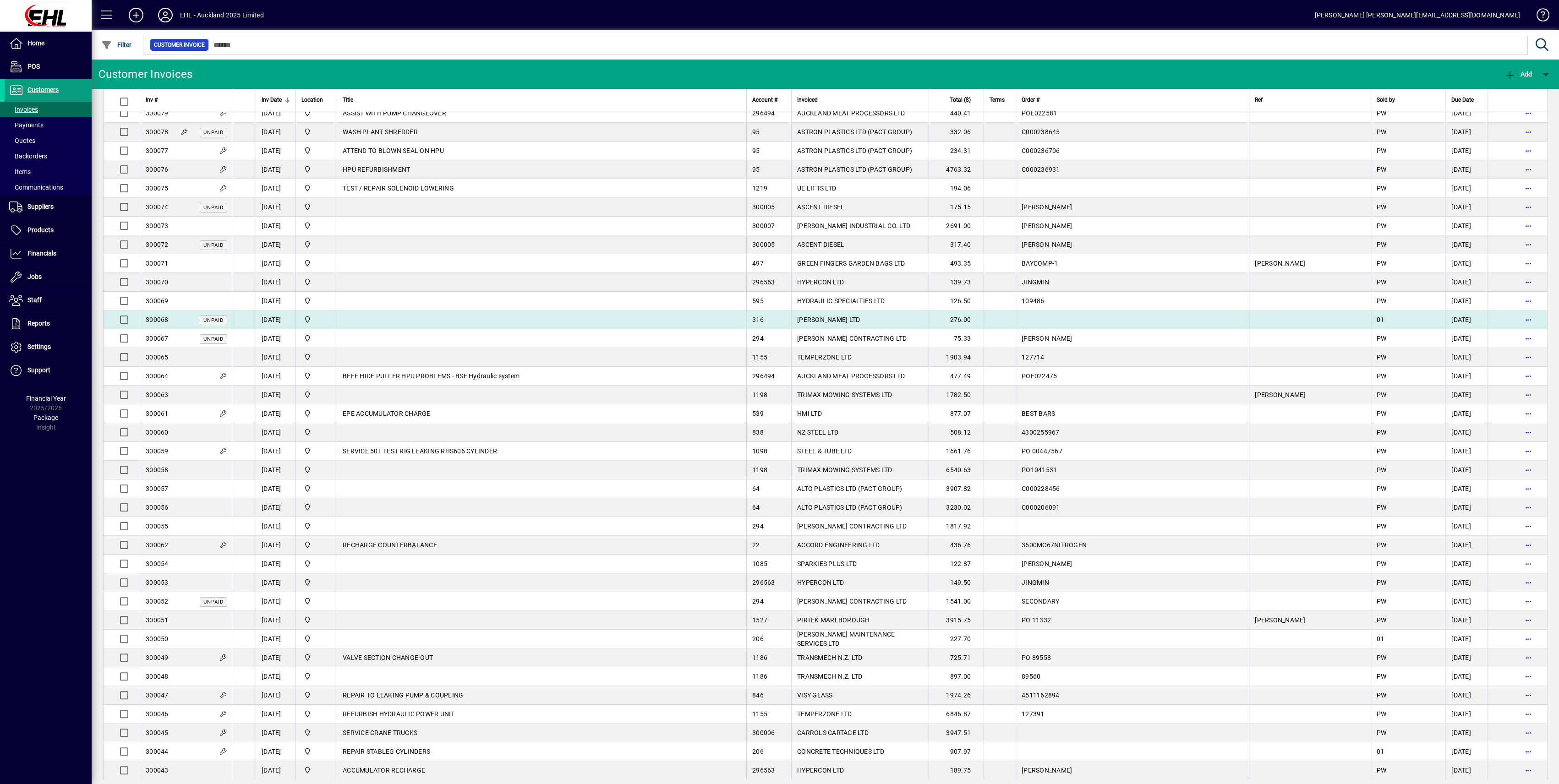
click at [595, 317] on td at bounding box center [541, 320] width 409 height 19
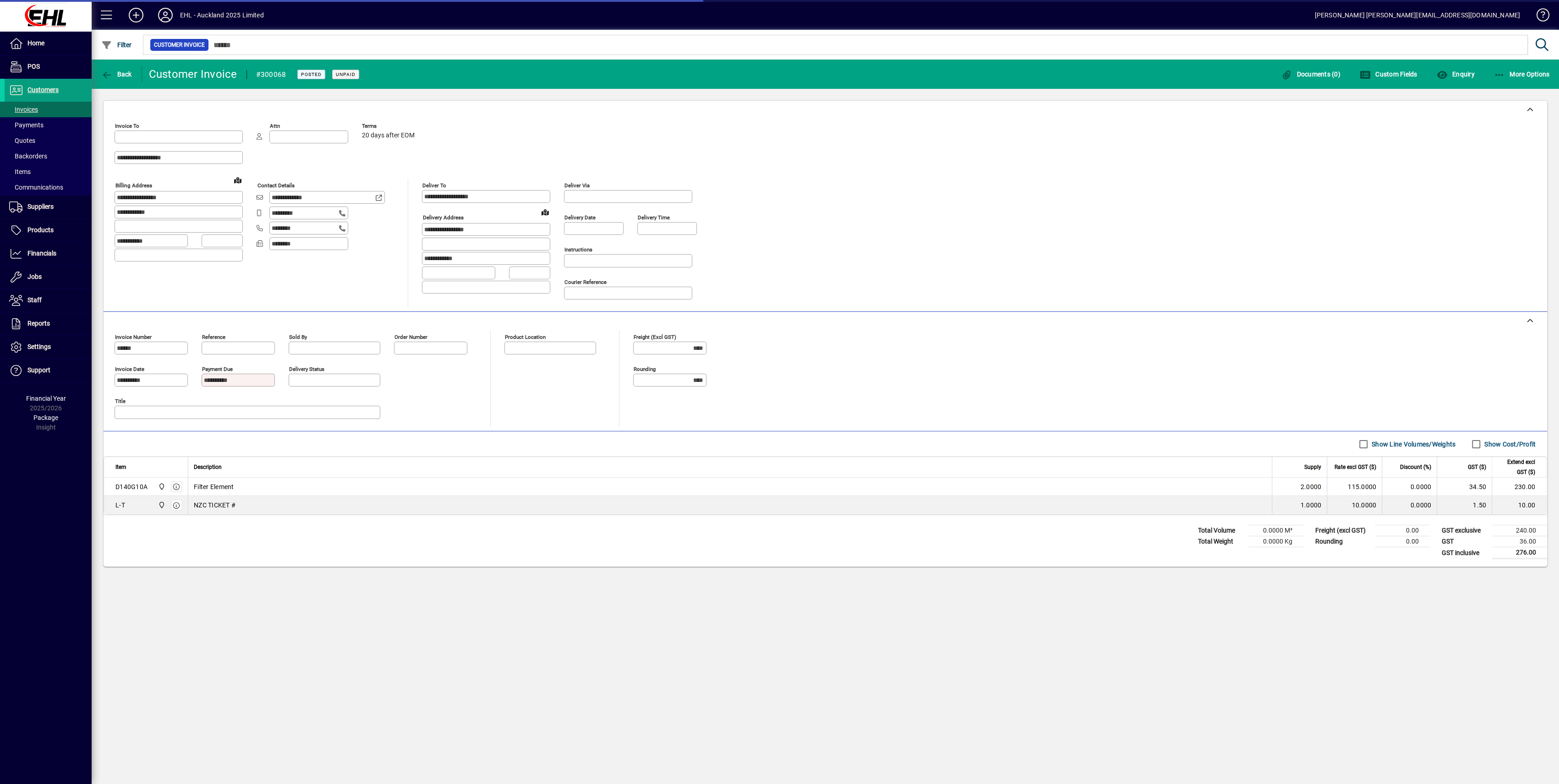
type input "**********"
type input "*******"
drag, startPoint x: 326, startPoint y: 193, endPoint x: 257, endPoint y: 195, distance: 69.0
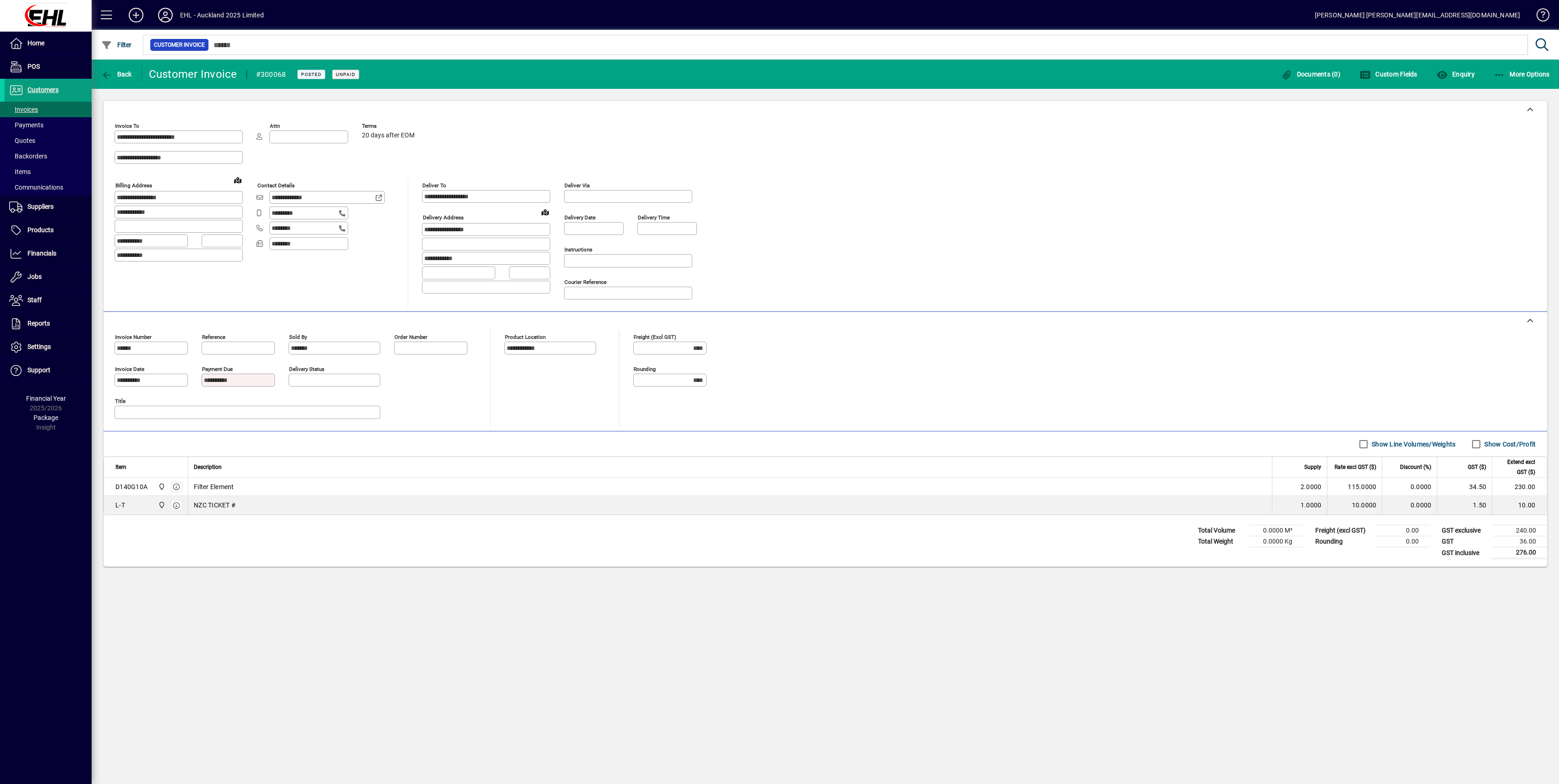
click at [257, 195] on div "**********" at bounding box center [321, 198] width 128 height 14
click at [115, 350] on mat-form-field "Invoice number ******" at bounding box center [151, 348] width 73 height 32
click at [1512, 73] on span "More Options" at bounding box center [1522, 74] width 56 height 7
drag, startPoint x: 1499, startPoint y: 113, endPoint x: 1511, endPoint y: 150, distance: 38.9
click at [1499, 113] on span "Invoice" at bounding box center [1495, 116] width 40 height 9
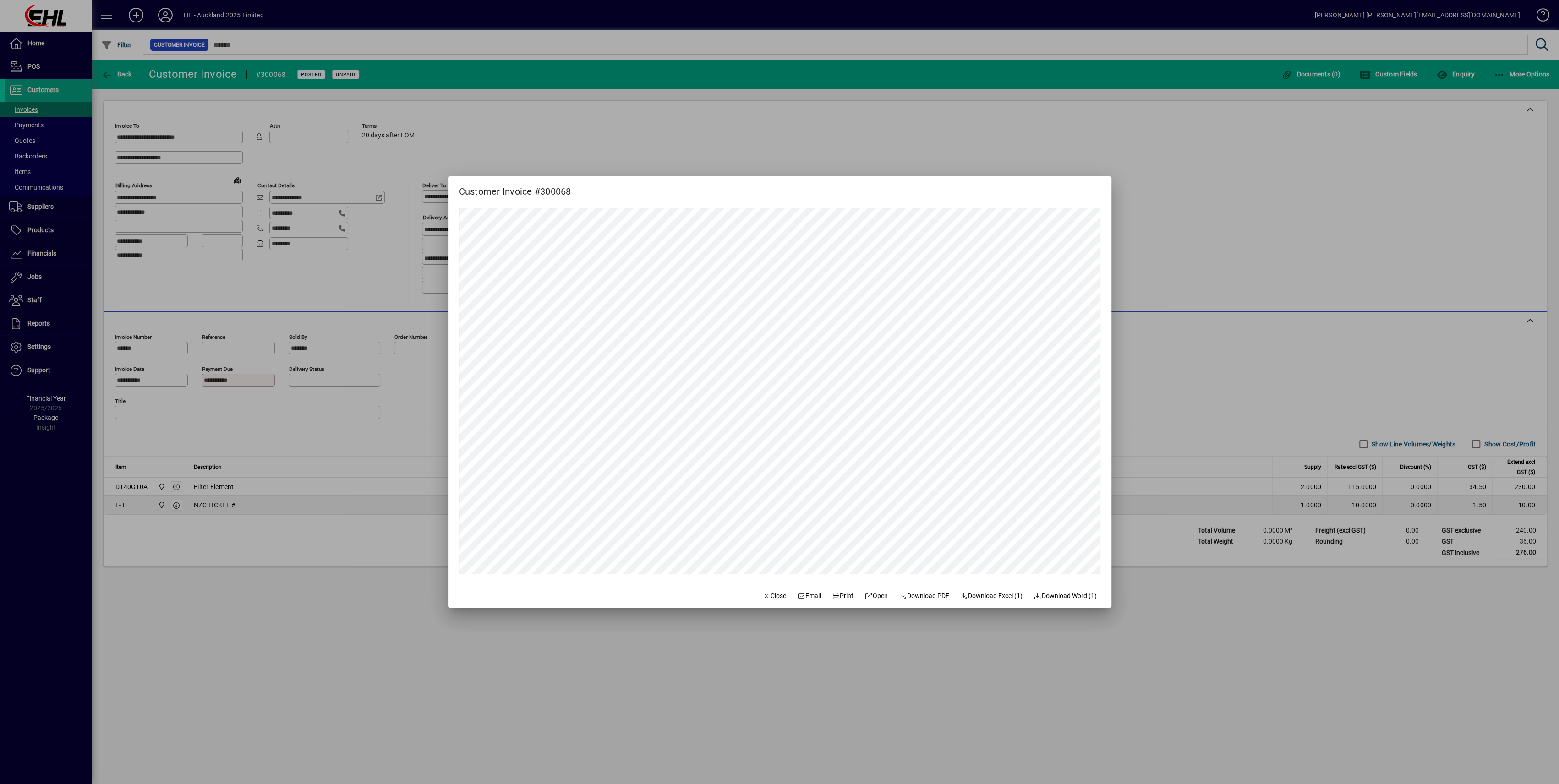
drag, startPoint x: 932, startPoint y: 599, endPoint x: 927, endPoint y: 612, distance: 13.9
click at [932, 600] on span "Download PDF" at bounding box center [924, 596] width 50 height 10
click at [730, 725] on div at bounding box center [780, 392] width 1559 height 784
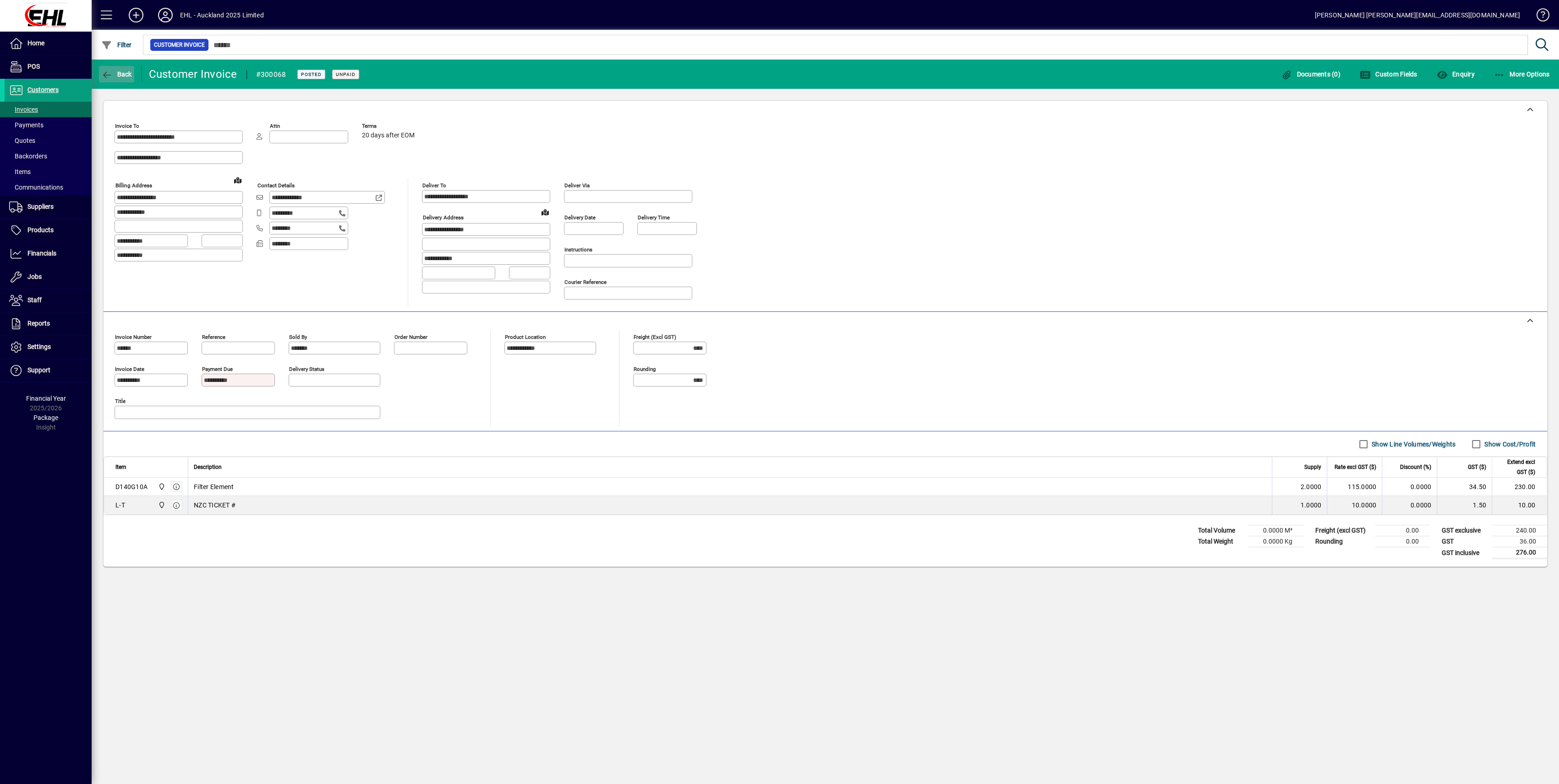
click at [112, 72] on icon "button" at bounding box center [107, 75] width 11 height 9
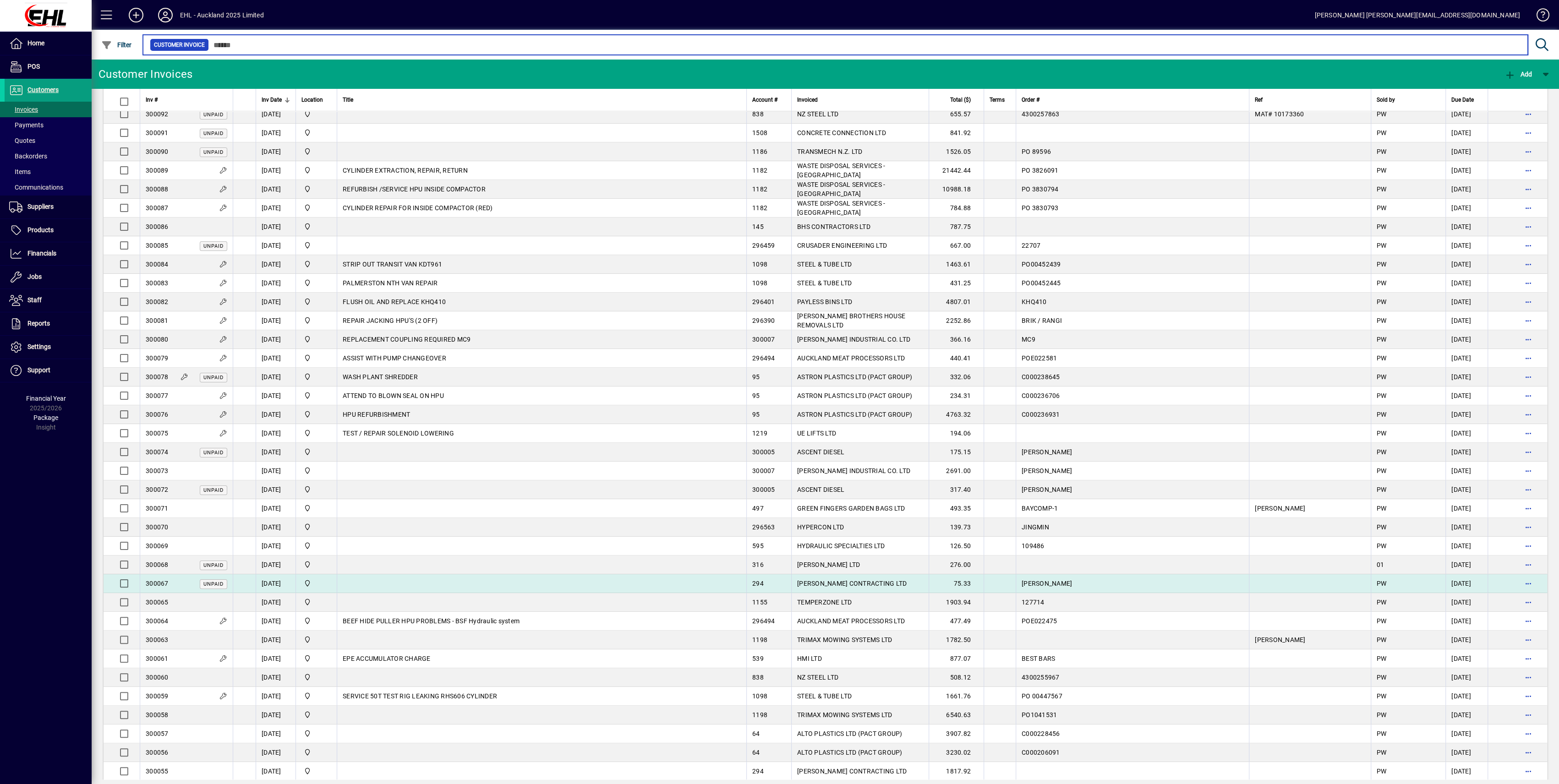
scroll to position [488, 0]
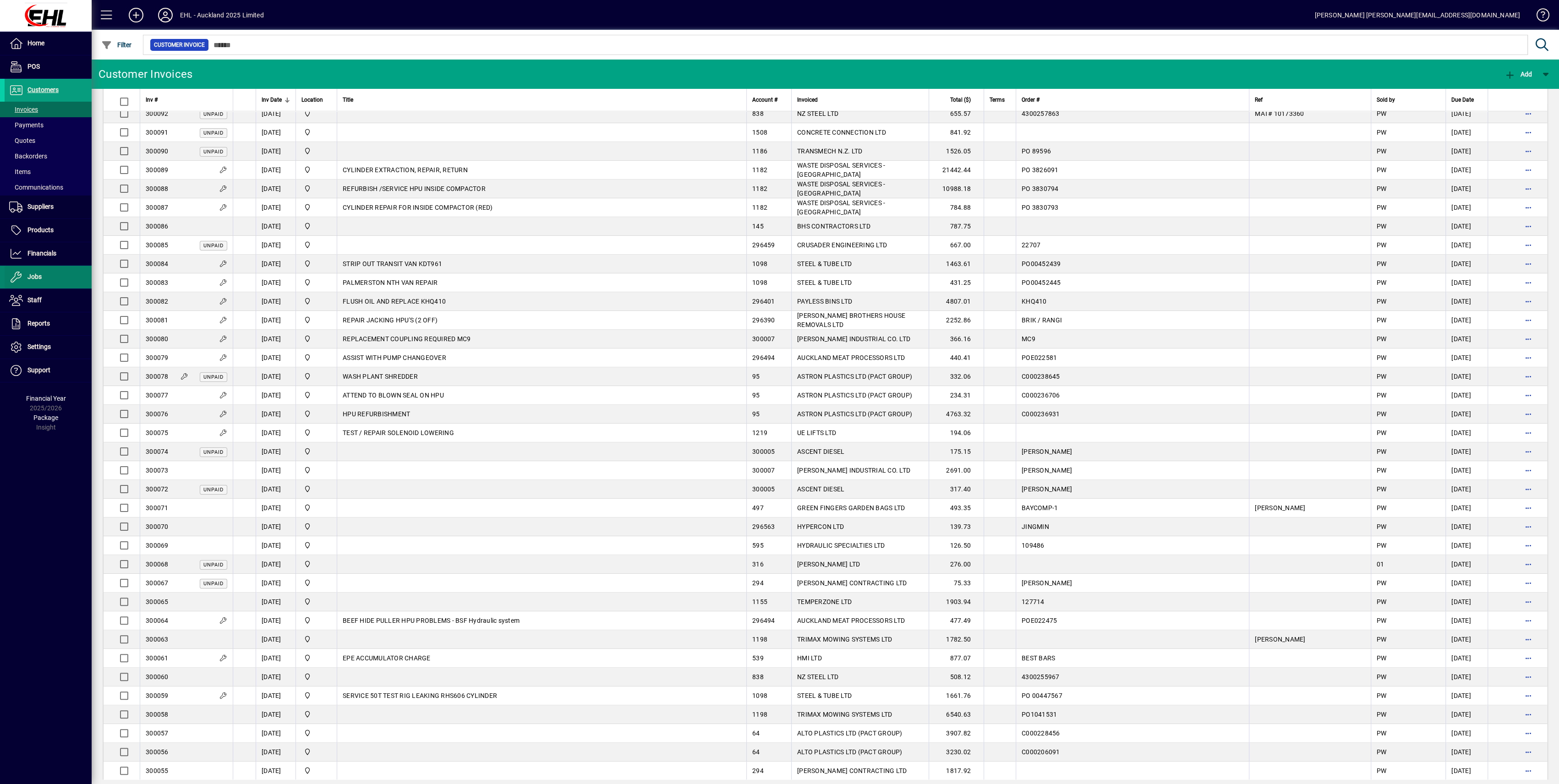
click at [44, 252] on span "Financials" at bounding box center [42, 253] width 29 height 7
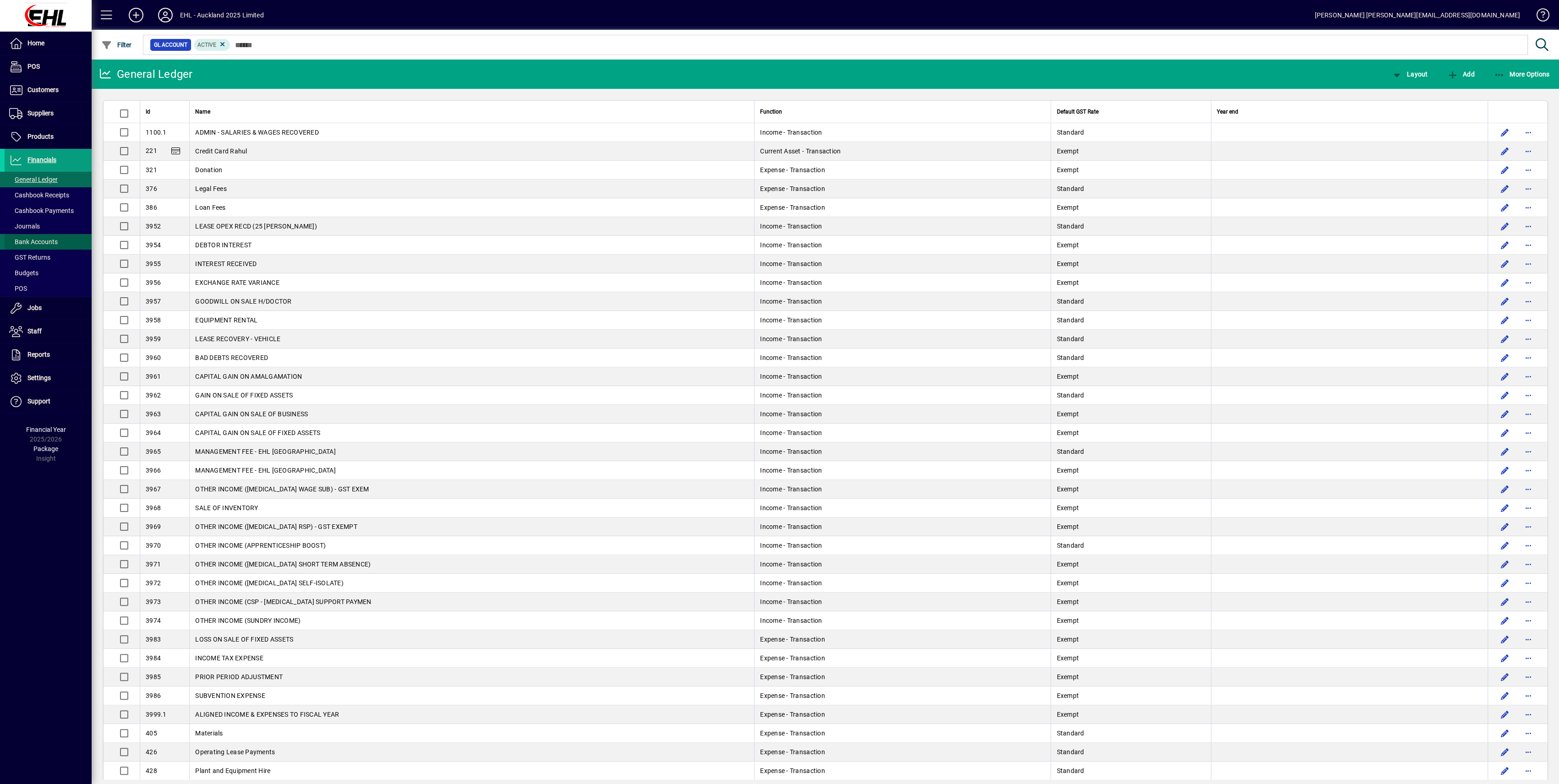
click at [33, 238] on span "Bank Accounts" at bounding box center [33, 242] width 48 height 7
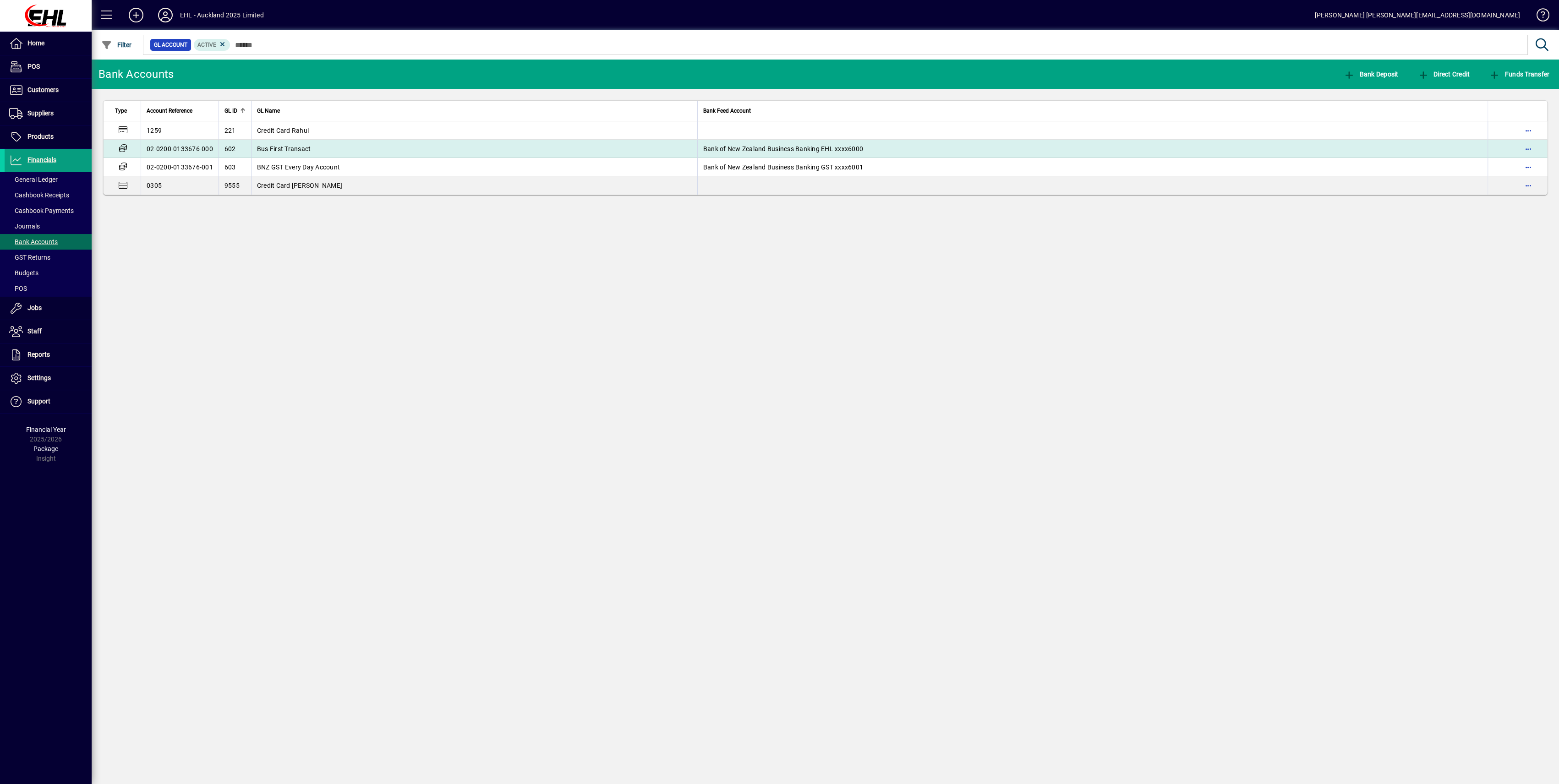
click at [300, 145] on span "Bus First Transact" at bounding box center [283, 149] width 54 height 7
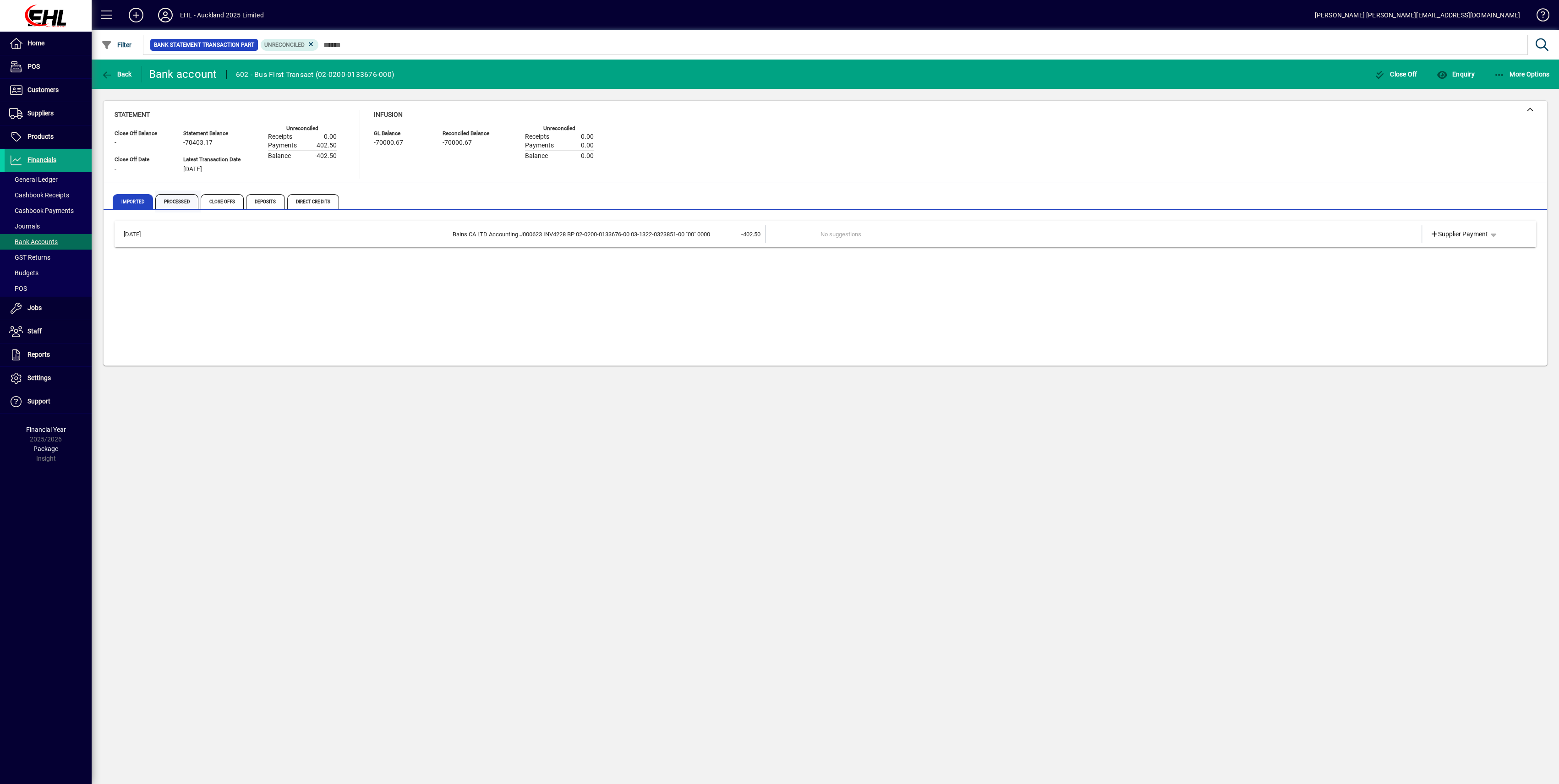
click at [174, 201] on span "Processed" at bounding box center [176, 201] width 43 height 15
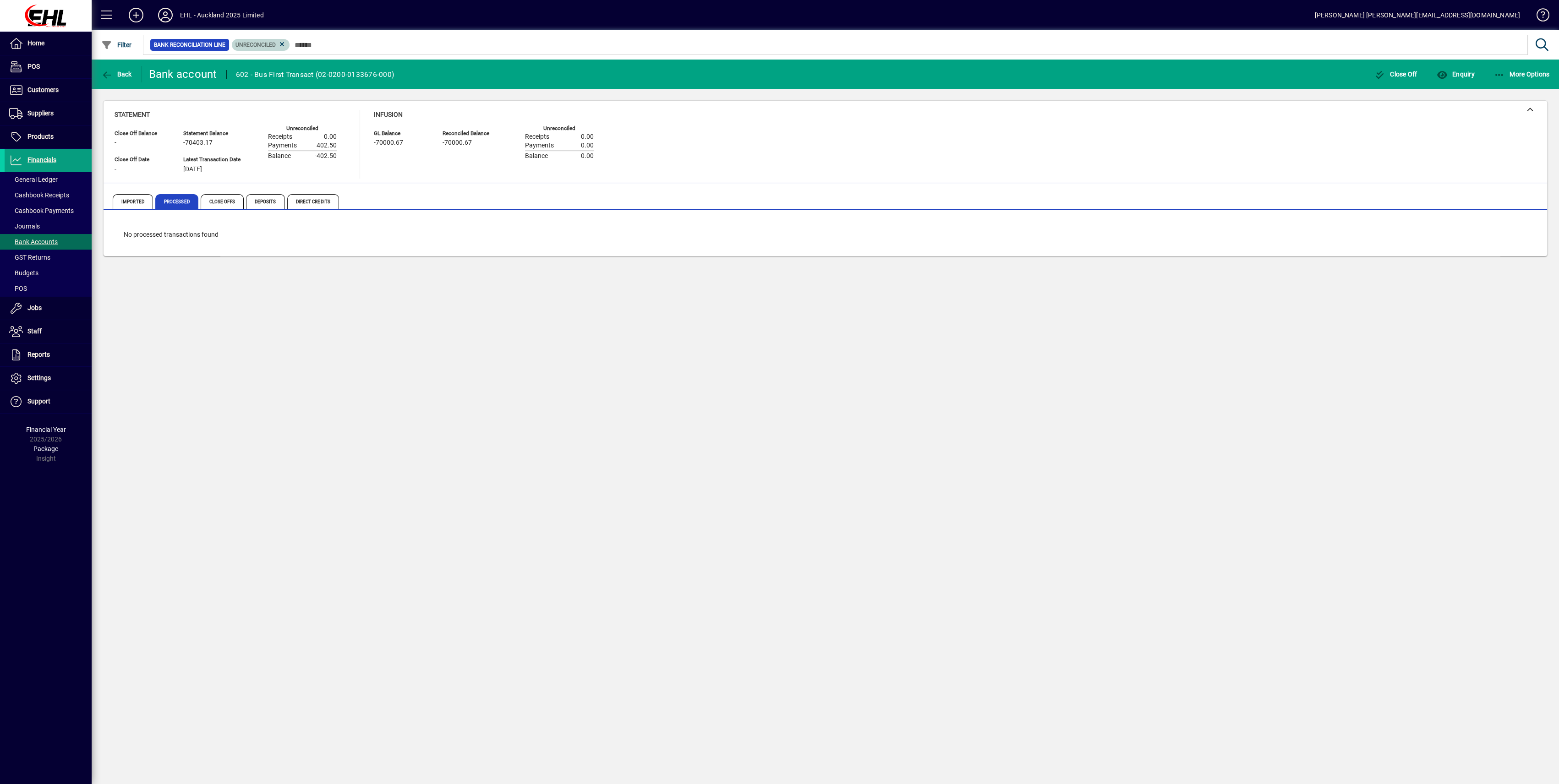
drag, startPoint x: 283, startPoint y: 44, endPoint x: 304, endPoint y: 61, distance: 27.0
click at [283, 44] on icon at bounding box center [282, 44] width 8 height 8
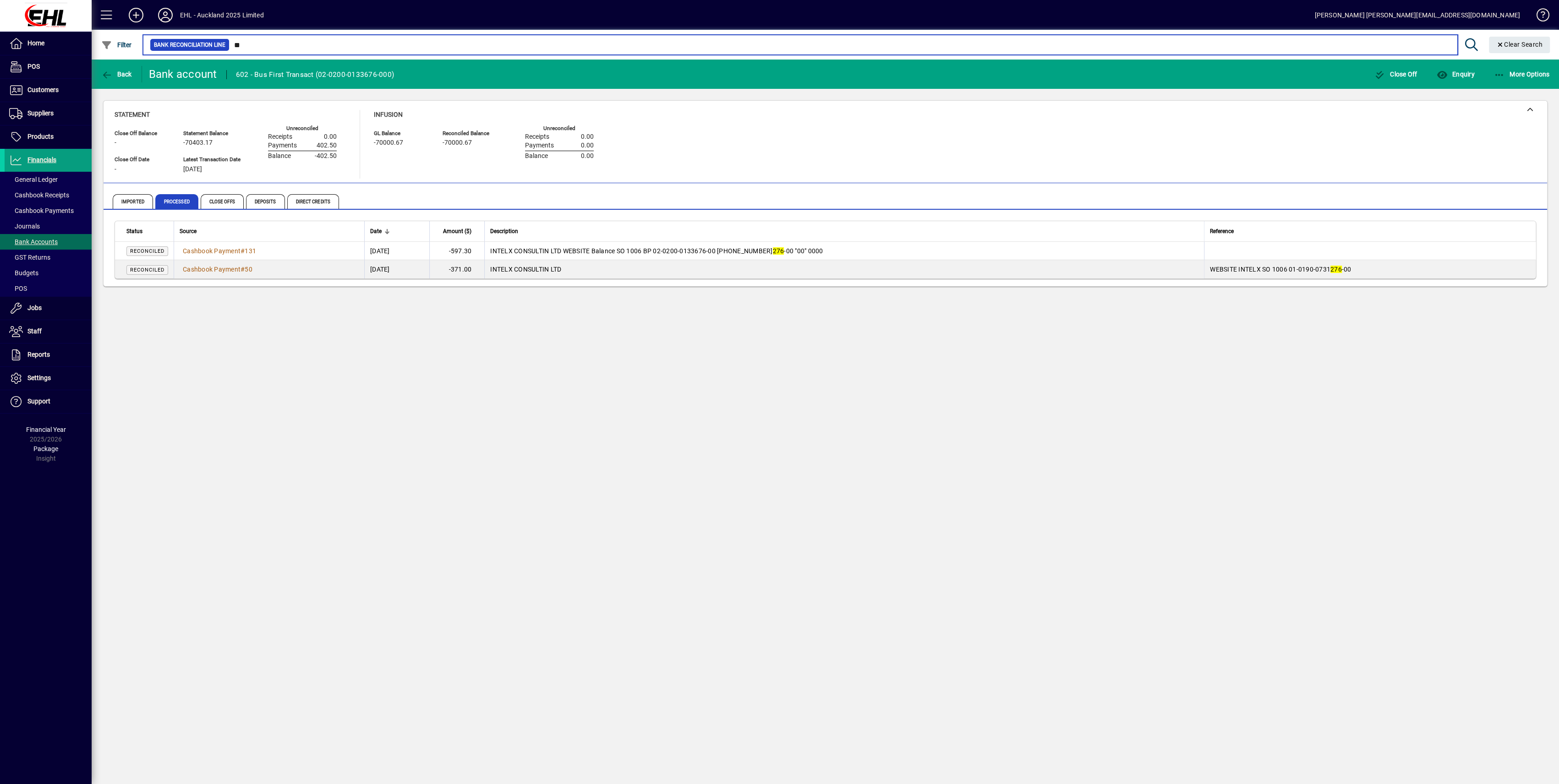
type input "*"
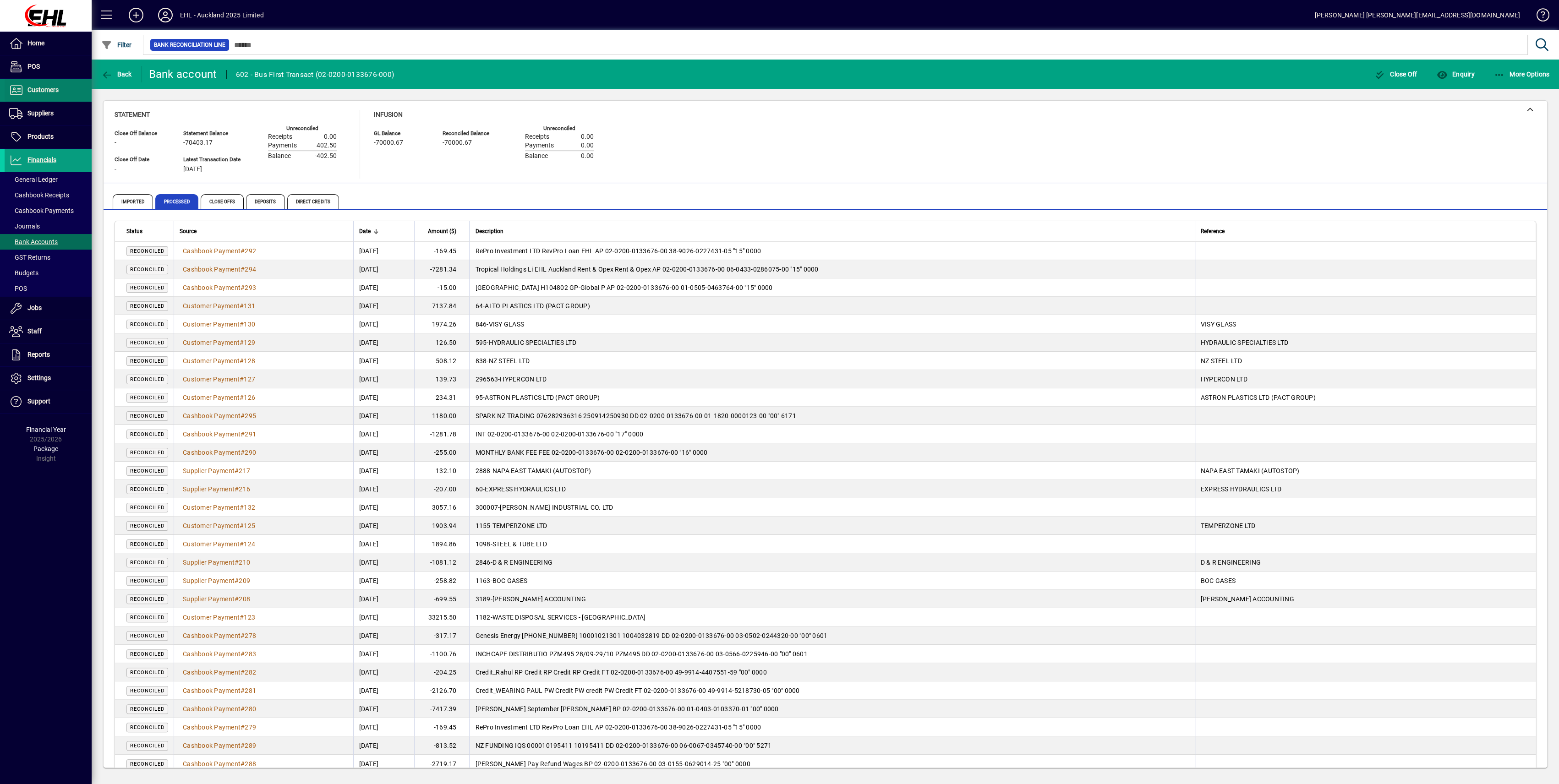
click at [47, 95] on span "Customers" at bounding box center [31, 90] width 54 height 11
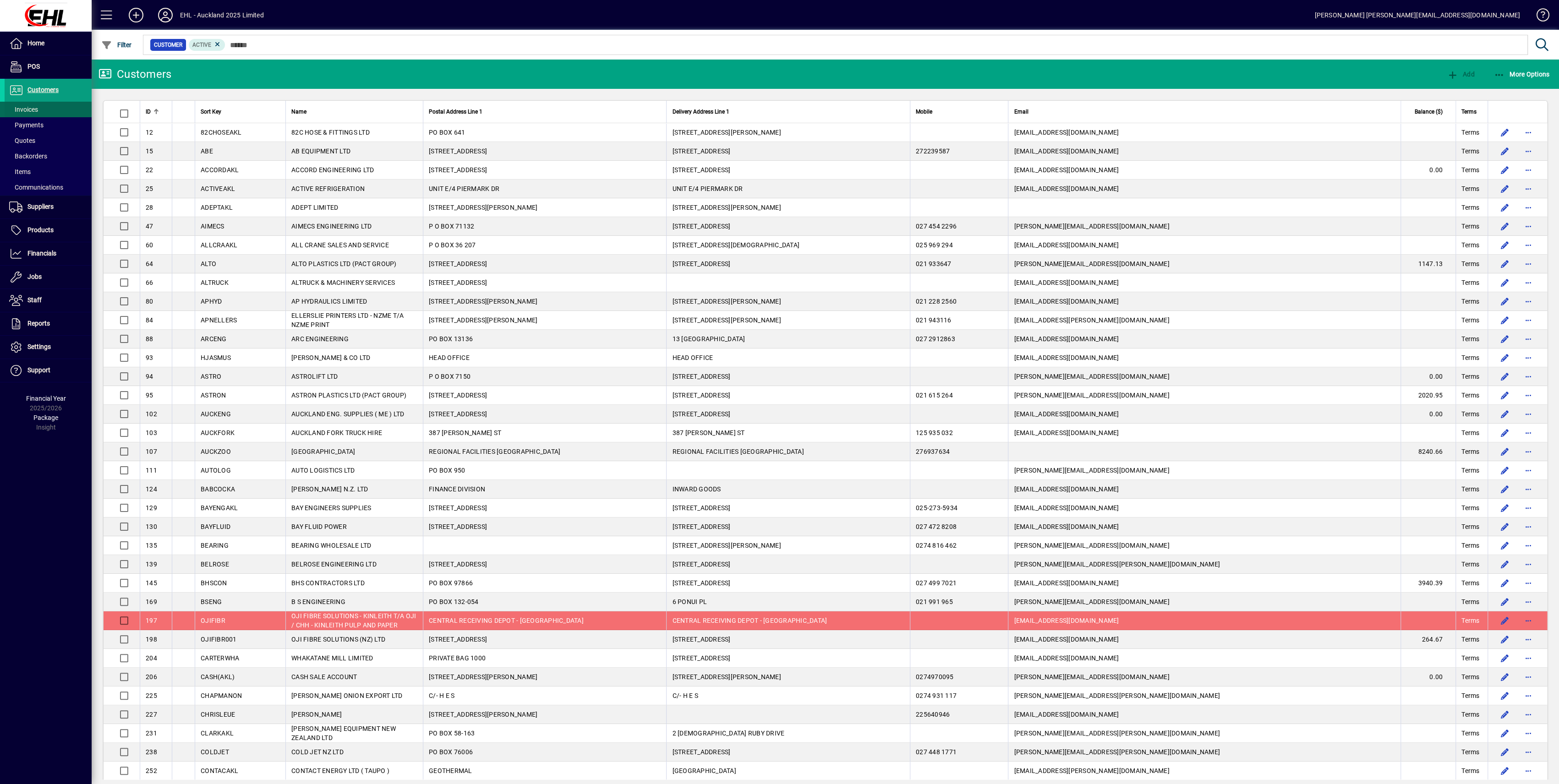
click at [40, 108] on span at bounding box center [48, 109] width 87 height 22
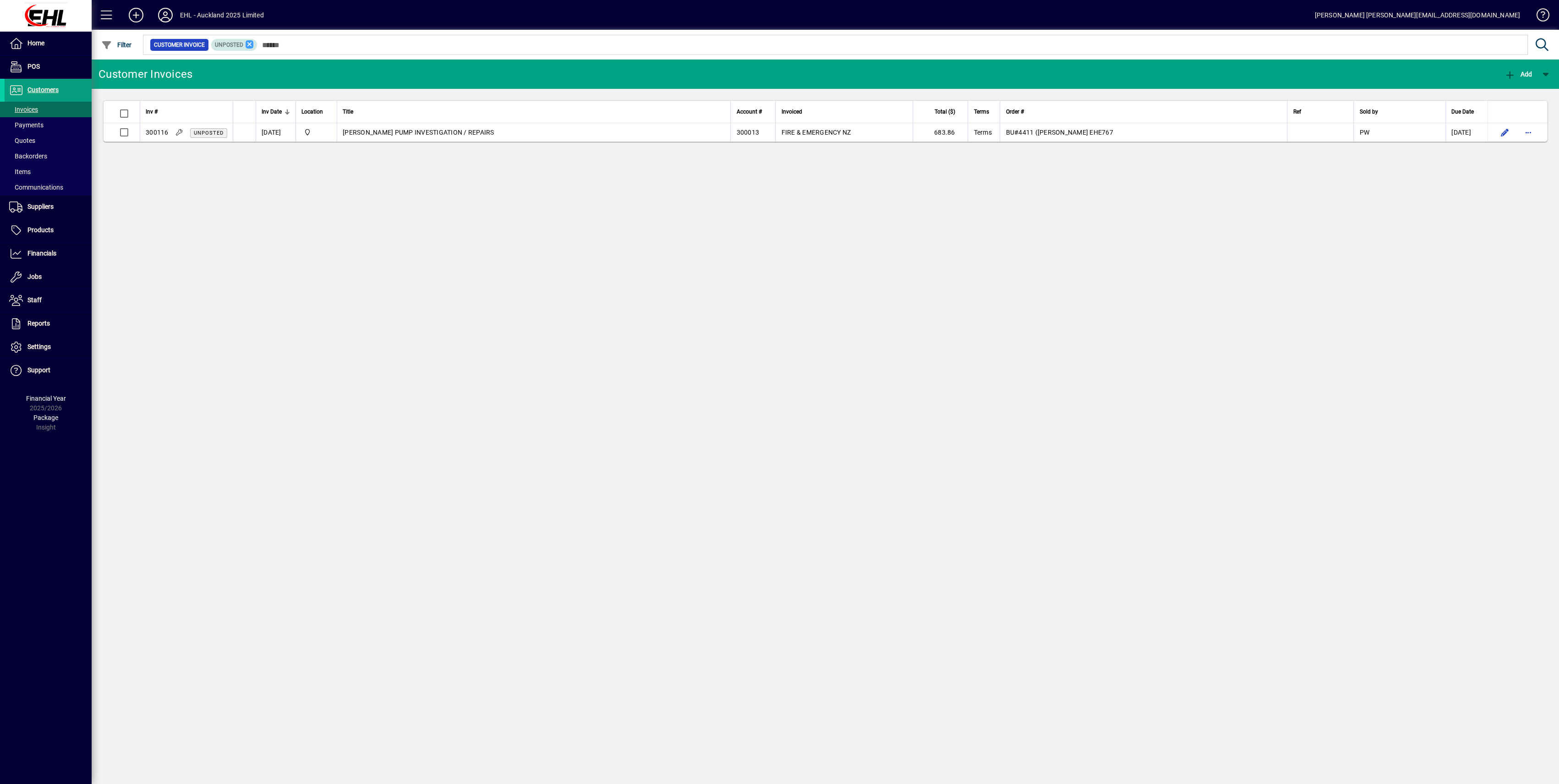
click at [246, 41] on icon at bounding box center [249, 44] width 8 height 8
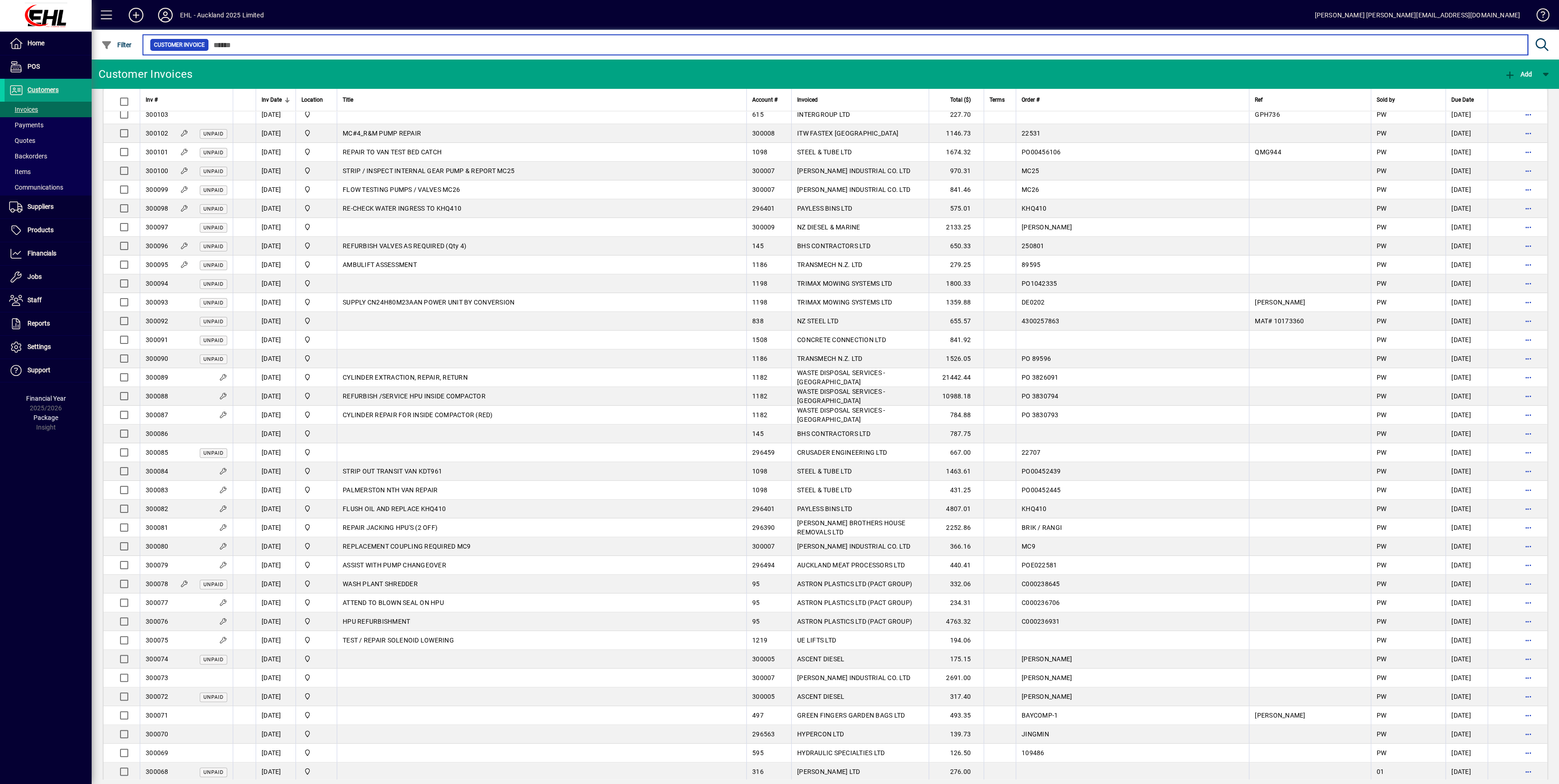
scroll to position [366, 0]
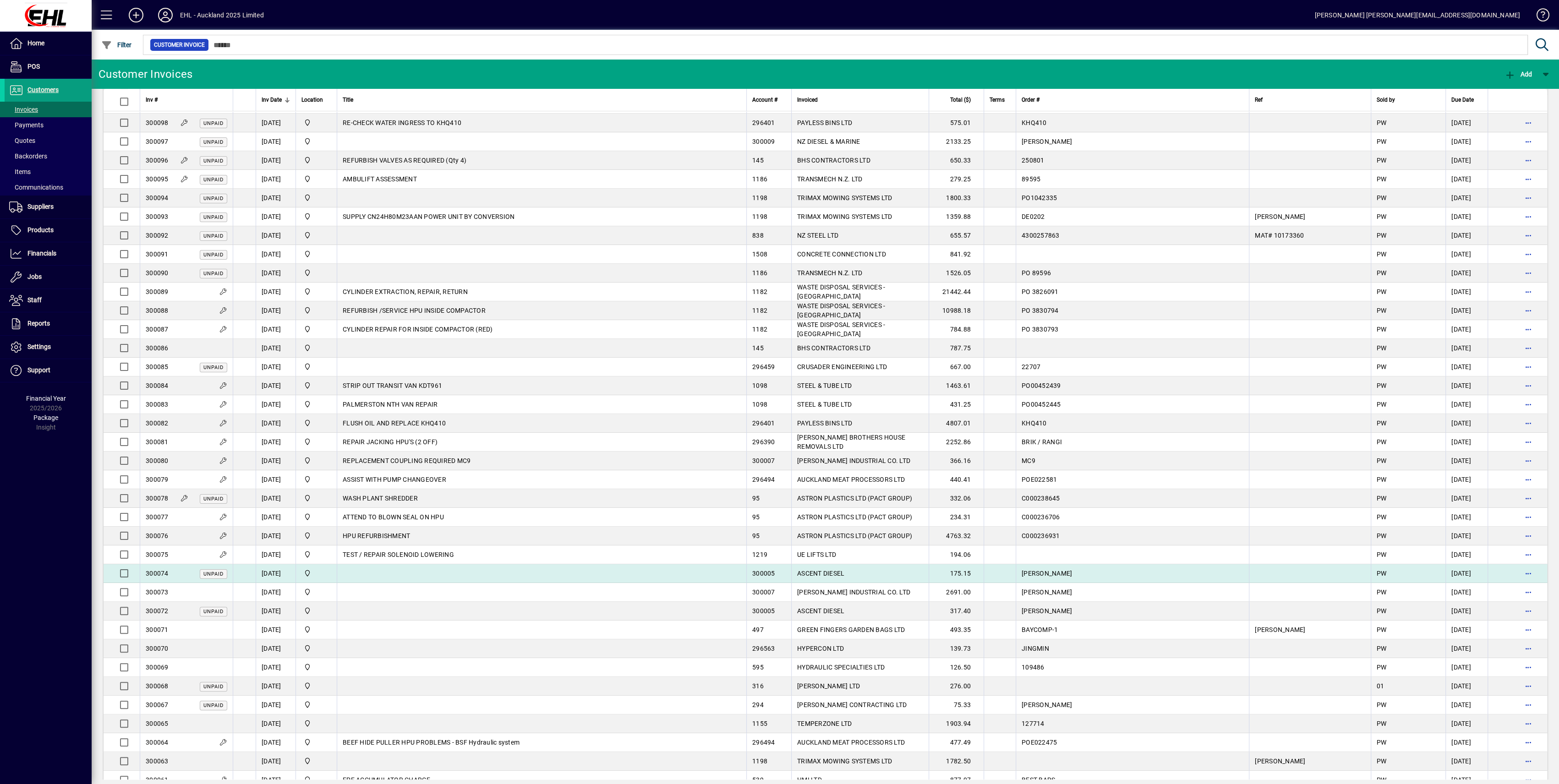
click at [278, 572] on td "[DATE]" at bounding box center [275, 573] width 40 height 19
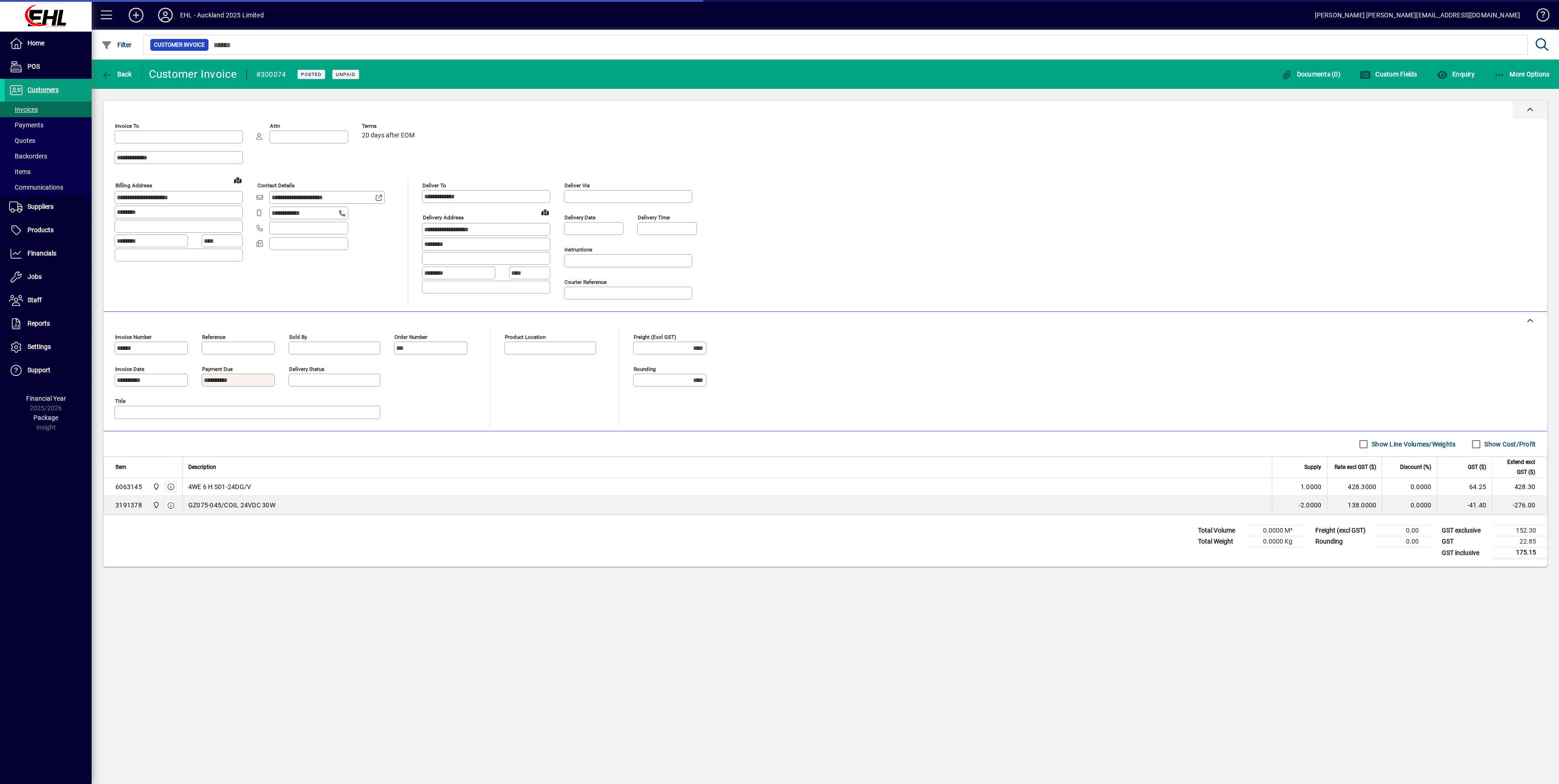
type input "**********"
type input "*******"
type input "**********"
click at [1535, 74] on span "More Options" at bounding box center [1522, 74] width 56 height 7
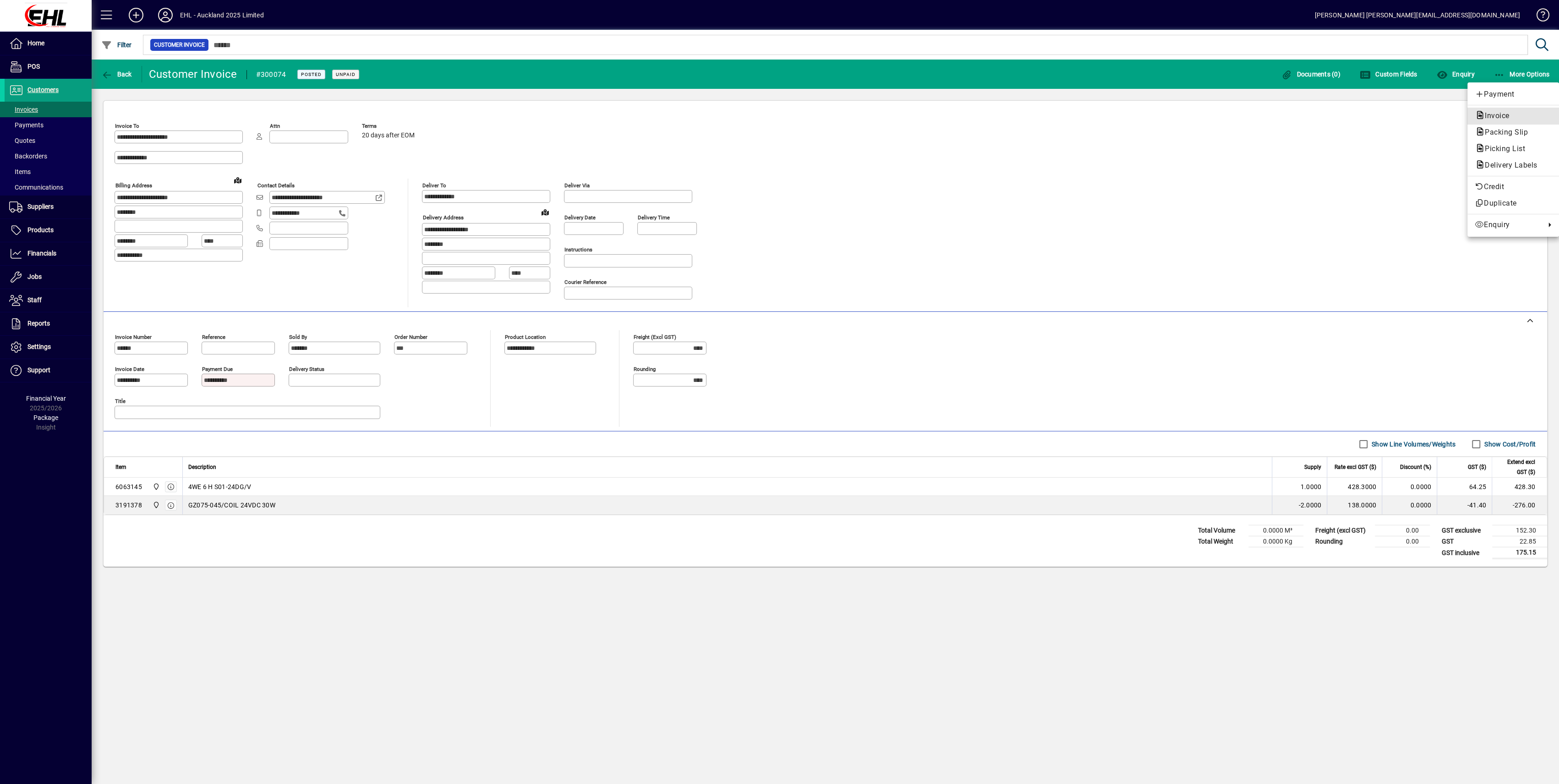
click at [1493, 113] on span "Invoice" at bounding box center [1495, 116] width 40 height 9
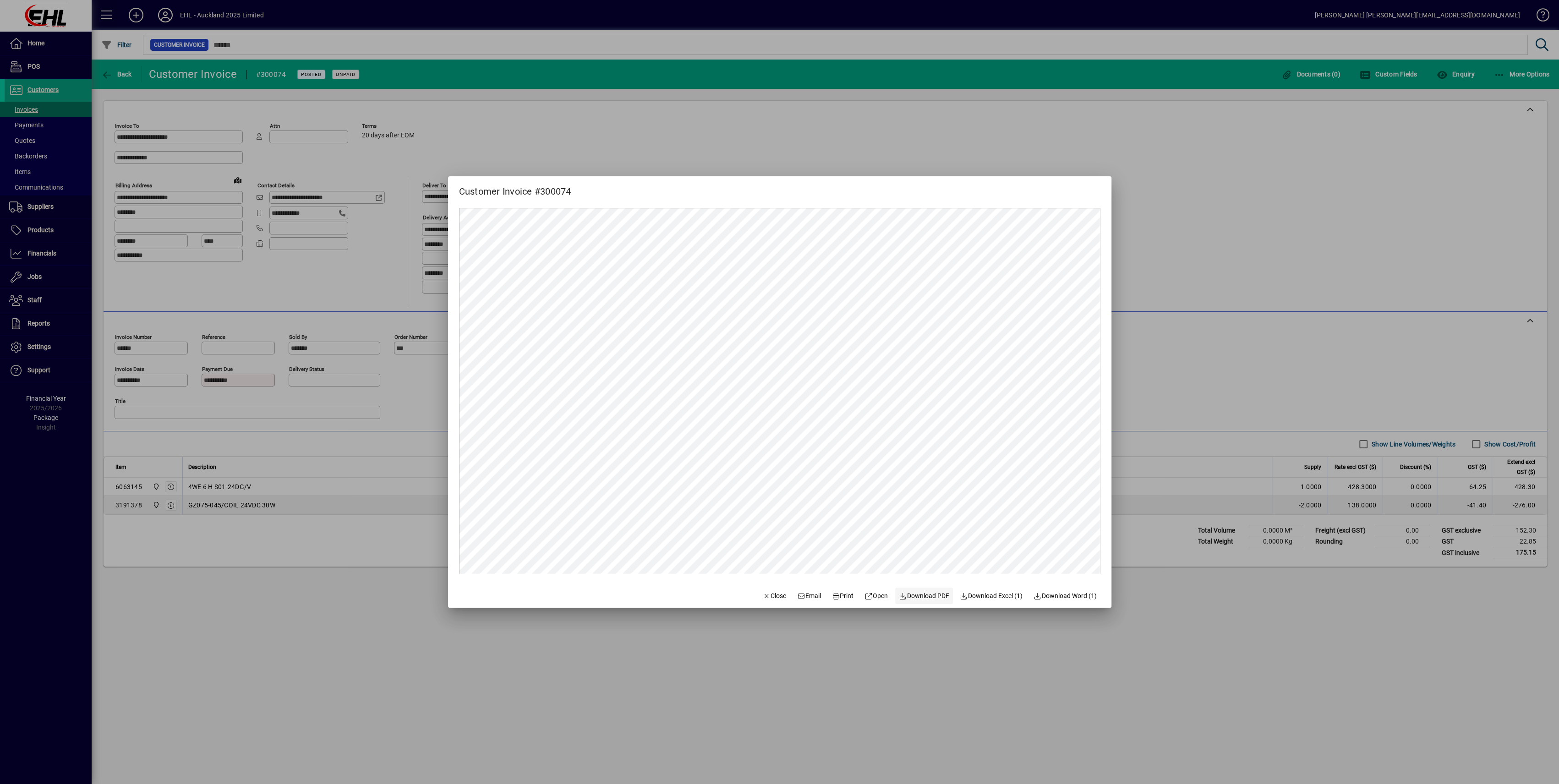
click at [917, 595] on span "Download PDF" at bounding box center [924, 596] width 50 height 10
click at [767, 597] on span "Close" at bounding box center [775, 596] width 24 height 10
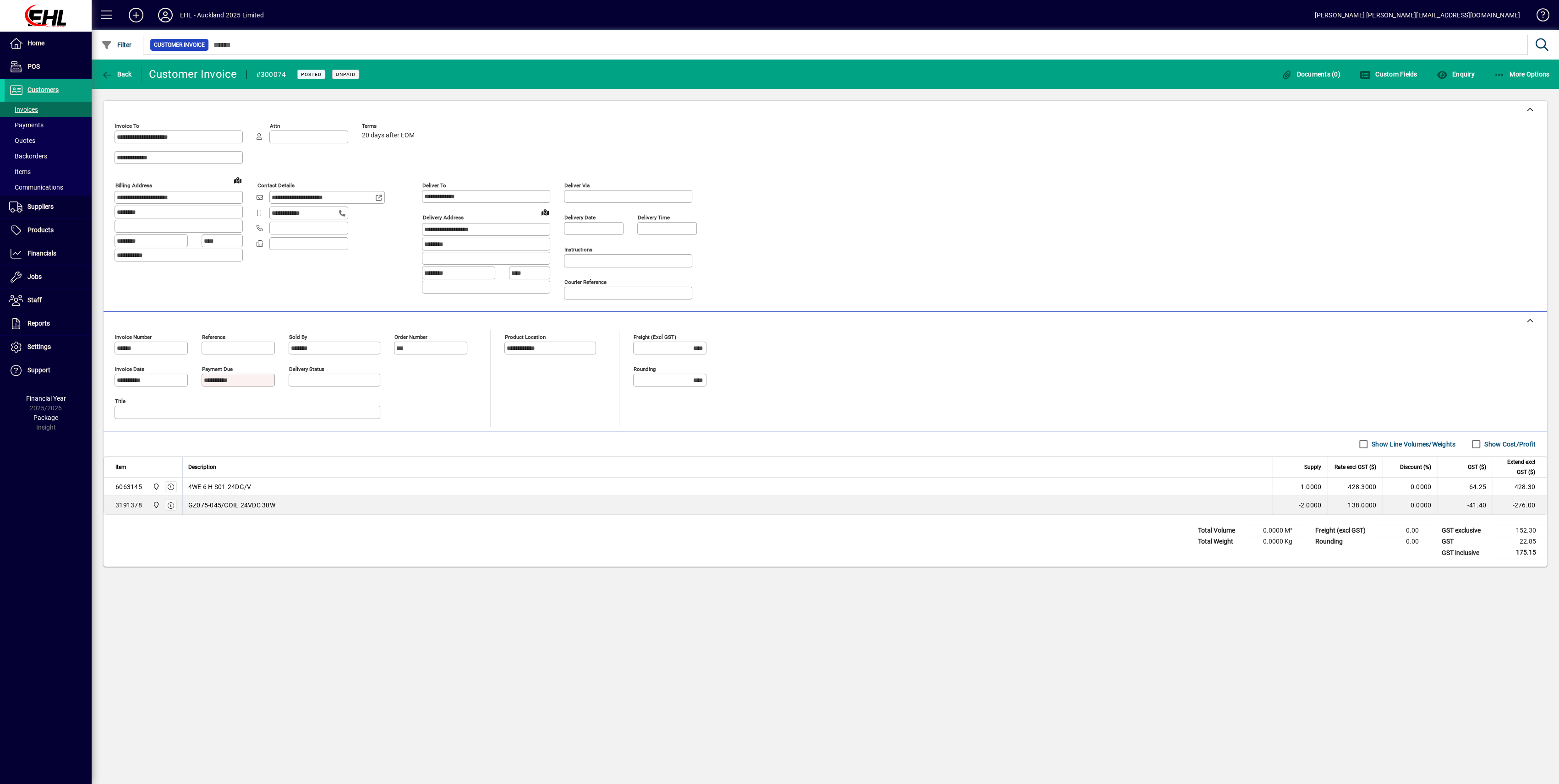
drag, startPoint x: 357, startPoint y: 198, endPoint x: 271, endPoint y: 198, distance: 86.0
click at [271, 198] on div "**********" at bounding box center [327, 197] width 115 height 13
click at [115, 71] on span "Back" at bounding box center [116, 74] width 30 height 7
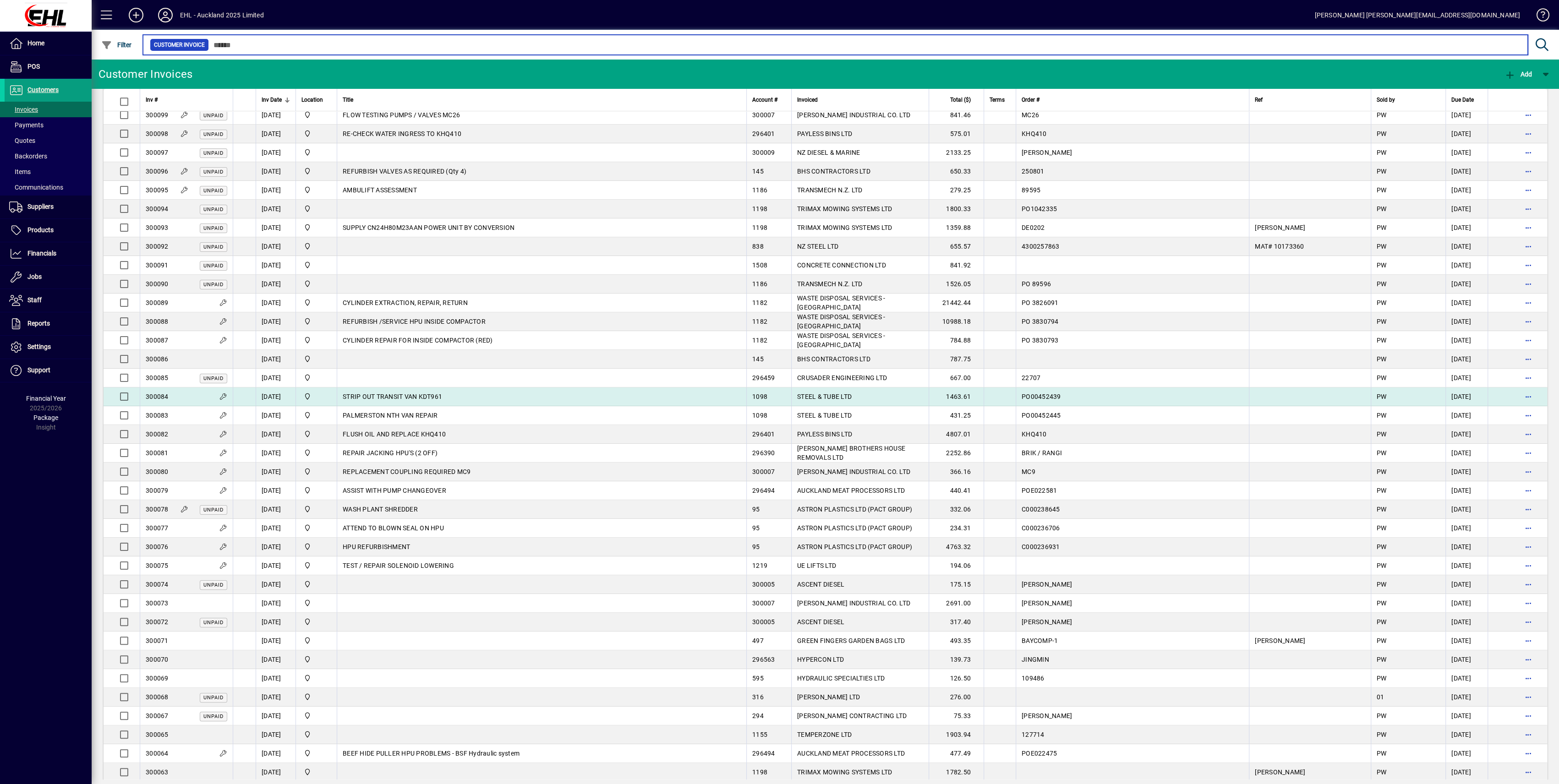
scroll to position [366, 0]
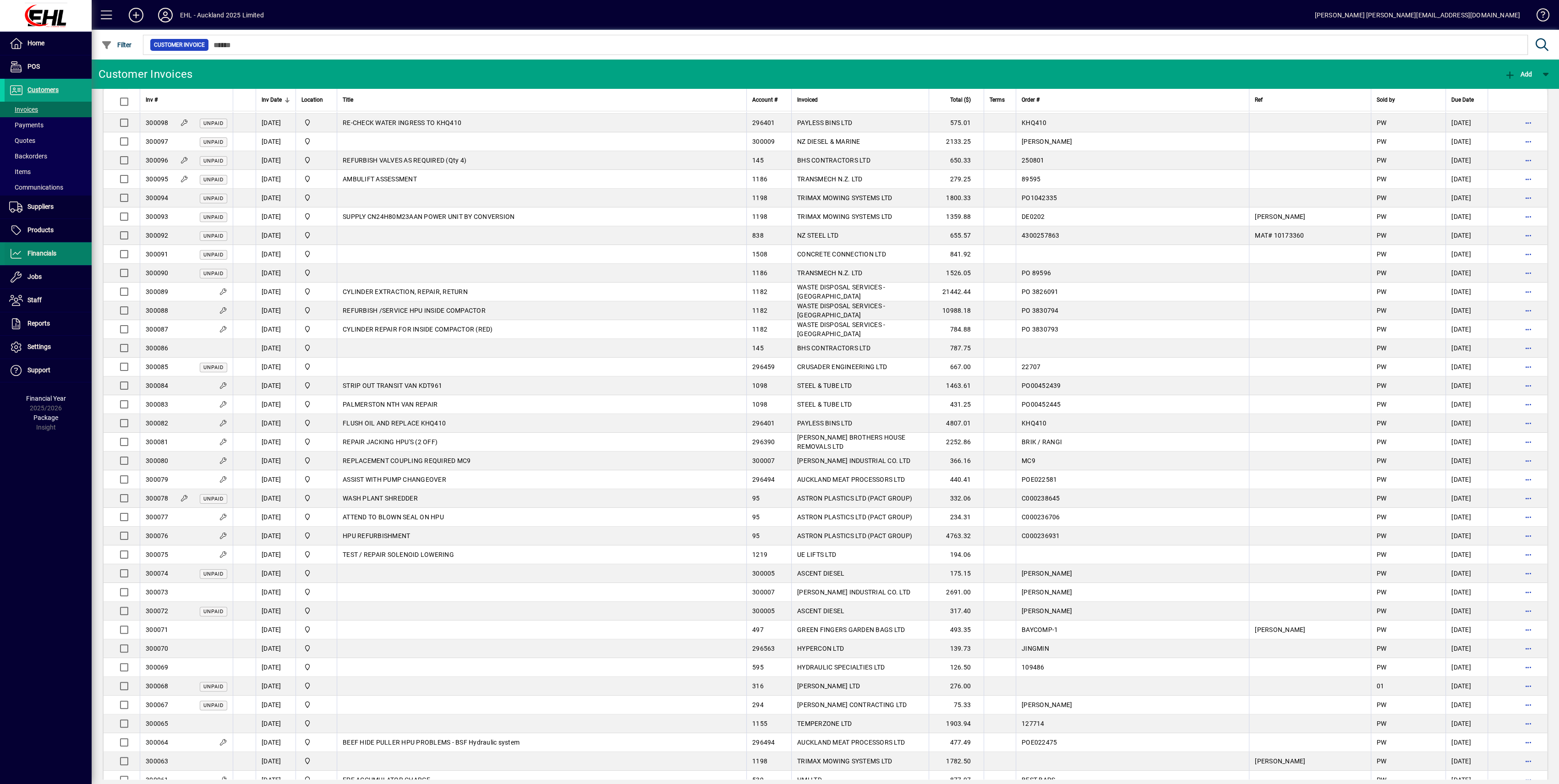
drag, startPoint x: 40, startPoint y: 255, endPoint x: 57, endPoint y: 257, distance: 17.1
click at [40, 255] on span "Financials" at bounding box center [42, 253] width 29 height 7
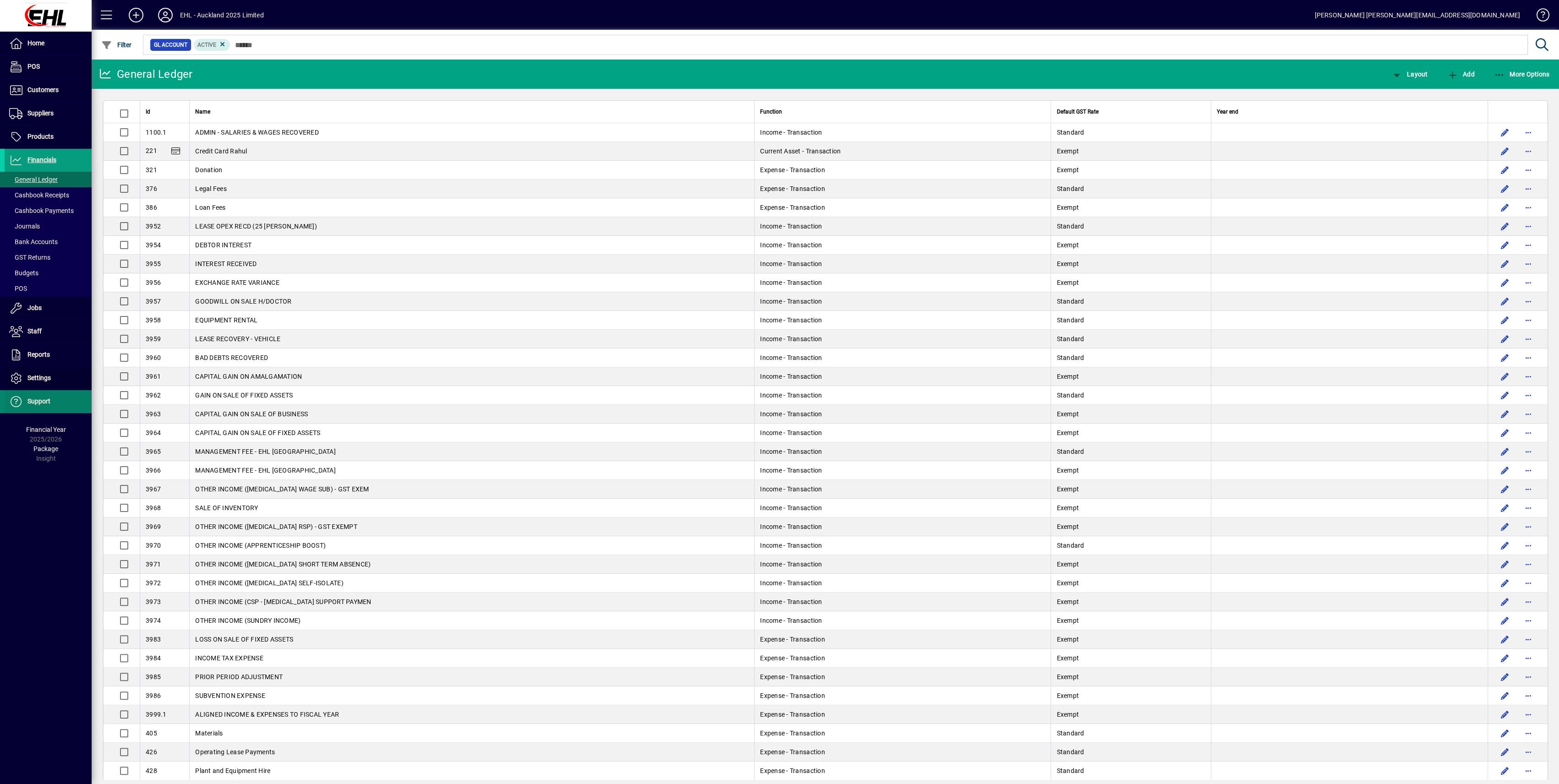
drag, startPoint x: 47, startPoint y: 379, endPoint x: 66, endPoint y: 392, distance: 23.0
click at [48, 378] on span "Settings" at bounding box center [39, 378] width 24 height 7
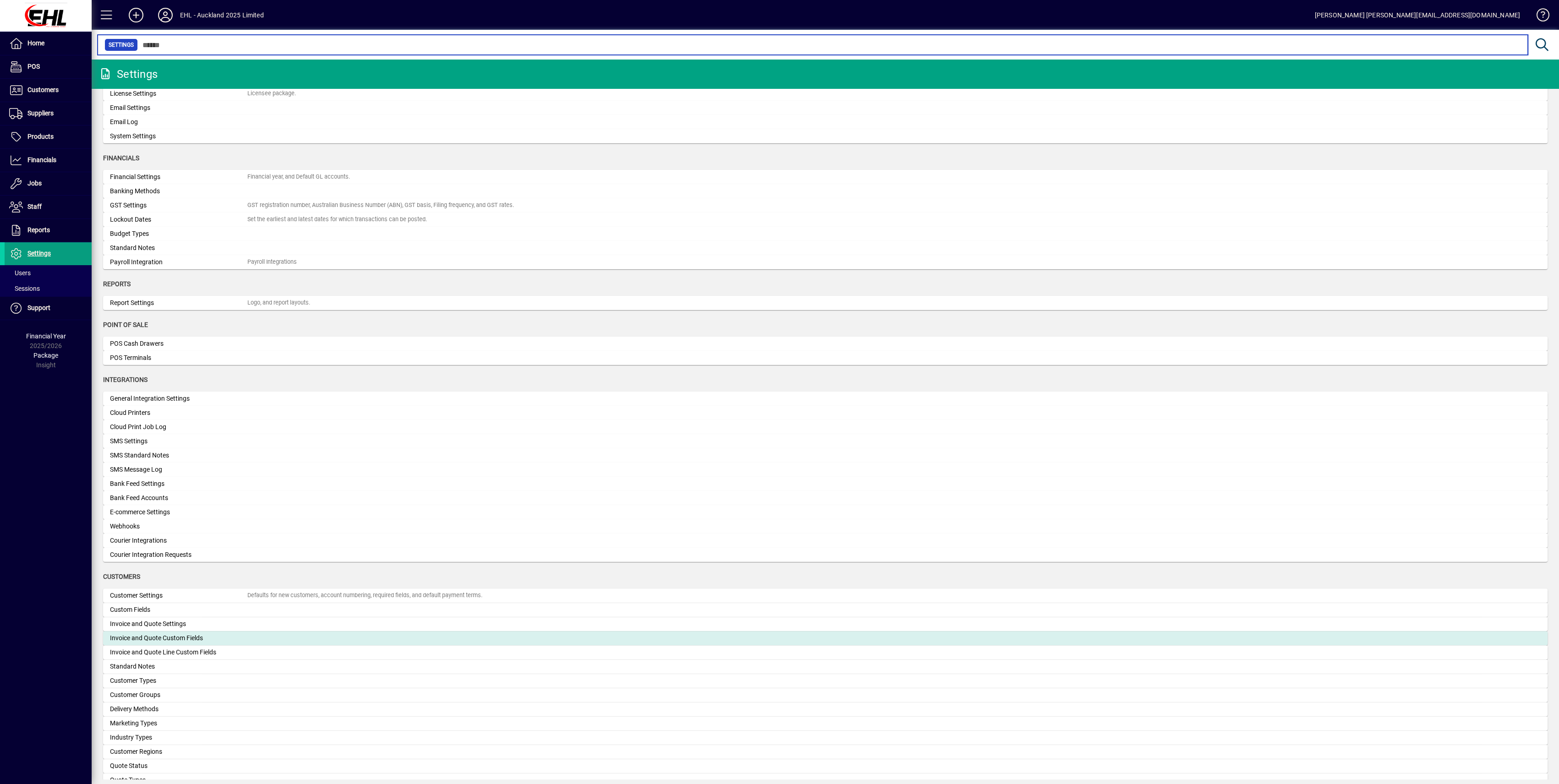
scroll to position [122, 0]
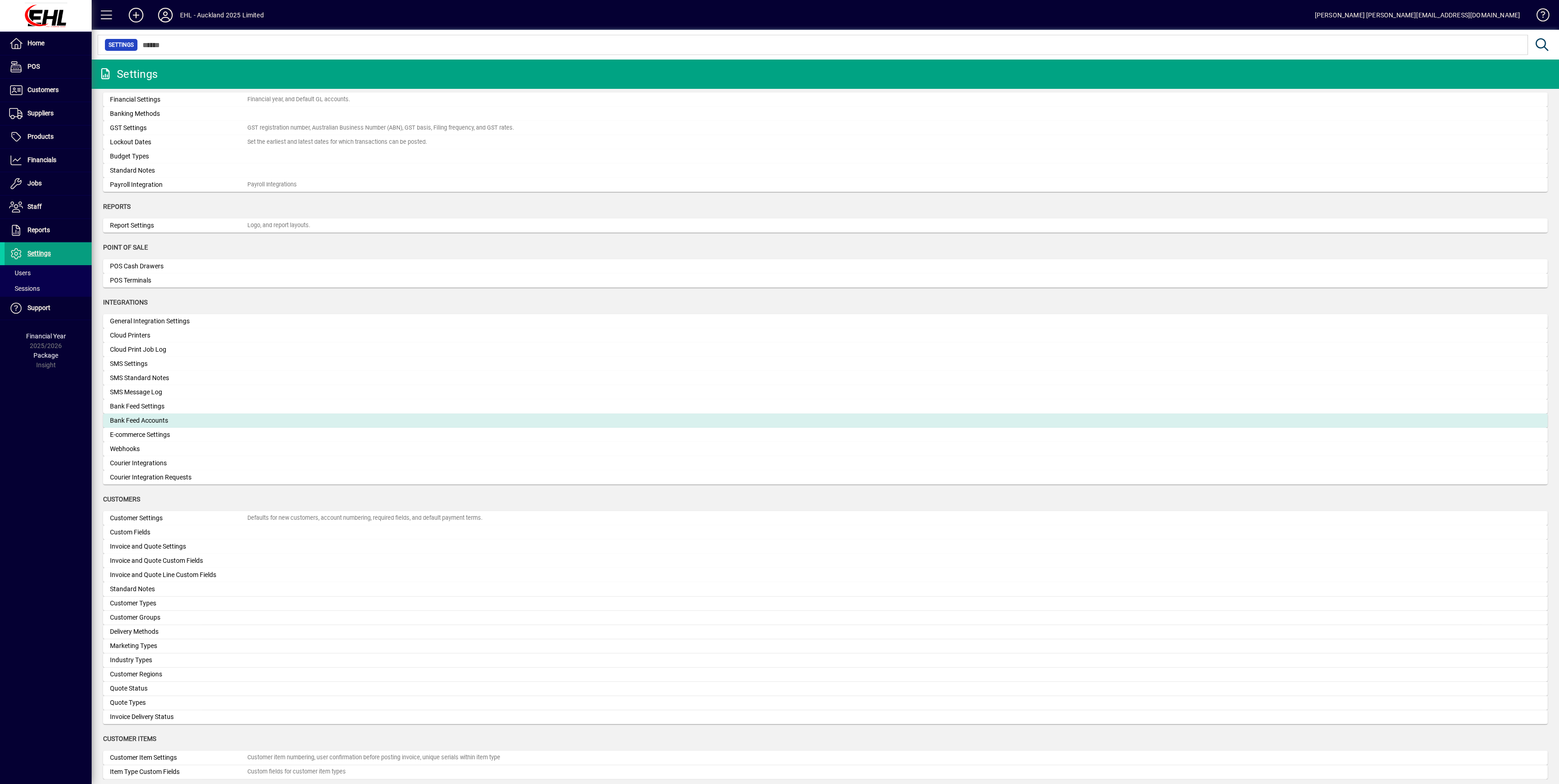
click at [138, 418] on div "Bank Feed Accounts" at bounding box center [179, 421] width 138 height 10
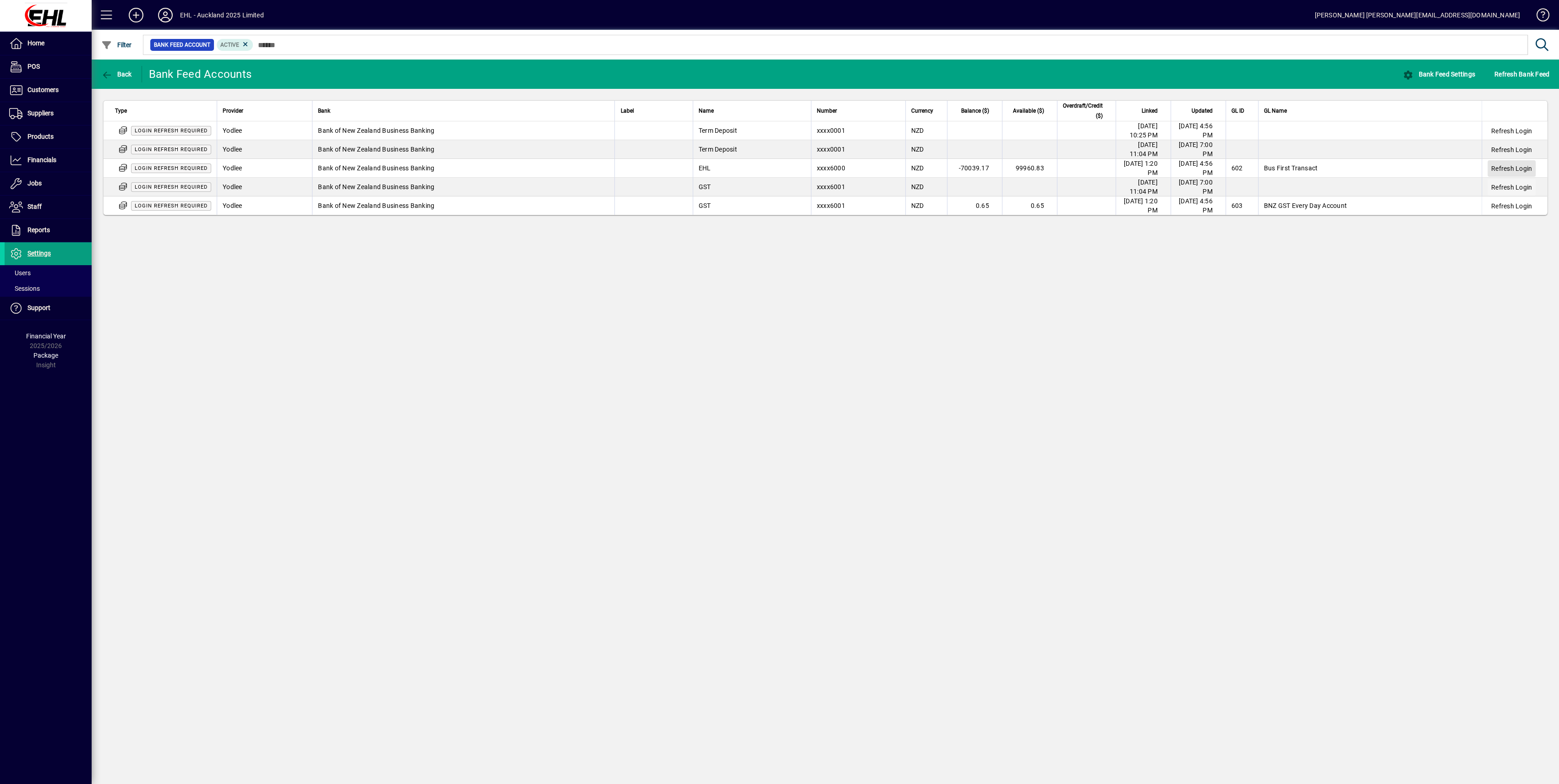
drag, startPoint x: 1495, startPoint y: 169, endPoint x: 1500, endPoint y: 188, distance: 19.6
click at [1495, 169] on span "Refresh Login" at bounding box center [1512, 168] width 41 height 9
